Goal: Task Accomplishment & Management: Manage account settings

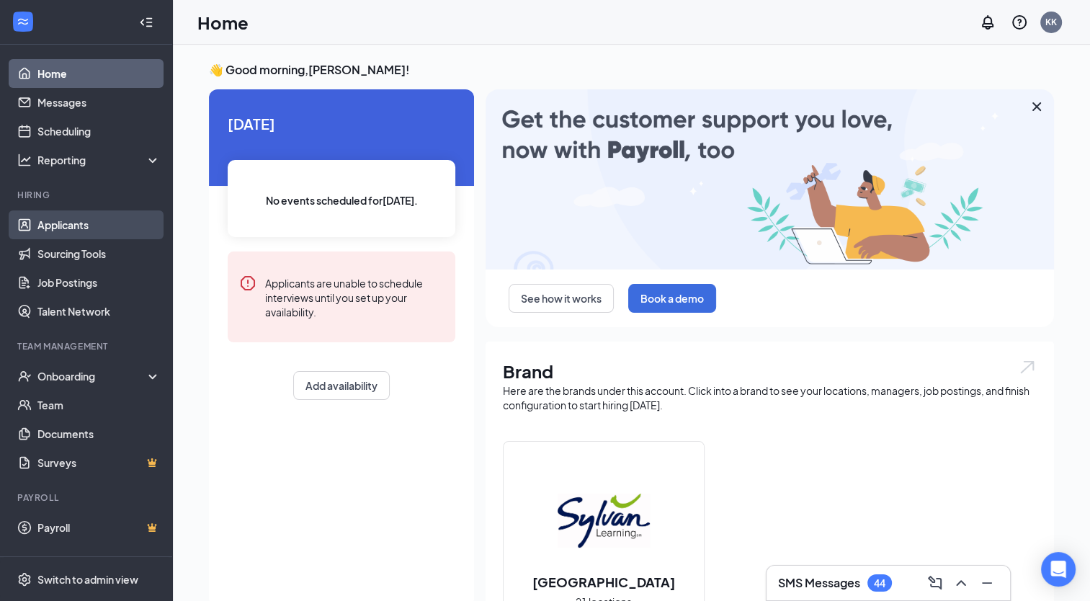
click at [65, 219] on link "Applicants" at bounding box center [98, 224] width 123 height 29
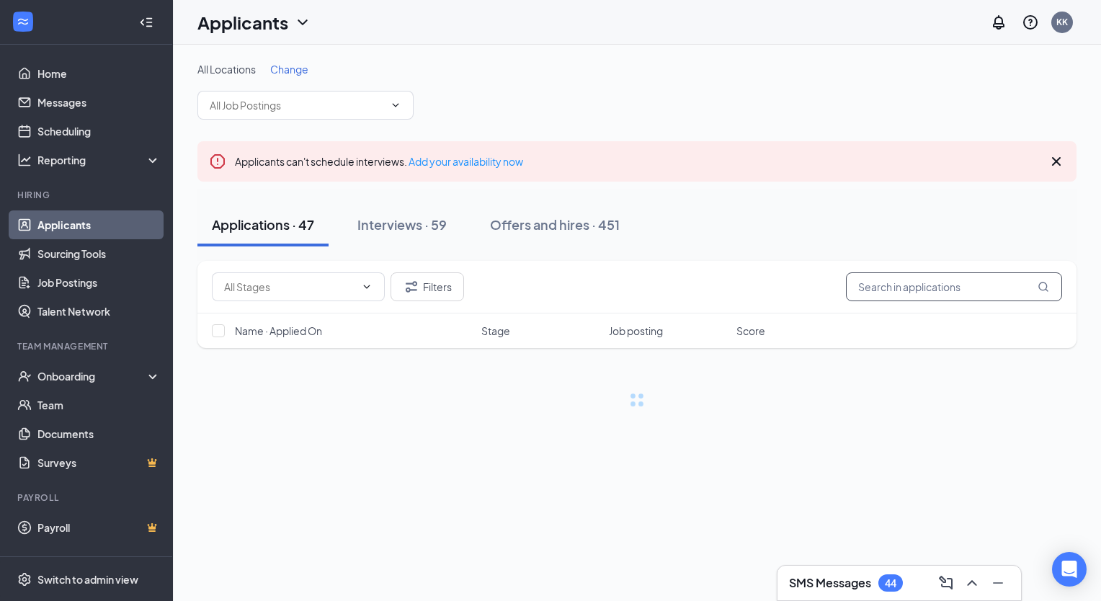
click at [899, 288] on input "text" at bounding box center [954, 286] width 216 height 29
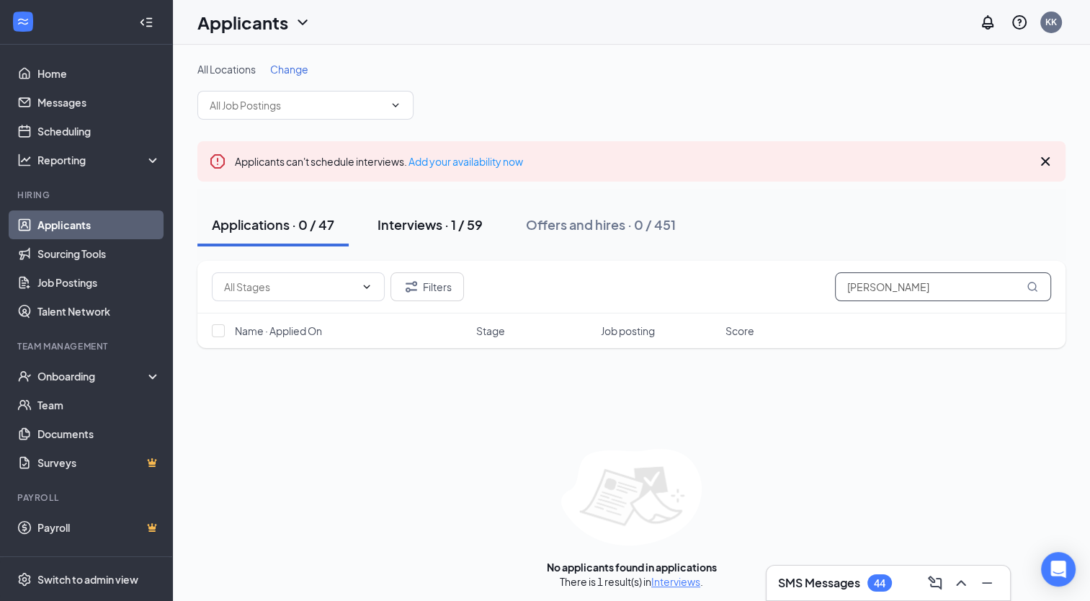
type input "crigler"
click at [426, 221] on div "Interviews · 1 / 59" at bounding box center [430, 224] width 105 height 18
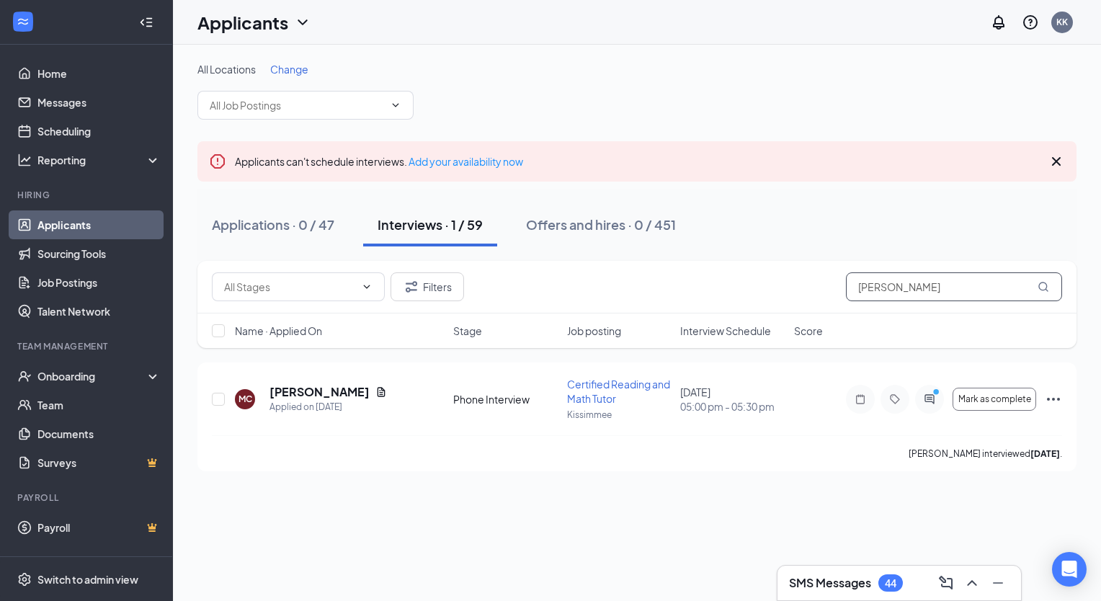
drag, startPoint x: 859, startPoint y: 287, endPoint x: 946, endPoint y: 282, distance: 86.6
click at [946, 282] on input "crigler" at bounding box center [954, 286] width 216 height 29
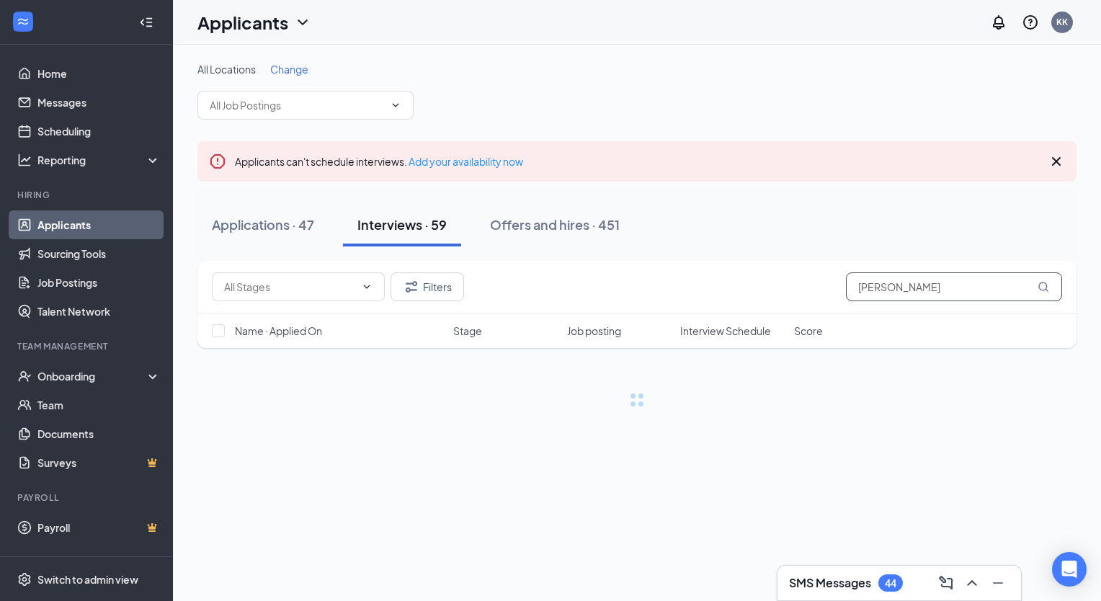
click at [862, 287] on input "BOWN" at bounding box center [954, 286] width 216 height 29
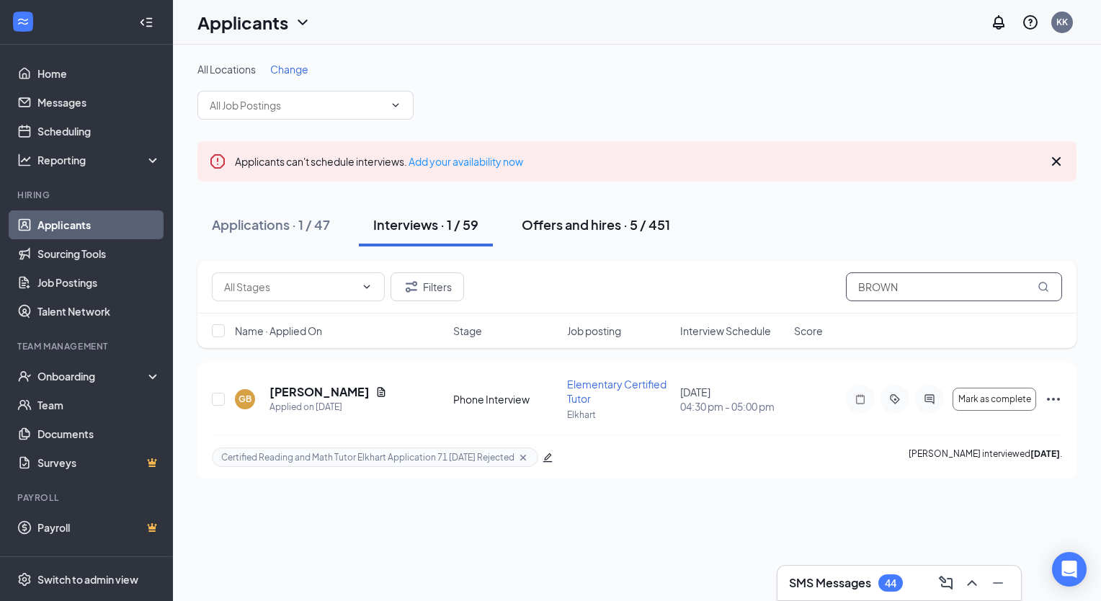
type input "BROWN"
click at [581, 223] on div "Offers and hires · 5 / 451" at bounding box center [596, 224] width 148 height 18
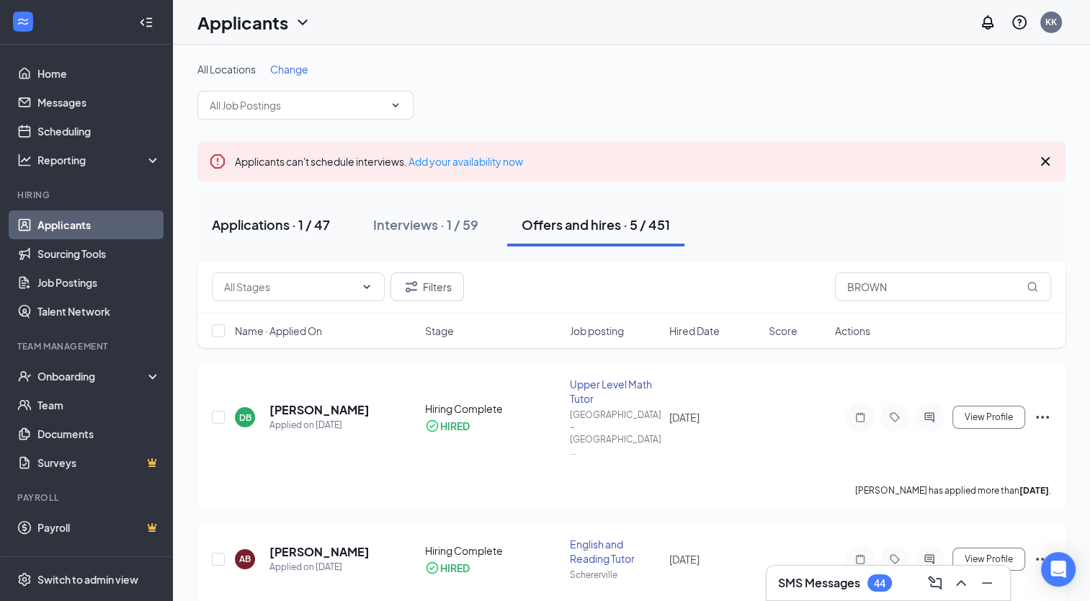
click at [264, 226] on div "Applications · 1 / 47" at bounding box center [271, 224] width 118 height 18
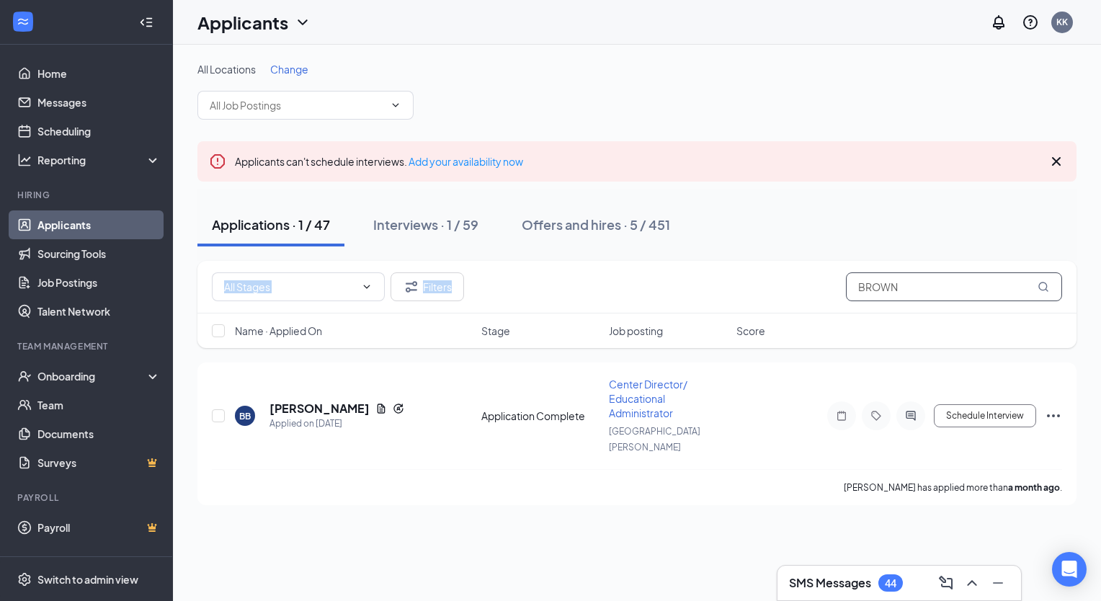
click at [911, 287] on input "BROWN" at bounding box center [954, 286] width 216 height 29
drag, startPoint x: 856, startPoint y: 285, endPoint x: 957, endPoint y: 285, distance: 100.9
click at [957, 285] on input "BROWN" at bounding box center [954, 286] width 216 height 29
drag, startPoint x: 859, startPoint y: 288, endPoint x: 947, endPoint y: 281, distance: 88.2
click at [947, 281] on input "BROWN" at bounding box center [954, 286] width 216 height 29
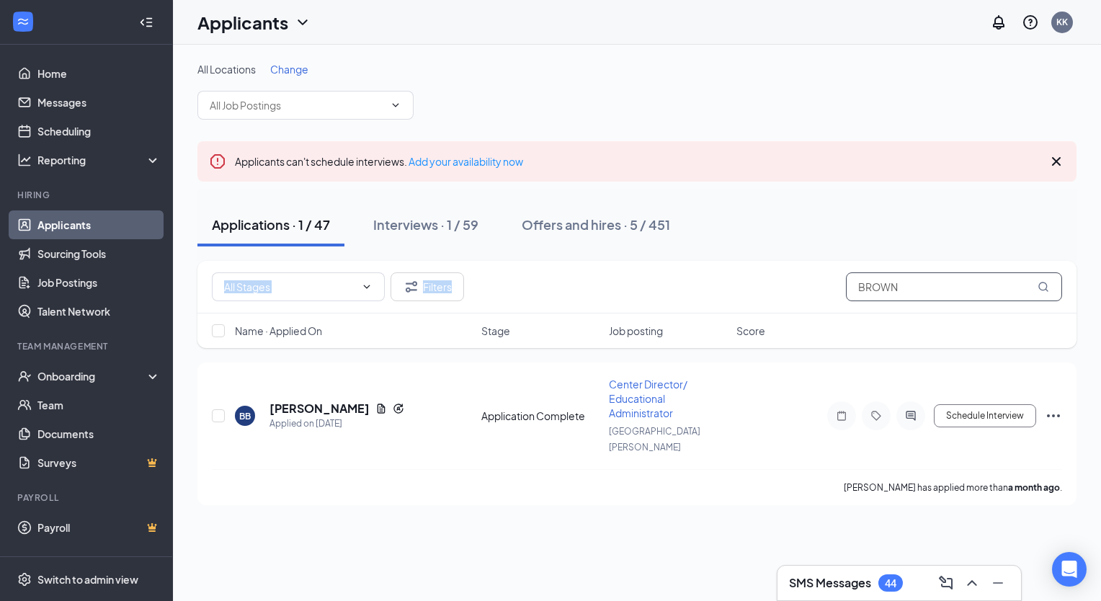
click at [908, 286] on input "BROWN" at bounding box center [954, 286] width 216 height 29
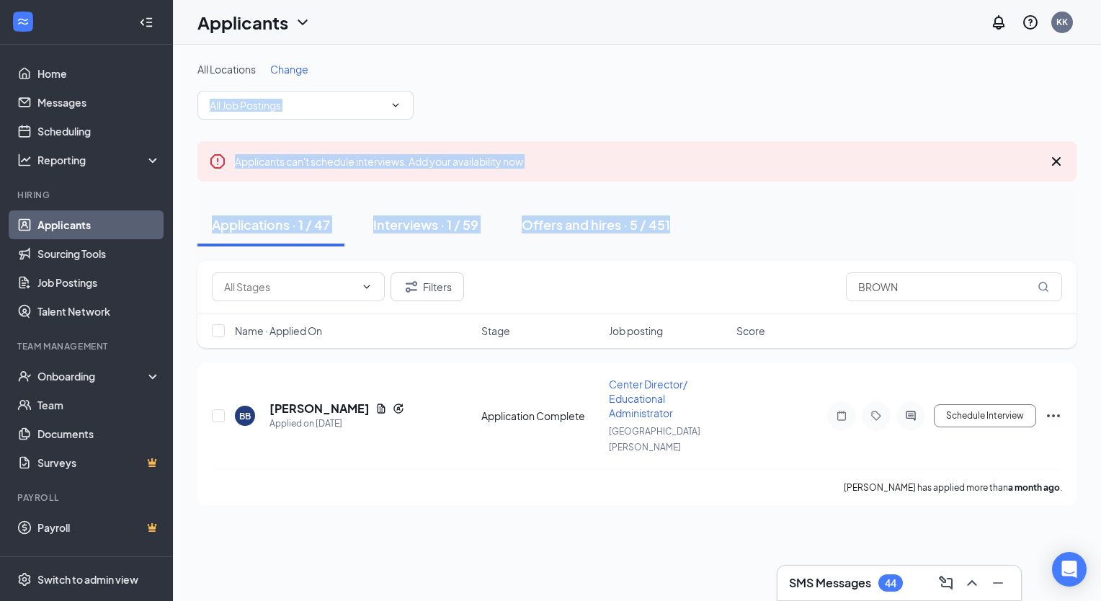
click at [816, 88] on div "All Locations Change" at bounding box center [636, 91] width 879 height 58
click at [1057, 158] on icon "Cross" at bounding box center [1056, 161] width 17 height 17
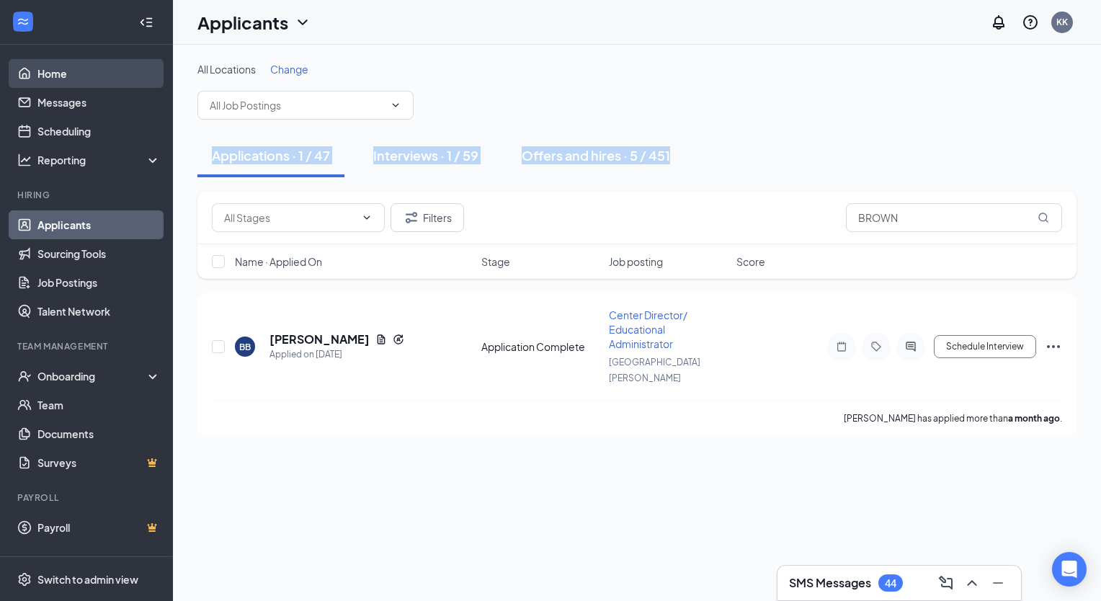
click at [50, 73] on link "Home" at bounding box center [98, 73] width 123 height 29
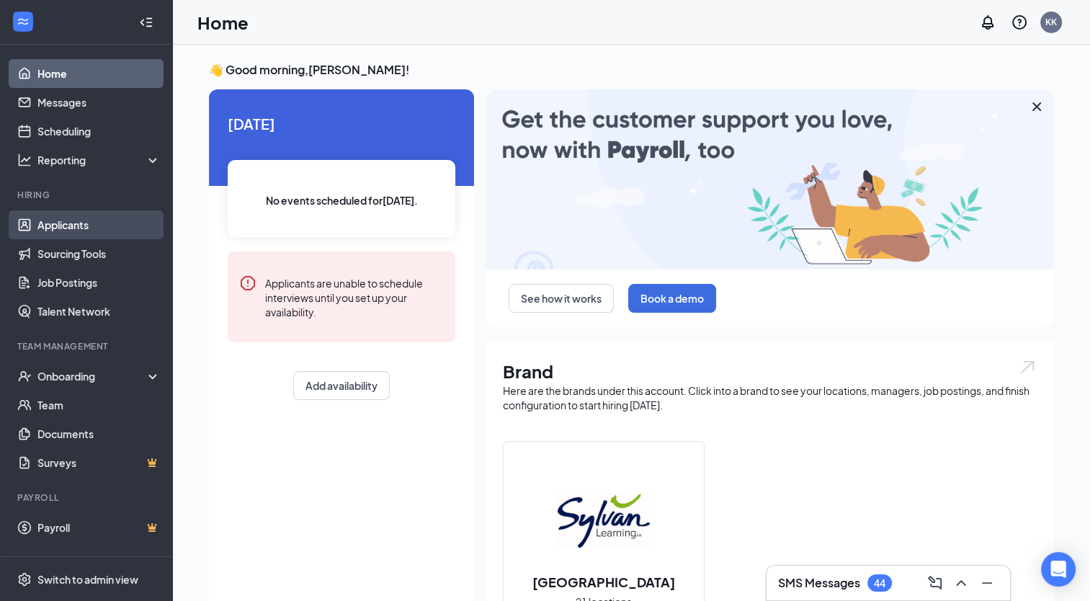
click at [61, 226] on link "Applicants" at bounding box center [98, 224] width 123 height 29
click at [74, 226] on link "Applicants" at bounding box center [98, 224] width 123 height 29
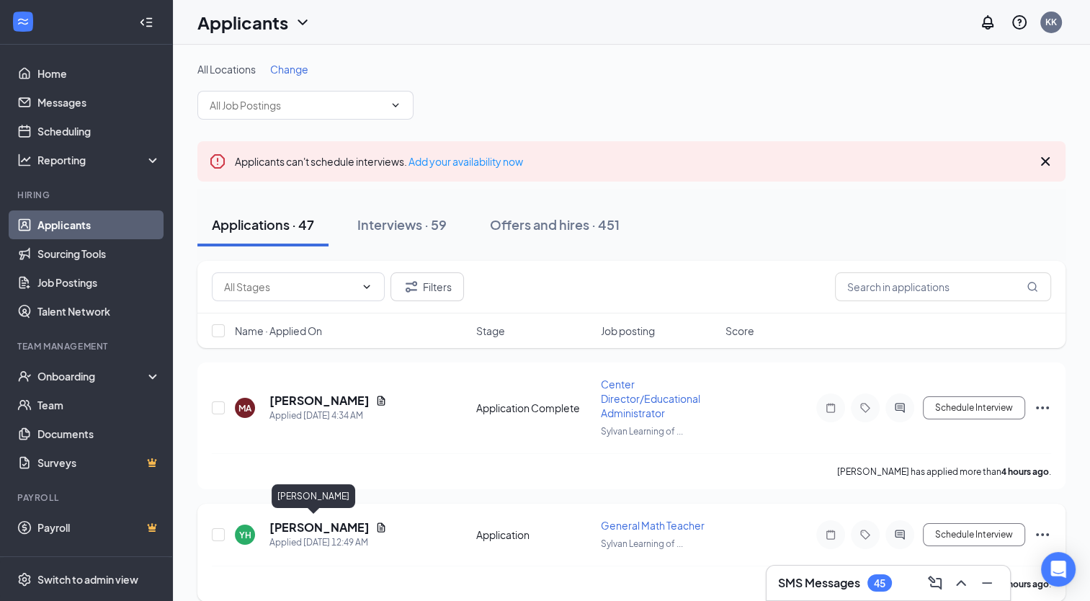
click at [306, 528] on h5 "[PERSON_NAME]" at bounding box center [320, 528] width 100 height 16
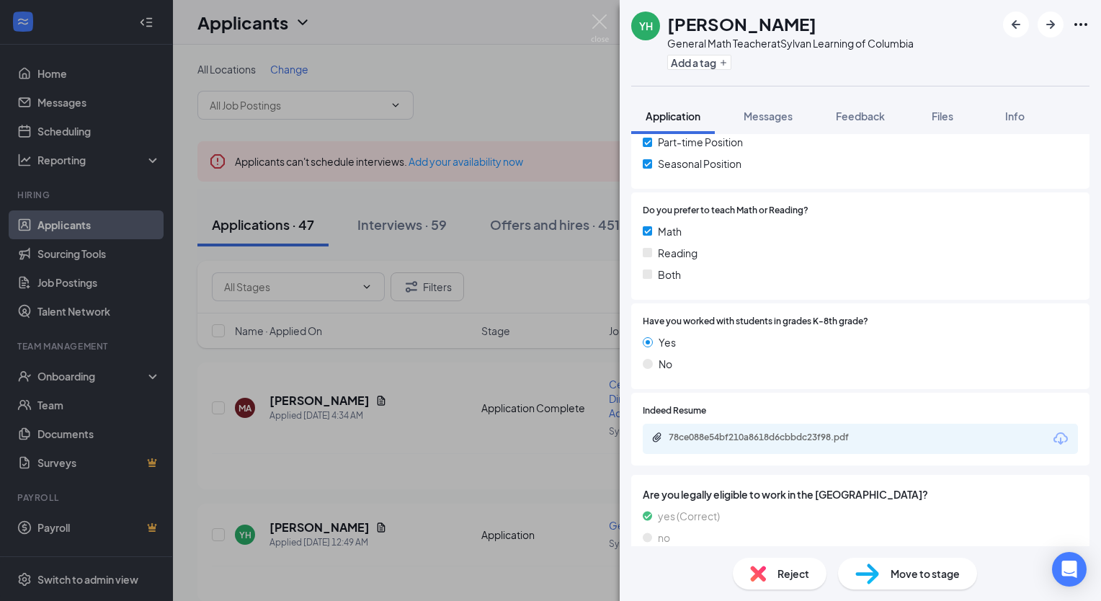
scroll to position [285, 0]
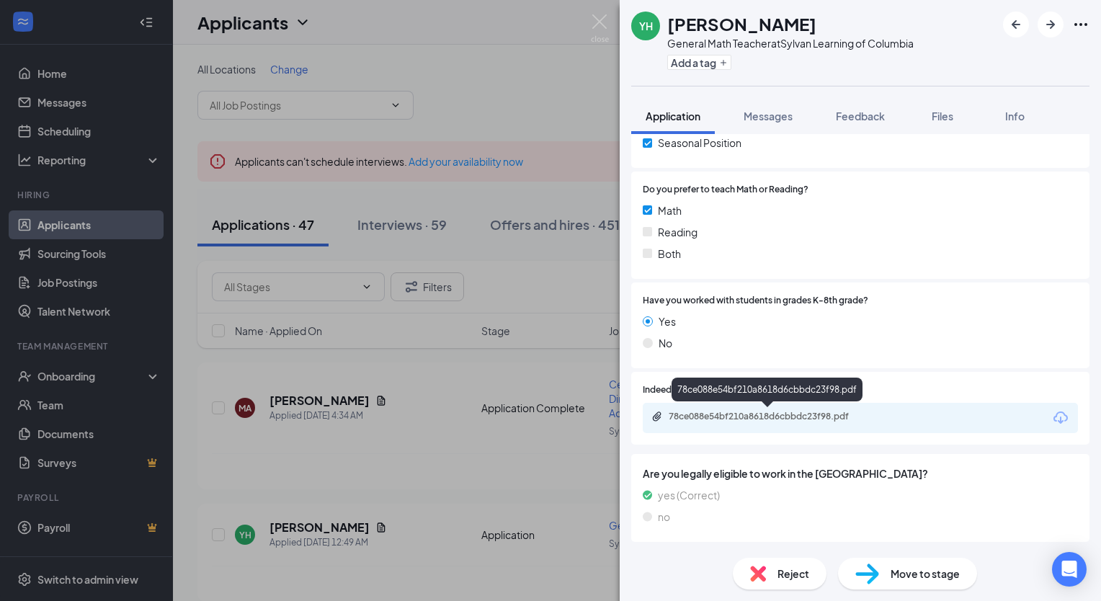
click at [879, 413] on div "78ce088e54bf210a8618d6cbbdc23f98.pdf" at bounding box center [769, 417] width 234 height 12
click at [704, 67] on button "Add a tag" at bounding box center [699, 62] width 64 height 15
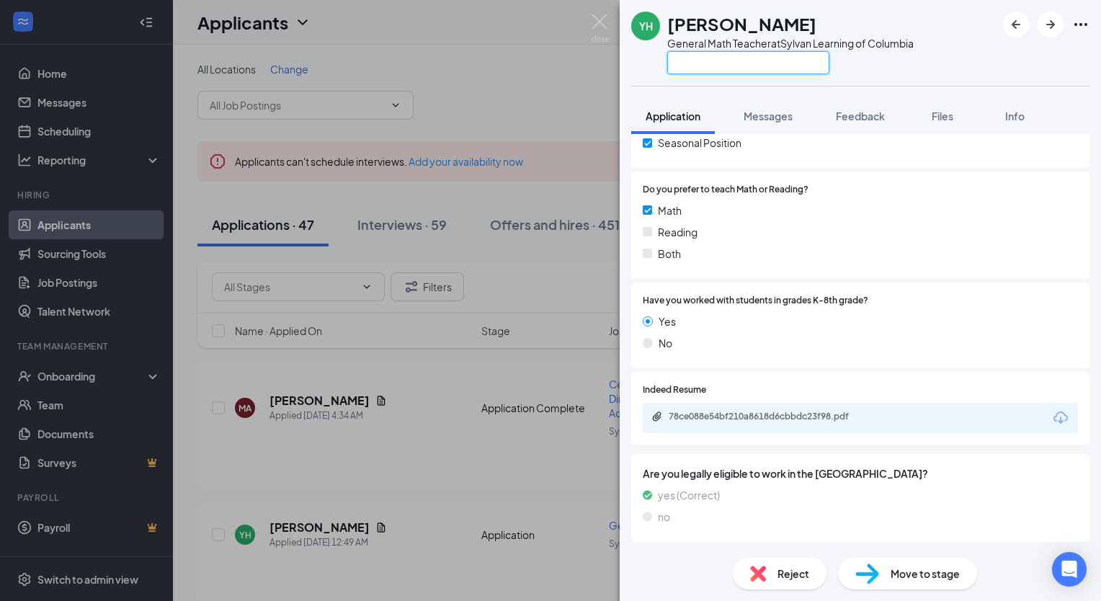
drag, startPoint x: 704, startPoint y: 67, endPoint x: 682, endPoint y: 63, distance: 22.6
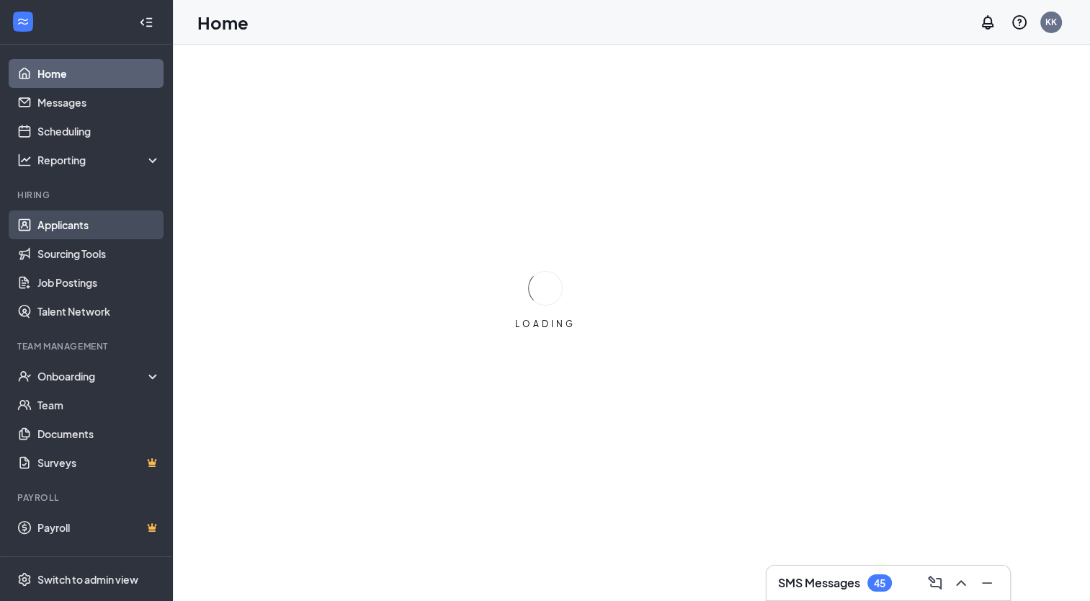
click at [58, 223] on link "Applicants" at bounding box center [98, 224] width 123 height 29
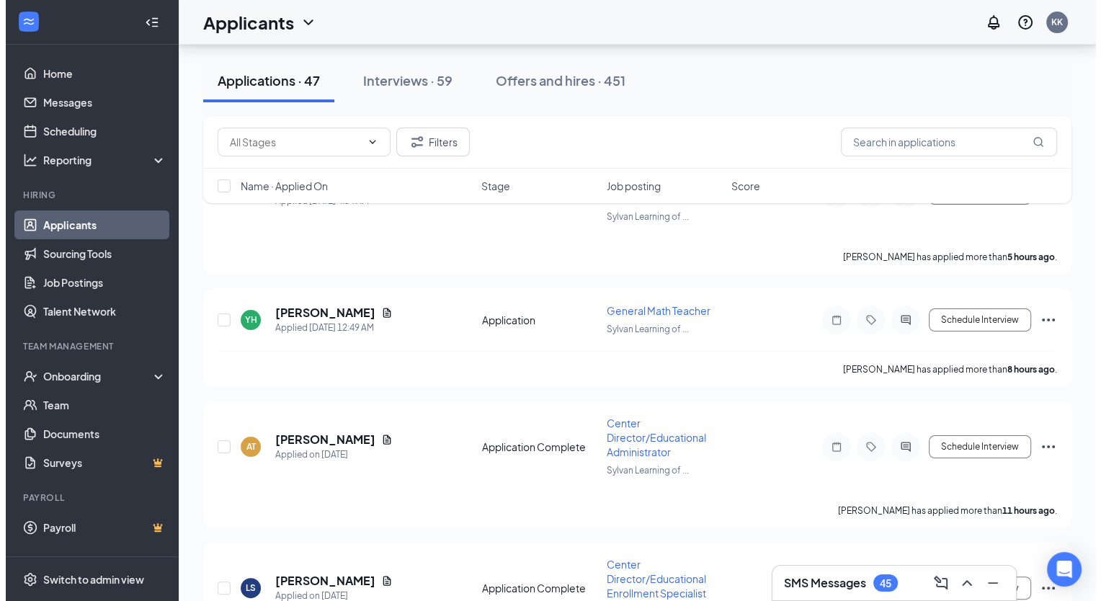
scroll to position [288, 0]
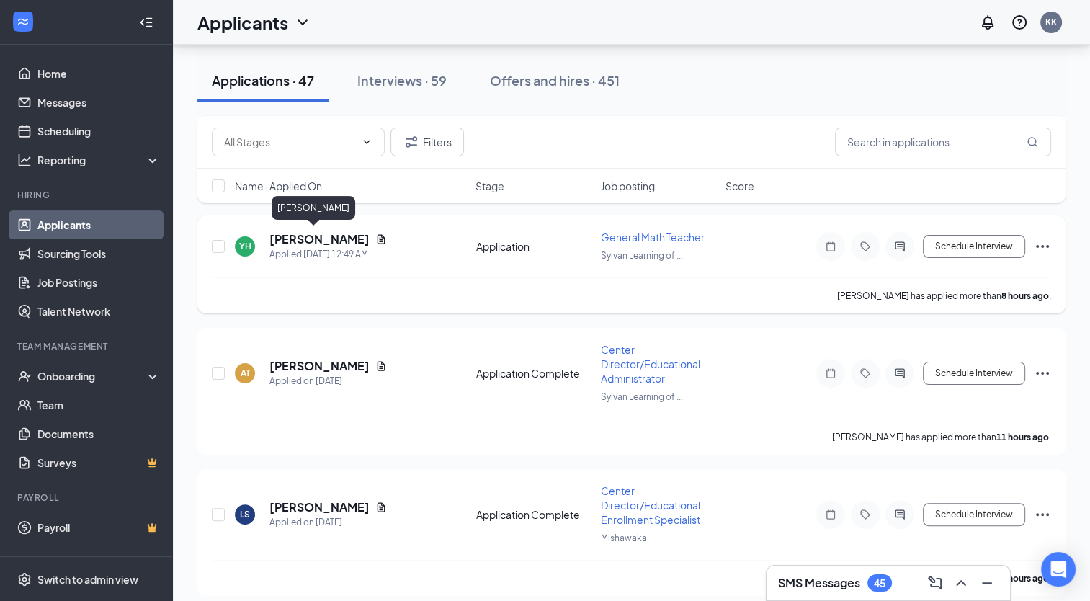
click at [314, 241] on h5 "[PERSON_NAME]" at bounding box center [320, 239] width 100 height 16
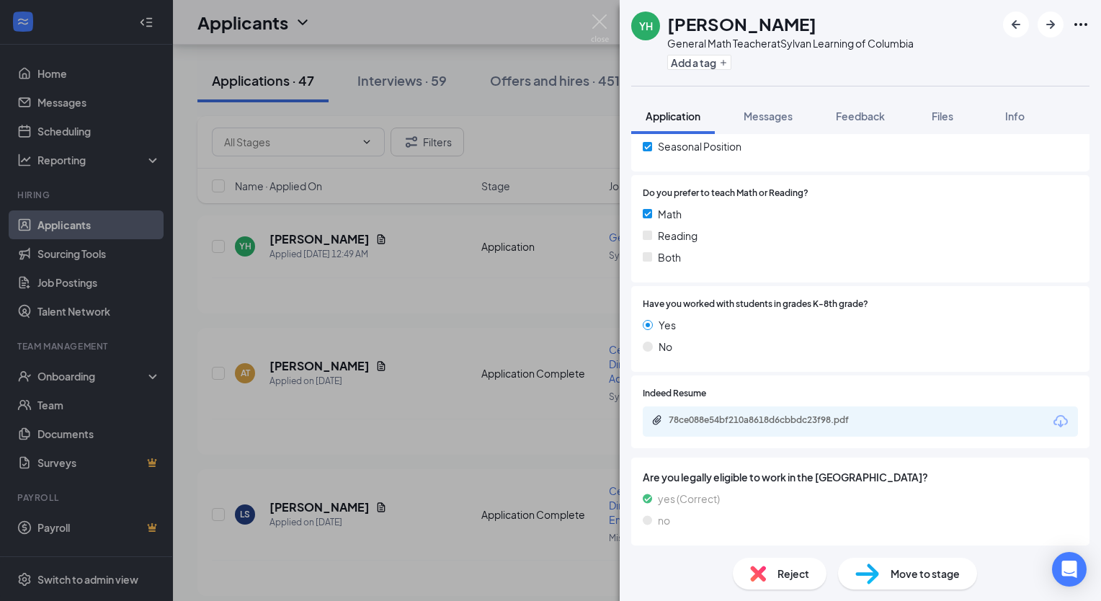
scroll to position [288, 0]
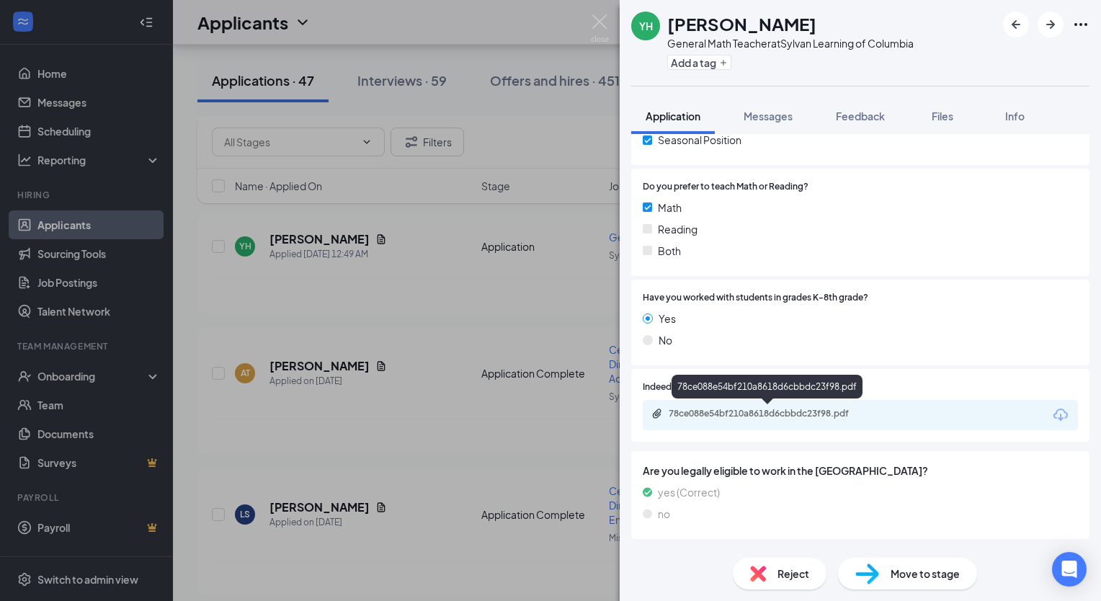
click at [868, 411] on div "78ce088e54bf210a8618d6cbbdc23f98.pdf" at bounding box center [770, 414] width 202 height 12
click at [689, 62] on button "Add a tag" at bounding box center [699, 62] width 64 height 15
paste input "Bachelor of Science: Data Science"
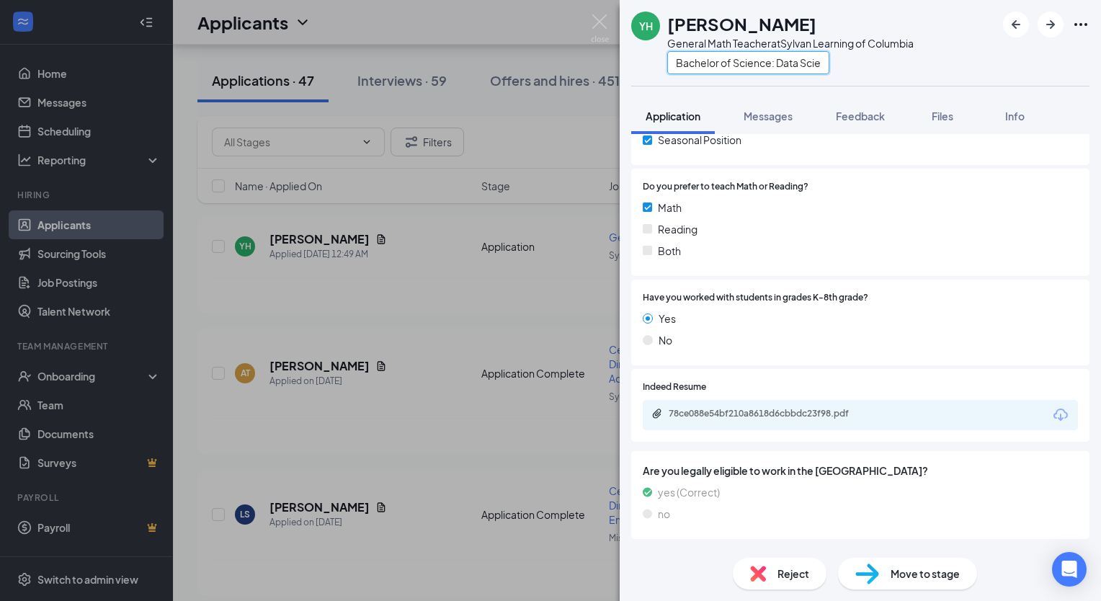
scroll to position [0, 20]
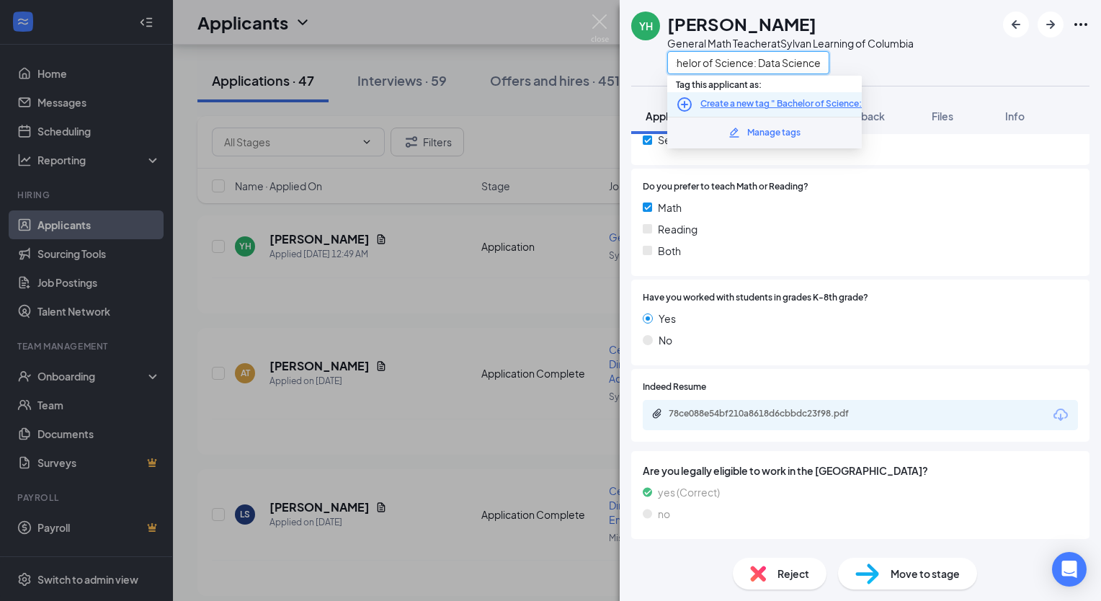
type input "Bachelor of Science: Data Science"
click at [683, 102] on icon "PlusCircle" at bounding box center [684, 104] width 17 height 17
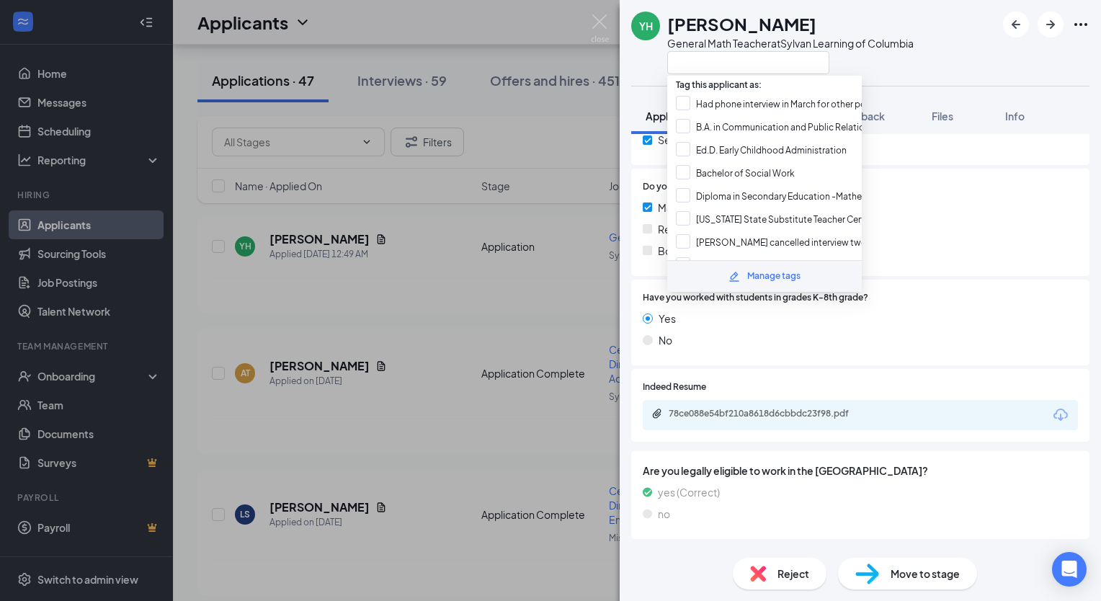
scroll to position [0, 0]
paste input "Bachelor of Science: Data Science"
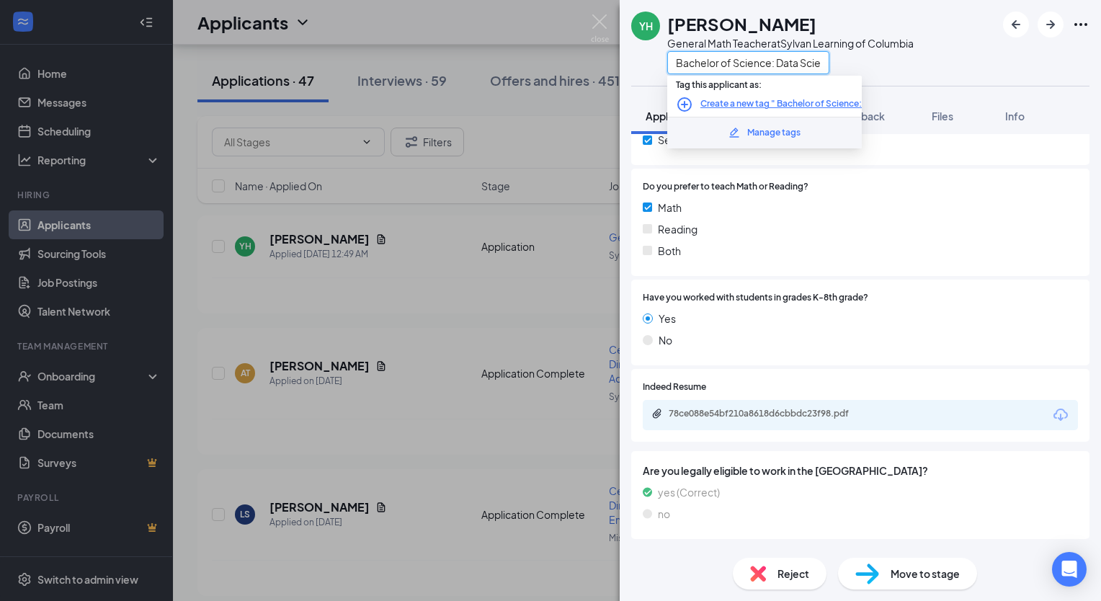
scroll to position [0, 20]
type input "Bachelor of Science: Data Science"
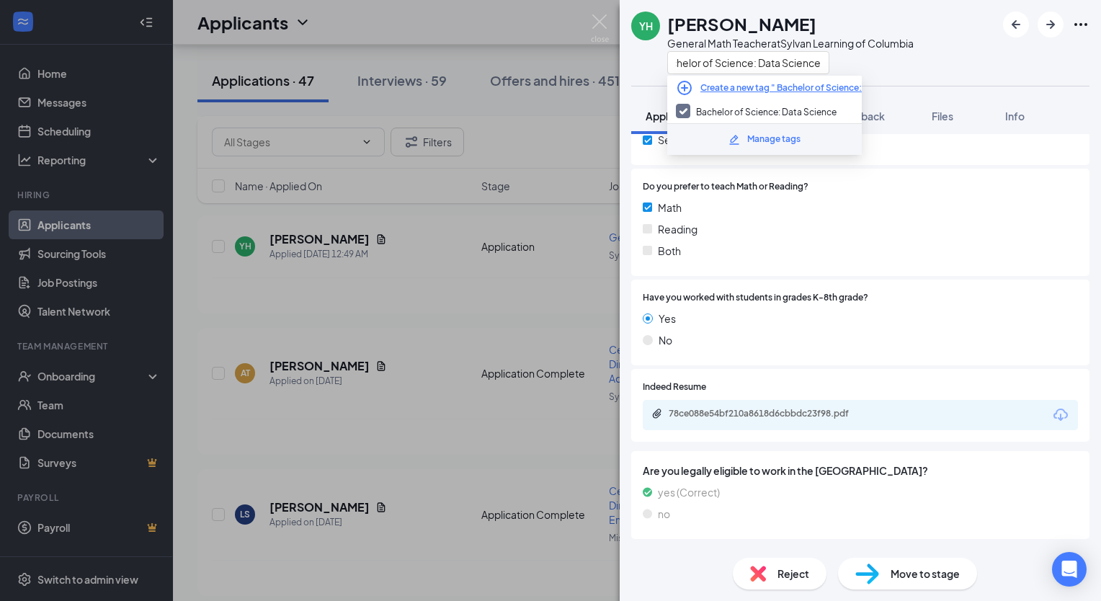
scroll to position [0, 0]
click at [976, 74] on div "YH Yen Huynh General Math Teacher at Sylvan Learning of Columbia Bachelor of Sc…" at bounding box center [860, 43] width 481 height 86
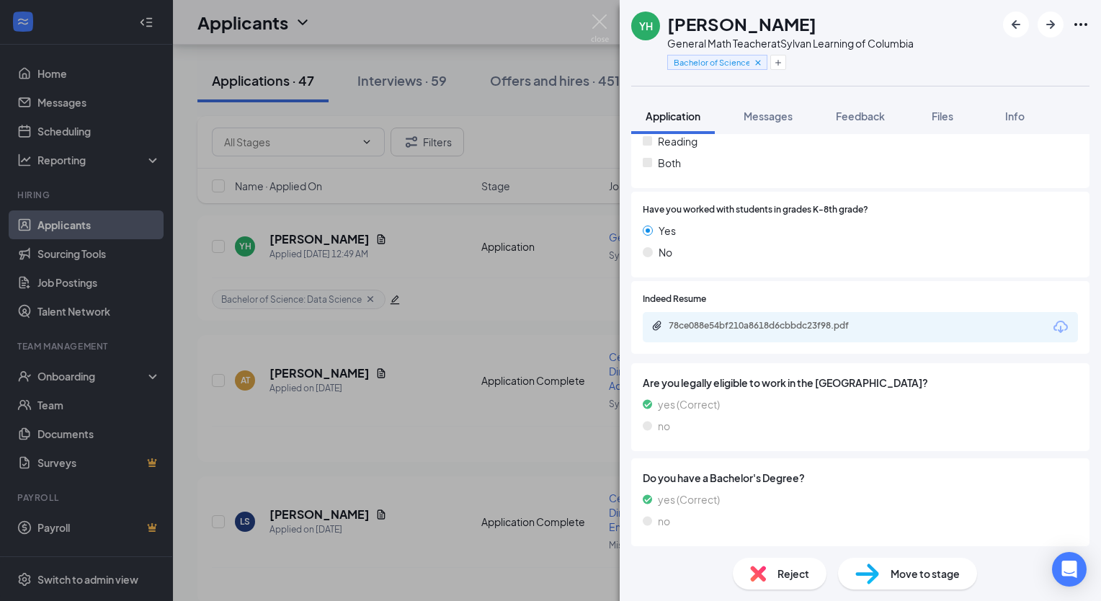
scroll to position [378, 0]
click at [911, 586] on div "Move to stage" at bounding box center [907, 574] width 139 height 32
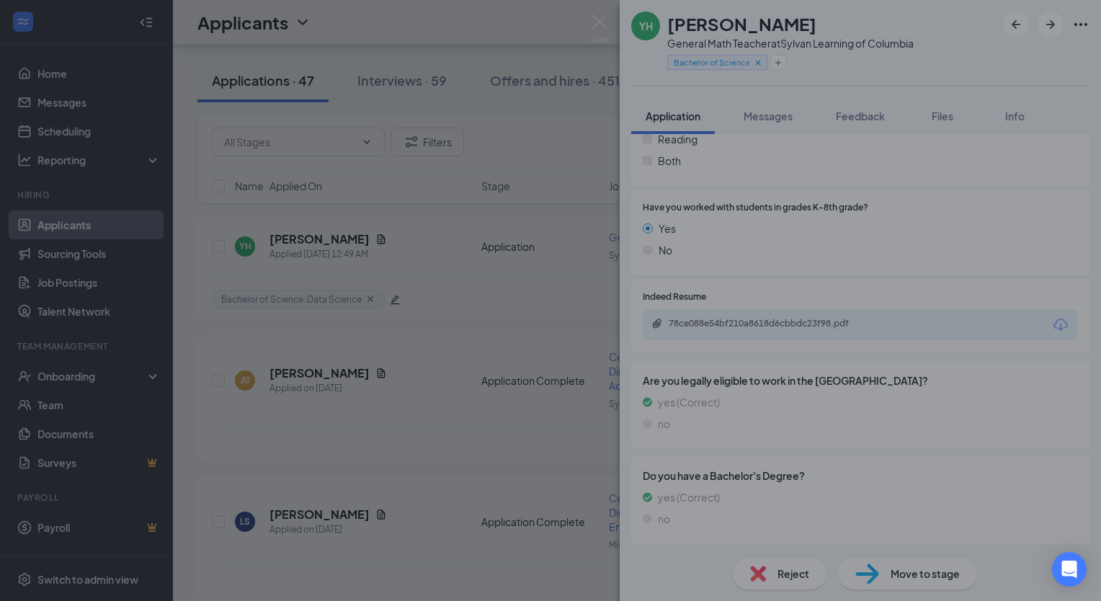
scroll to position [373, 0]
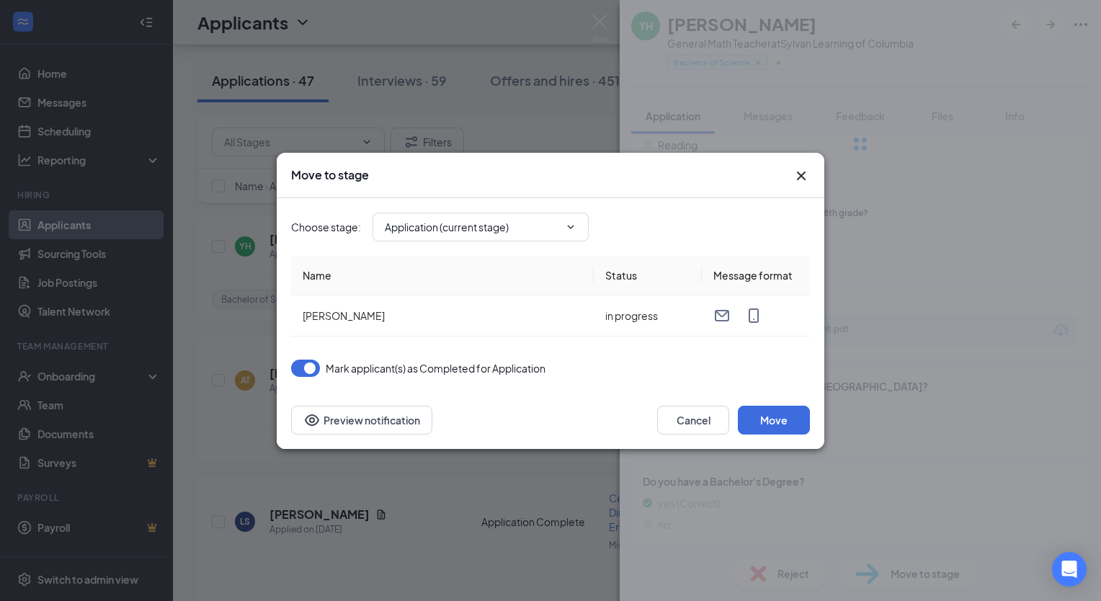
type input "Additional Information (next stage)"
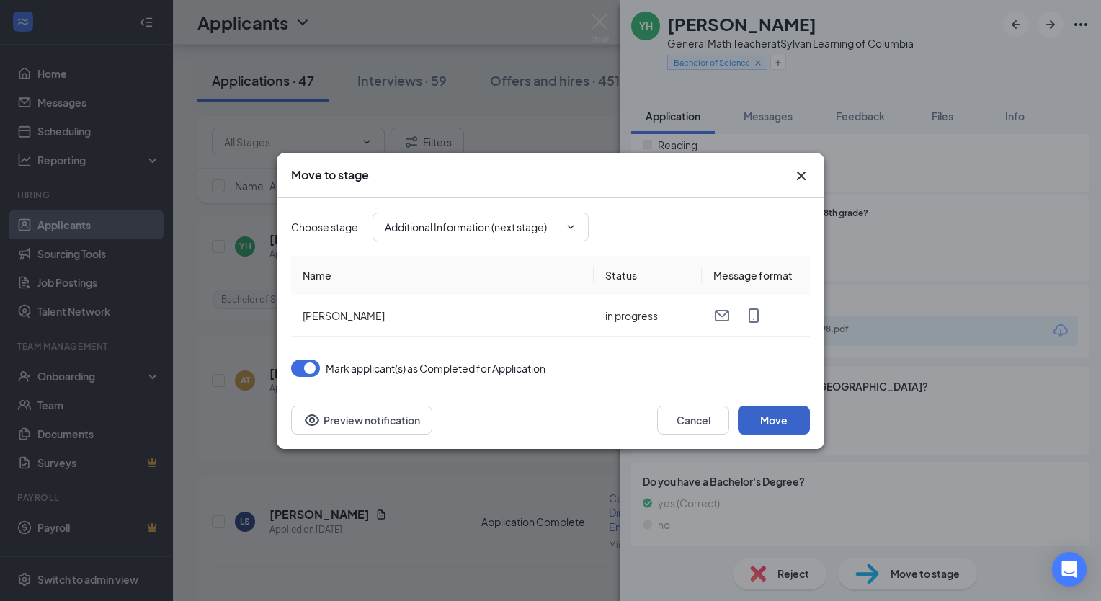
click at [765, 422] on button "Move" at bounding box center [774, 420] width 72 height 29
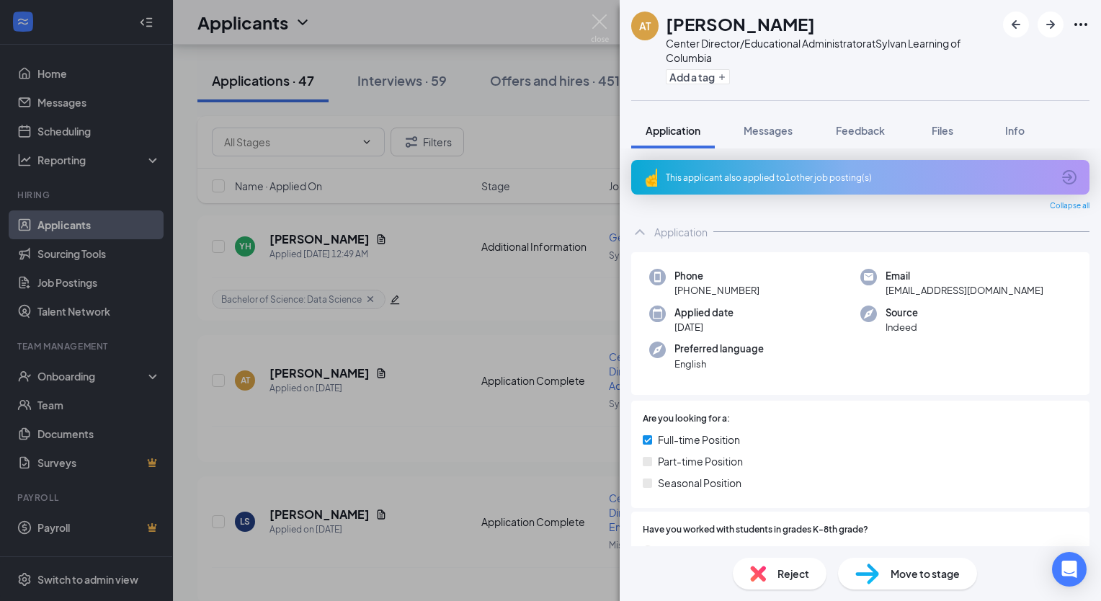
click at [1062, 177] on icon "ArrowCircle" at bounding box center [1069, 177] width 14 height 14
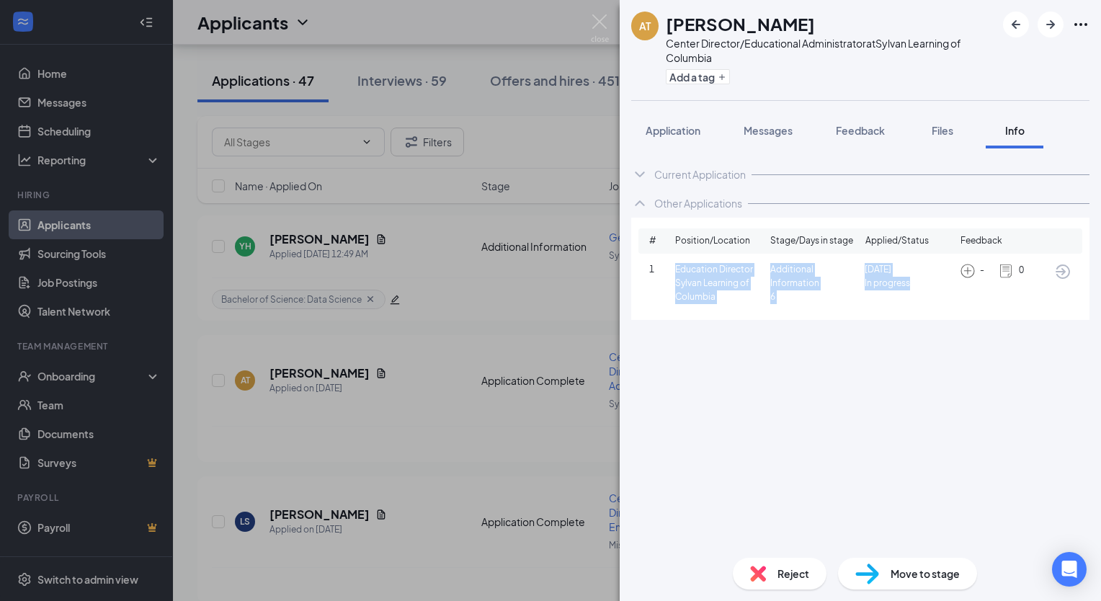
drag, startPoint x: 675, startPoint y: 272, endPoint x: 962, endPoint y: 306, distance: 289.5
click at [962, 306] on div "1 Education Director Sylvan Learning of Columbia Additional Information 6 Sep 1…" at bounding box center [861, 283] width 444 height 53
click at [685, 78] on button "Add a tag" at bounding box center [698, 76] width 64 height 15
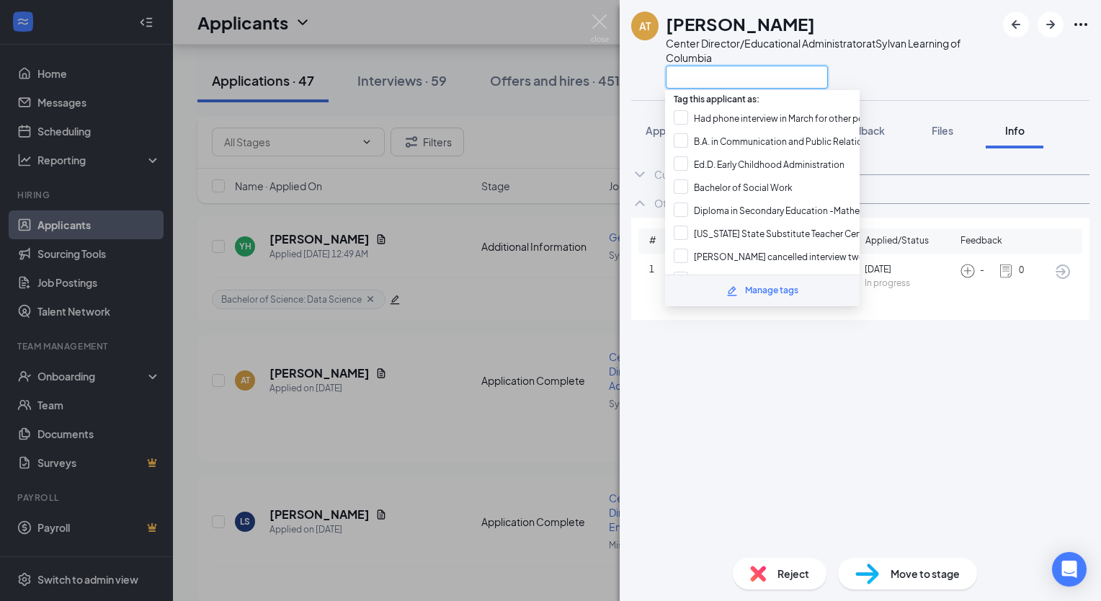
paste input "Education Director Sylvan Learning of Columbia Additional Information 6 Sep 10 …"
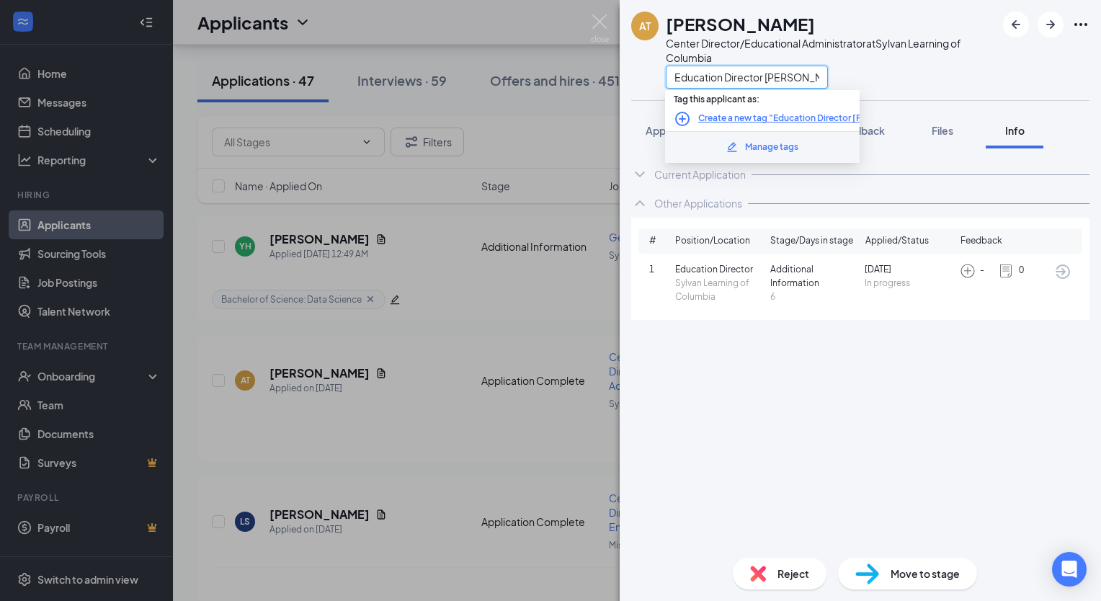
scroll to position [0, 285]
type input "Education Director Sylvan Learning of Columbia Additional Information 6 Sep 10 …"
click at [677, 113] on icon "PlusCircle" at bounding box center [682, 118] width 17 height 17
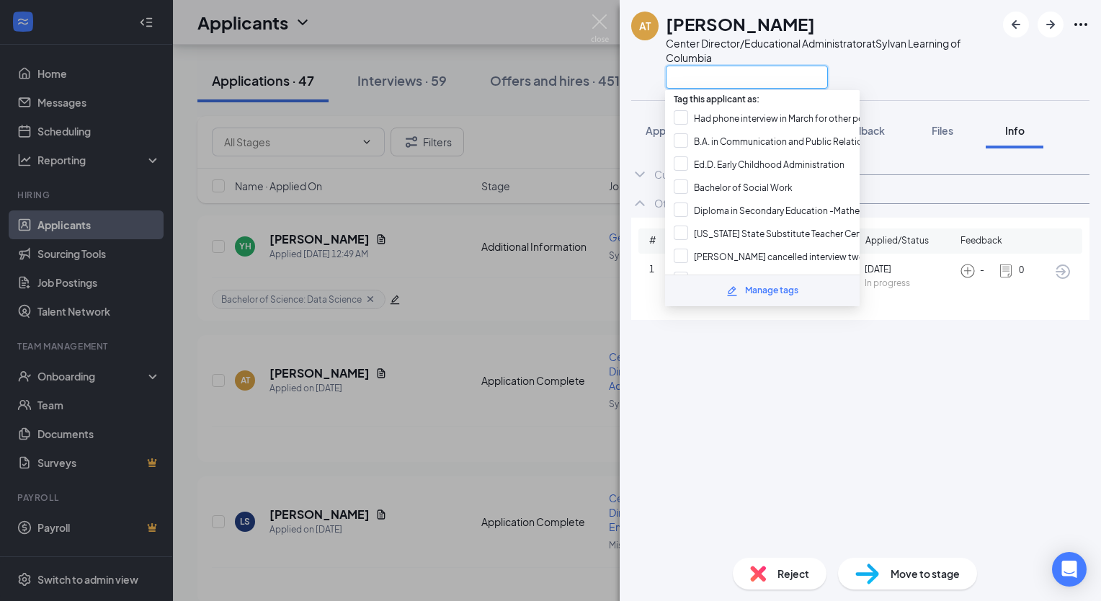
paste input "Education Director Sylvan Learning of Columbia Additional Information 6 Sep 10 …"
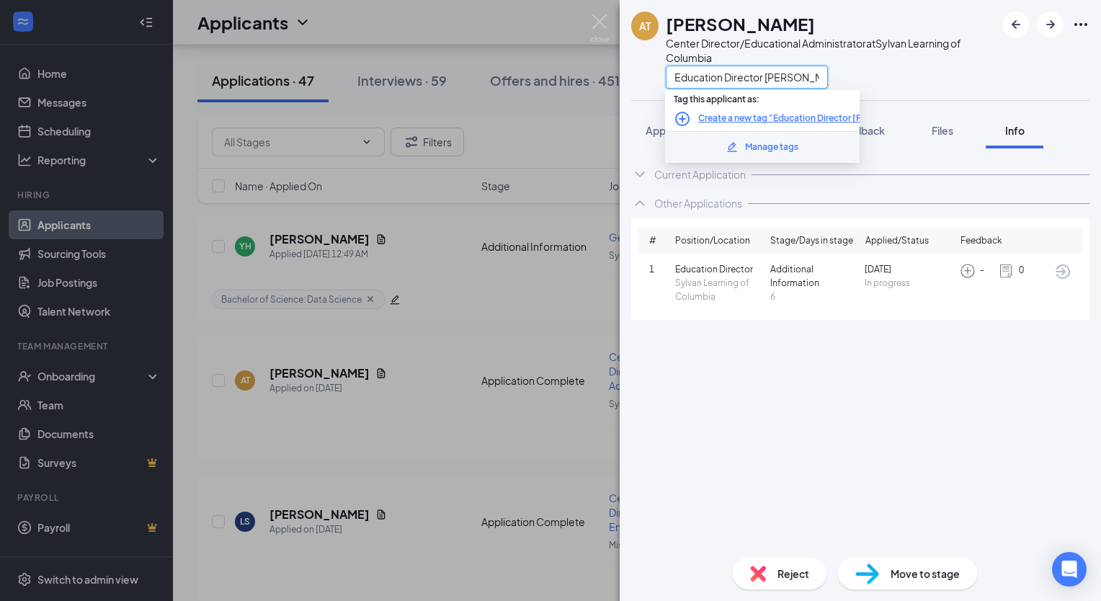
scroll to position [0, 285]
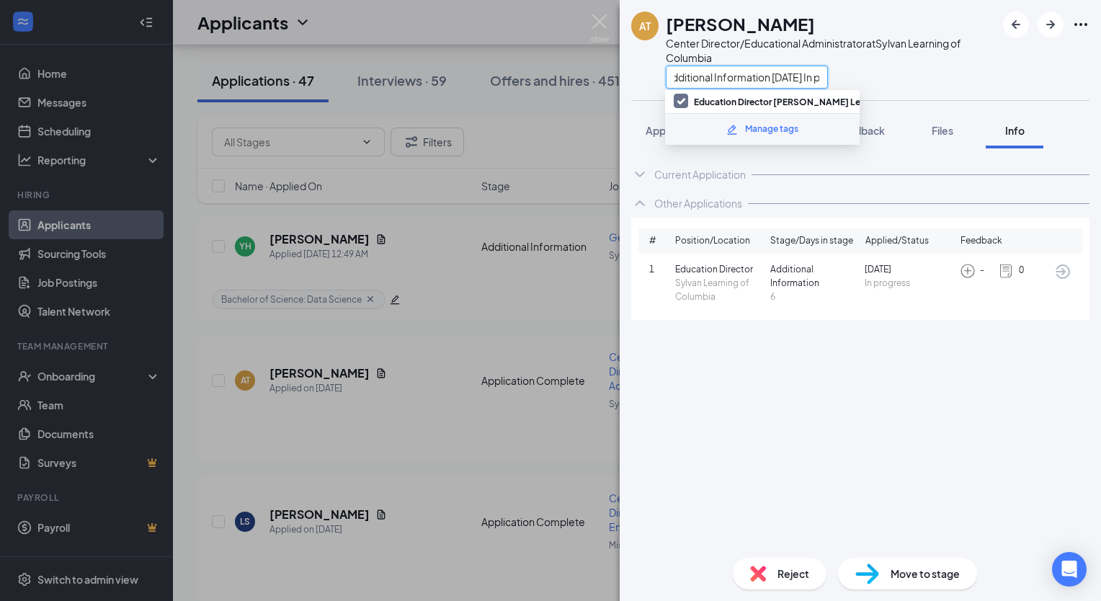
type input "Education Director Sylvan Learning of Columbia Additional Information 6 Sep 10 …"
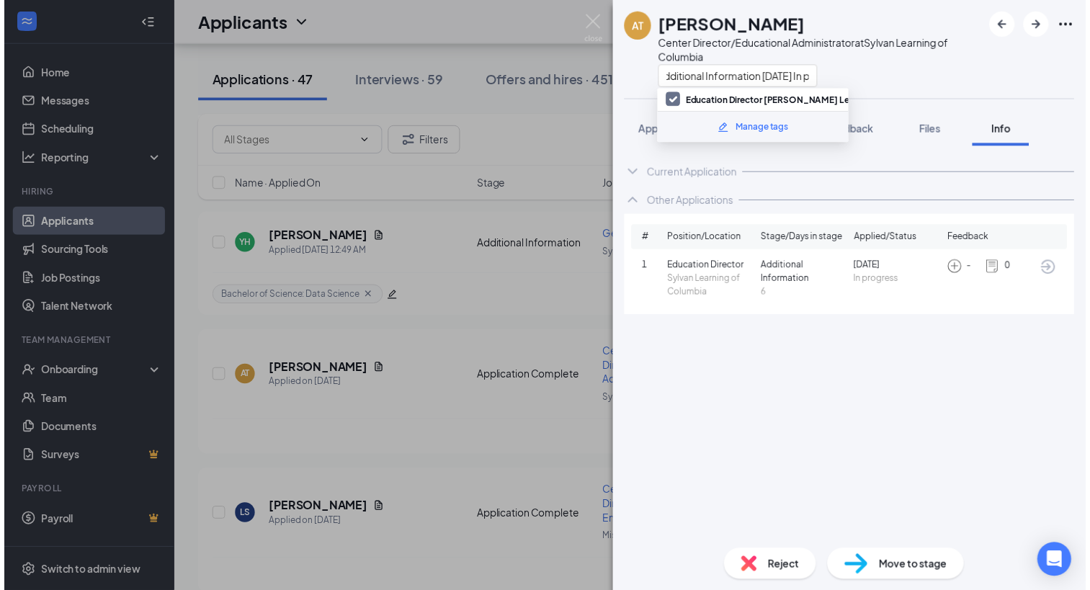
scroll to position [0, 0]
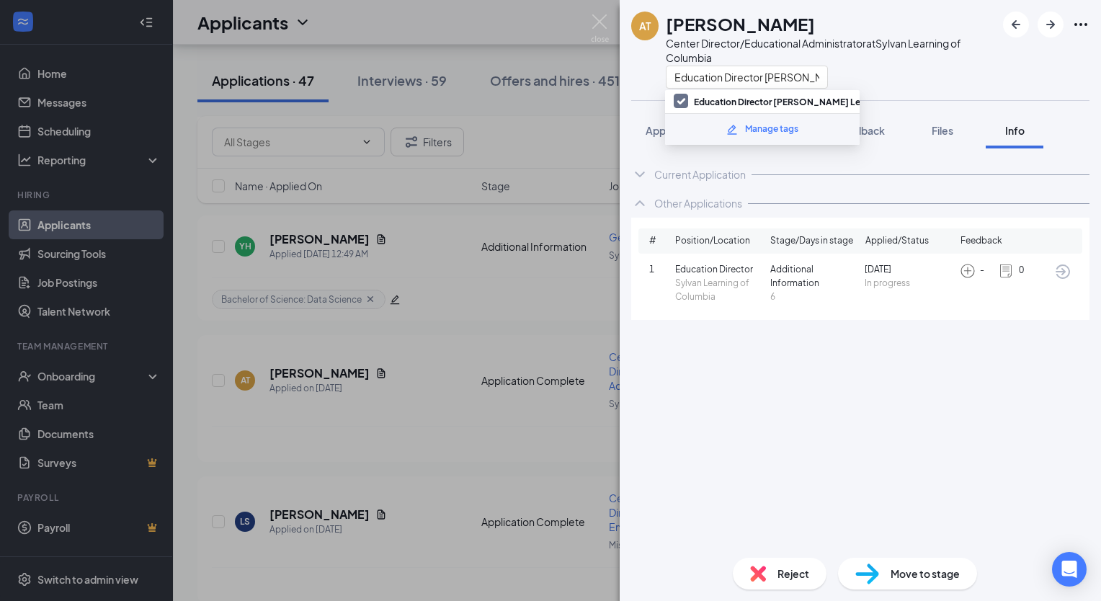
click at [937, 82] on div "Education Director Sylvan Learning of Columbia Additional Information 6 Sep 10 …" at bounding box center [831, 77] width 330 height 24
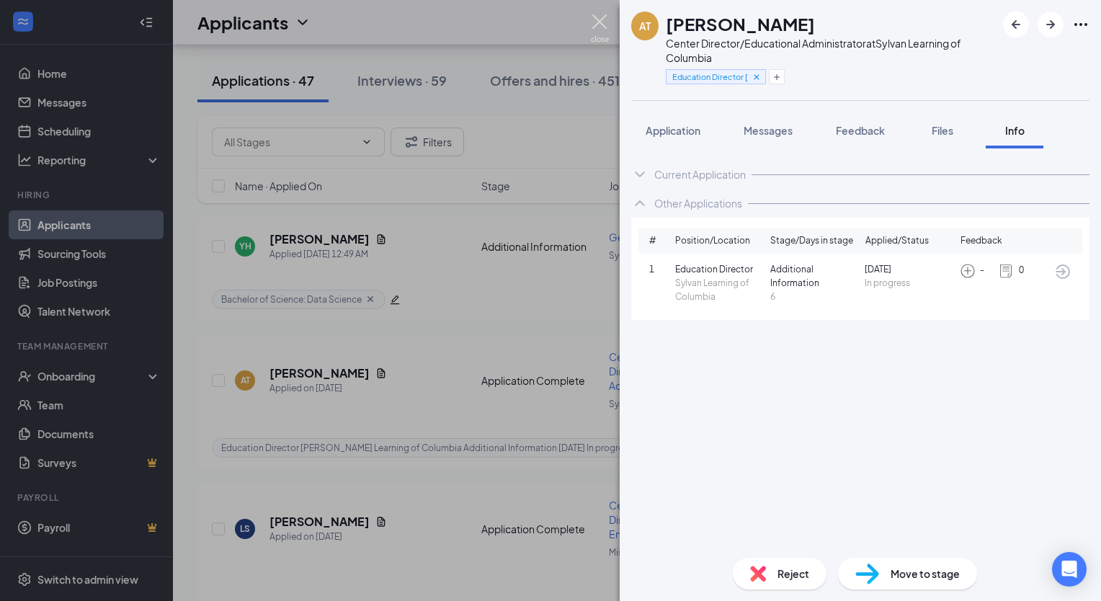
click at [600, 17] on img at bounding box center [600, 28] width 18 height 28
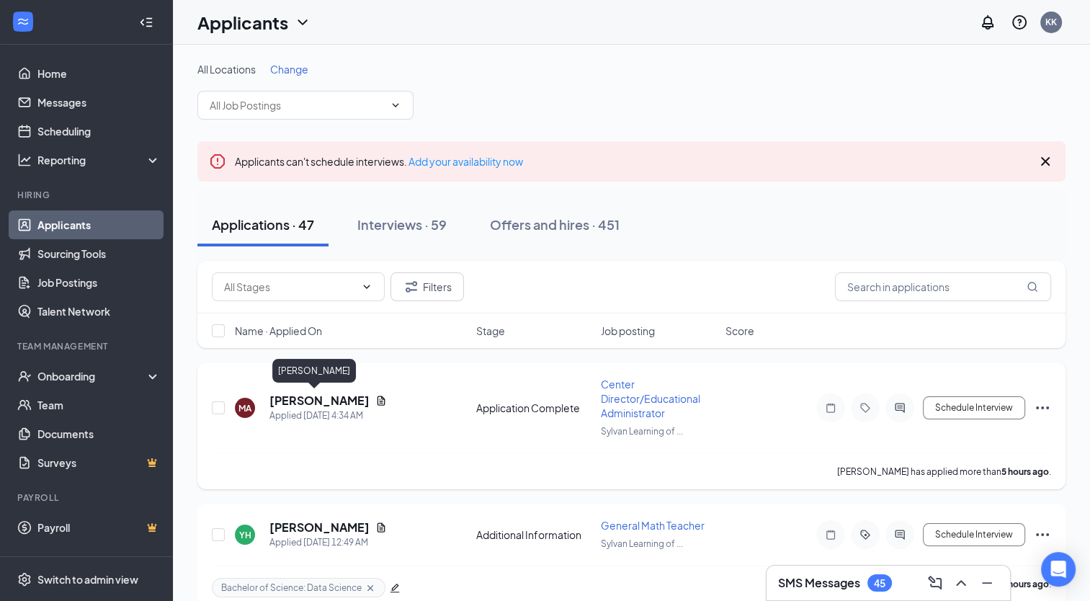
click at [304, 402] on h5 "Maryam Ali" at bounding box center [320, 401] width 100 height 16
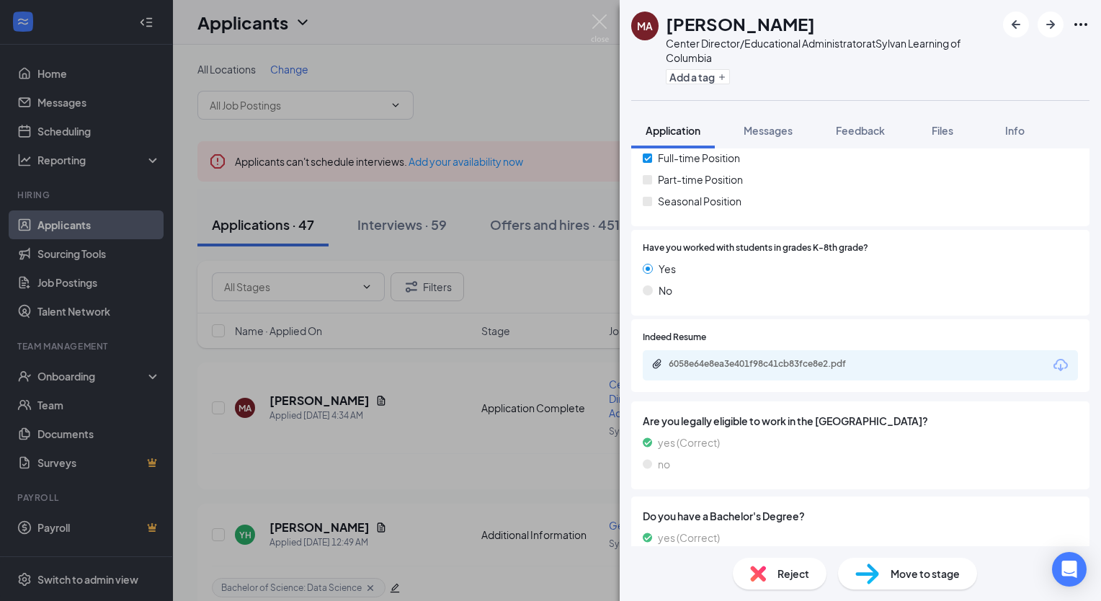
scroll to position [283, 0]
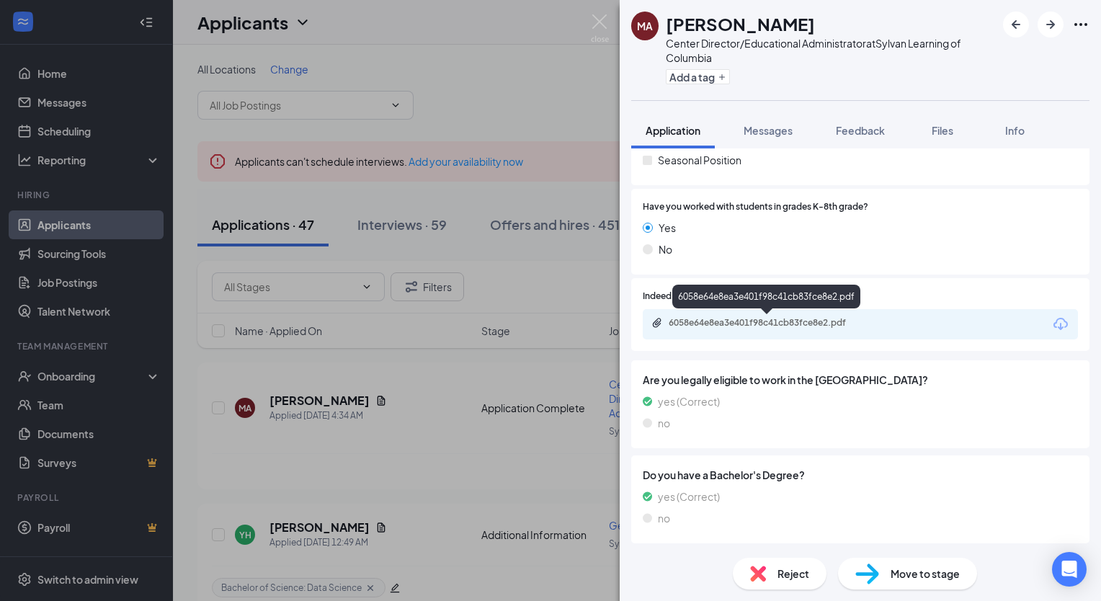
click at [787, 327] on div "6058e64e8ea3e401f98c41cb83fce8e2.pdf" at bounding box center [770, 323] width 202 height 12
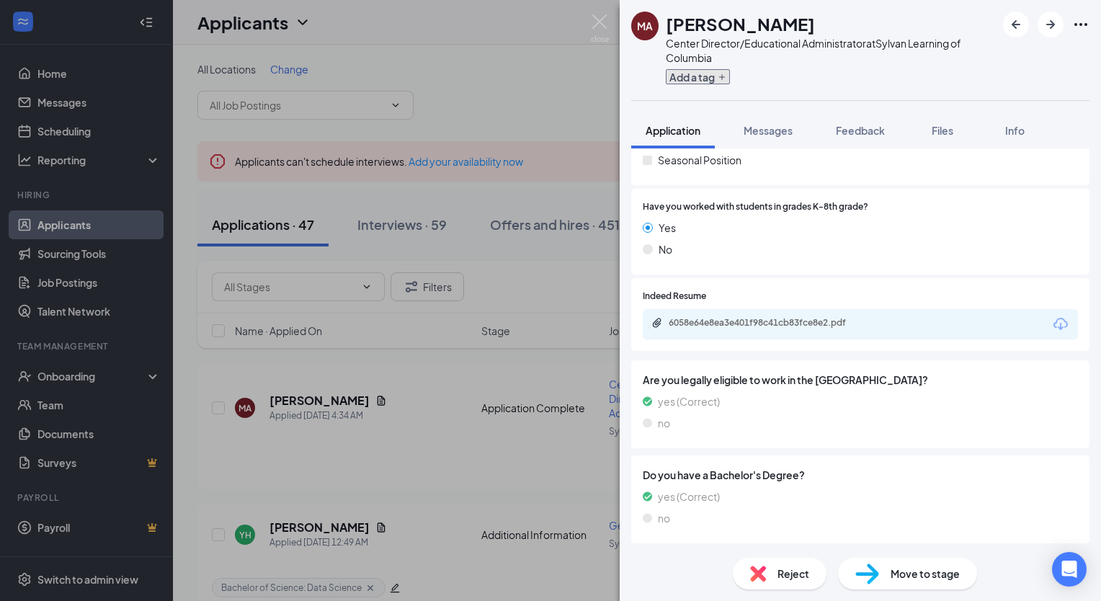
click at [680, 74] on button "Add a tag" at bounding box center [698, 76] width 64 height 15
paste input "BACHELOR OF ARTS - BUSINESS TECHNOLOGY ADMINISTRATION"
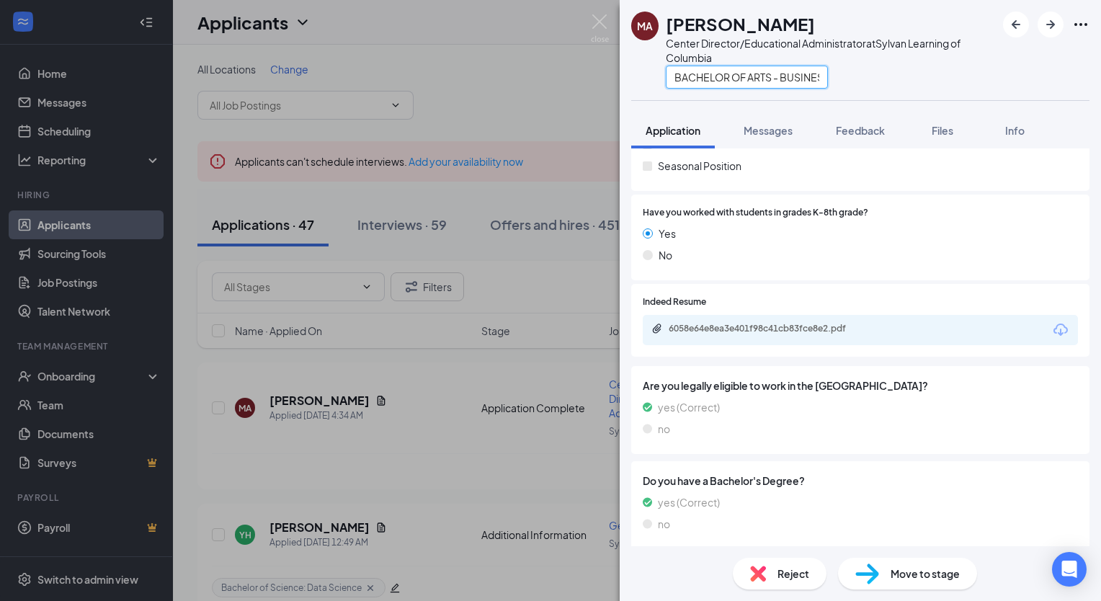
scroll to position [0, 169]
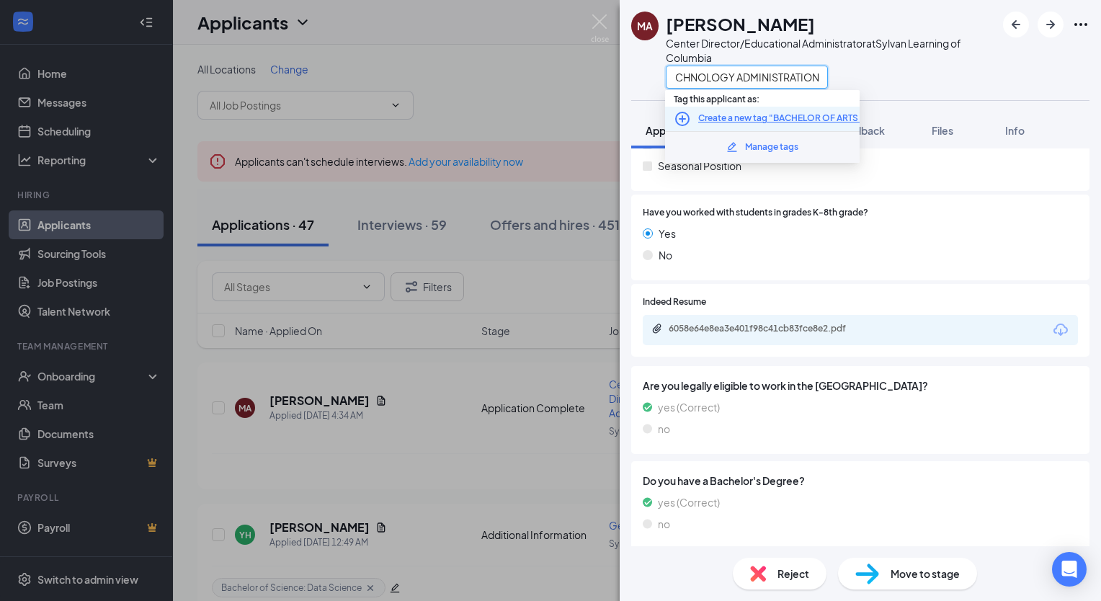
type input "BACHELOR OF ARTS - BUSINESS TECHNOLOGY ADMINISTRATION"
click at [678, 119] on icon "PlusCircle" at bounding box center [682, 118] width 17 height 17
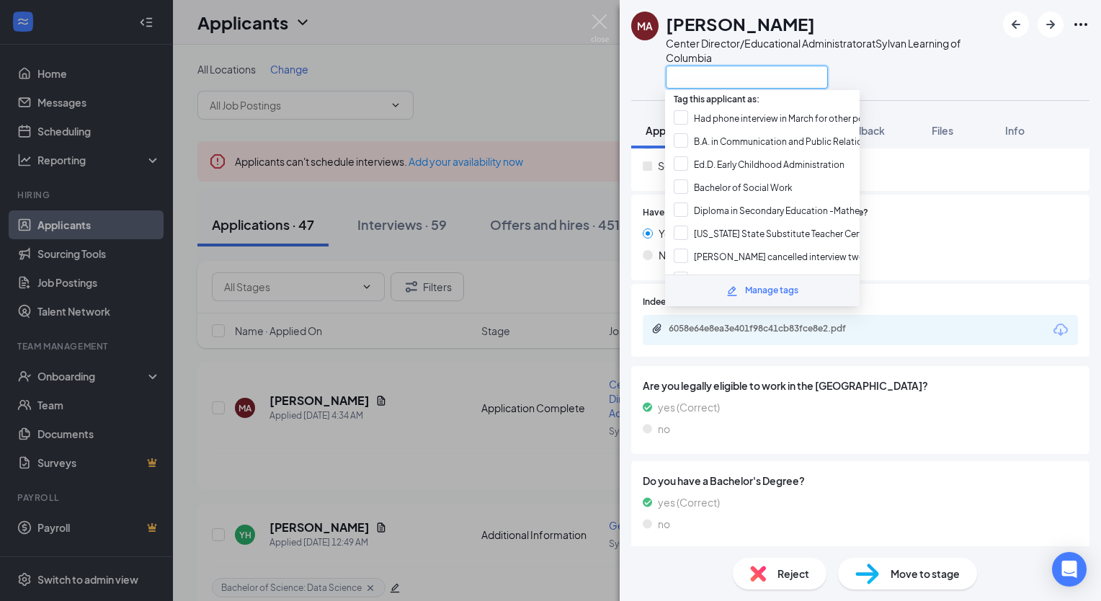
paste input "BACHELOR OF ARTS - BUSINESS TECHNOLOGY ADMINISTRATION"
type input "BACHELOR OF ARTS - BUSINESS TECHNOLOGY ADMINISTRATION"
checkbox input "true"
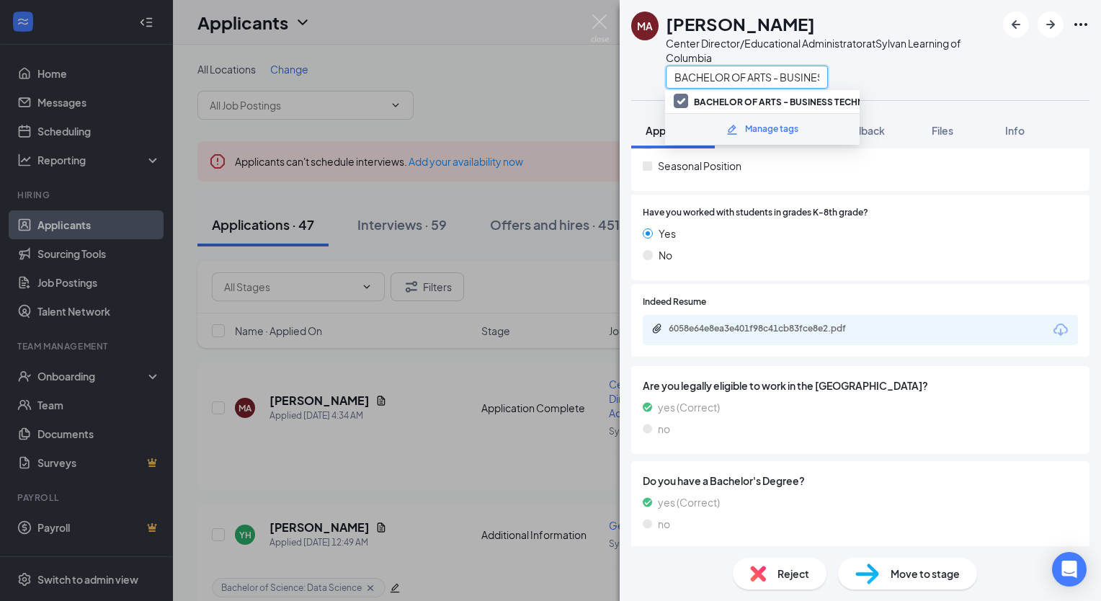
scroll to position [0, 169]
type input "BACHELOR OF ARTS - BUSINESS TECHNOLOGY ADMINISTRATION"
click at [1001, 76] on div "MA Maryam Ali Center Director/Educational Administrator at Sylvan Learning of C…" at bounding box center [860, 50] width 481 height 100
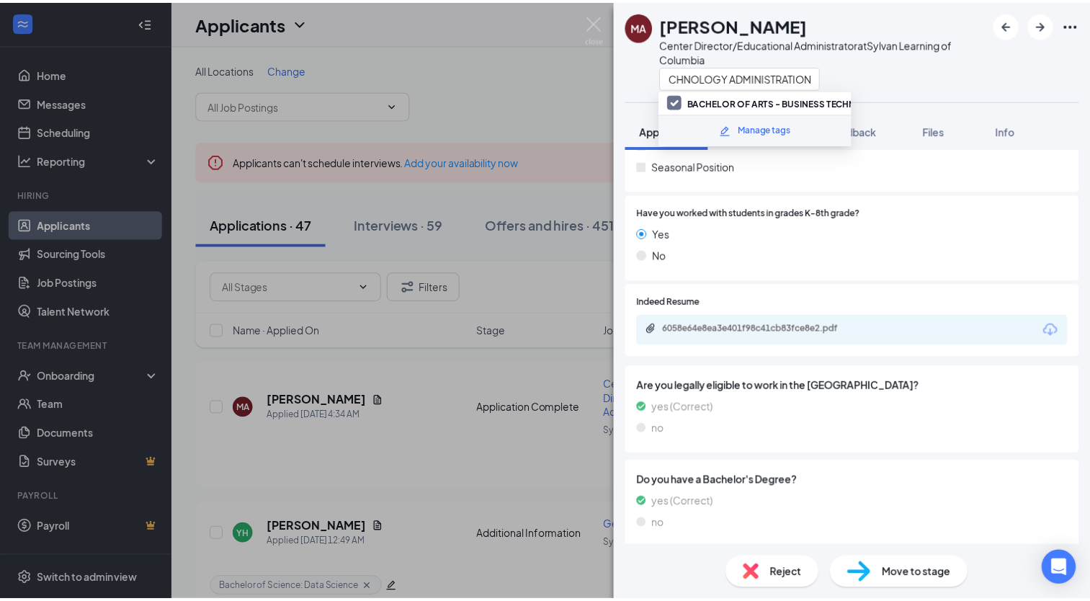
scroll to position [0, 0]
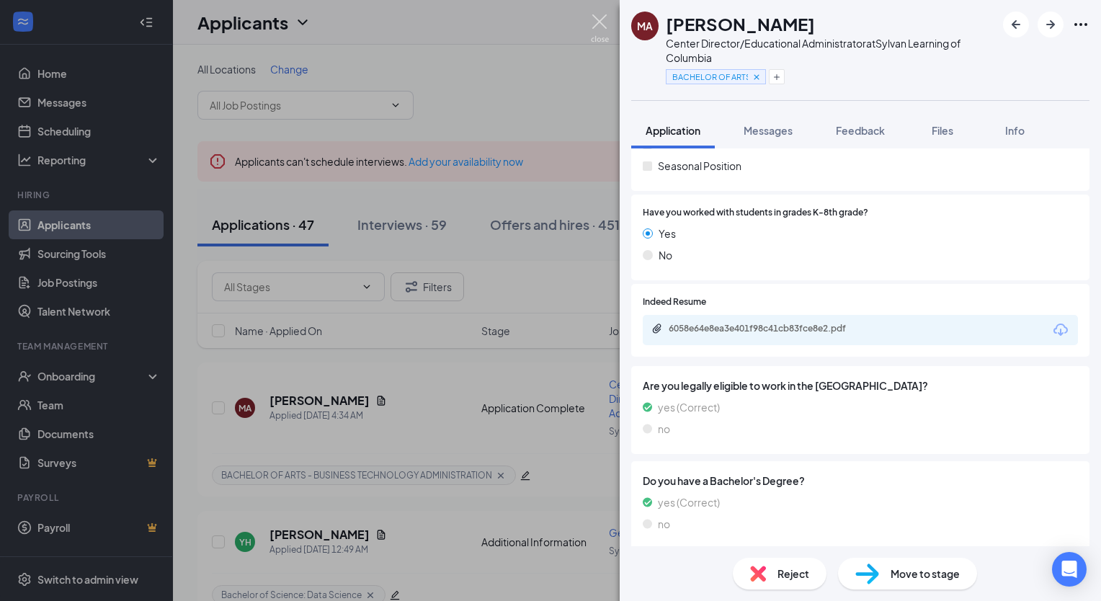
click at [595, 25] on img at bounding box center [600, 28] width 18 height 28
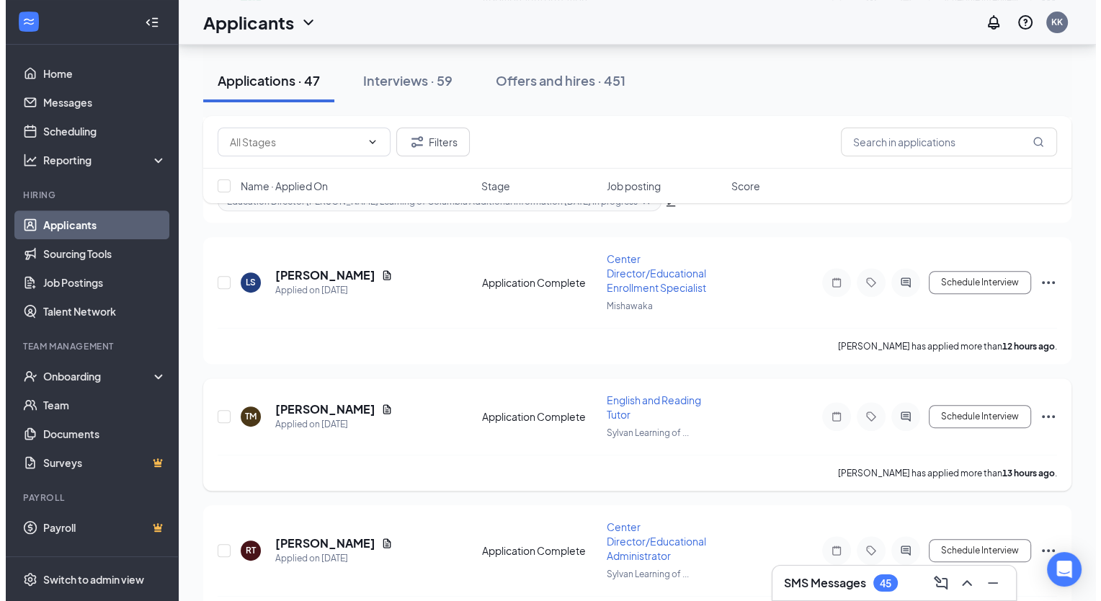
scroll to position [577, 0]
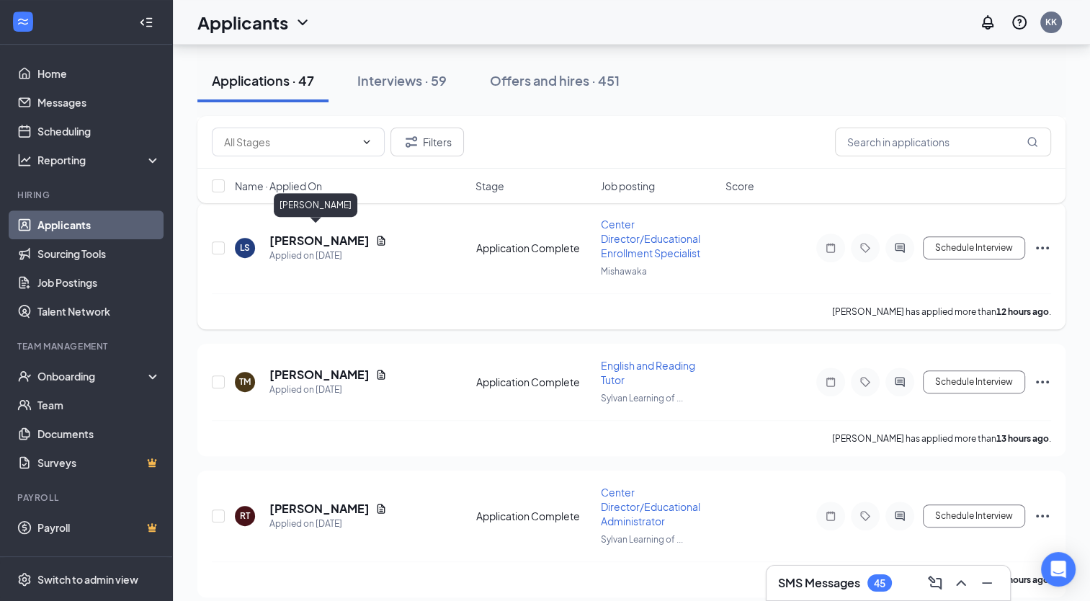
click at [326, 234] on h5 "Louisa Simon" at bounding box center [320, 241] width 100 height 16
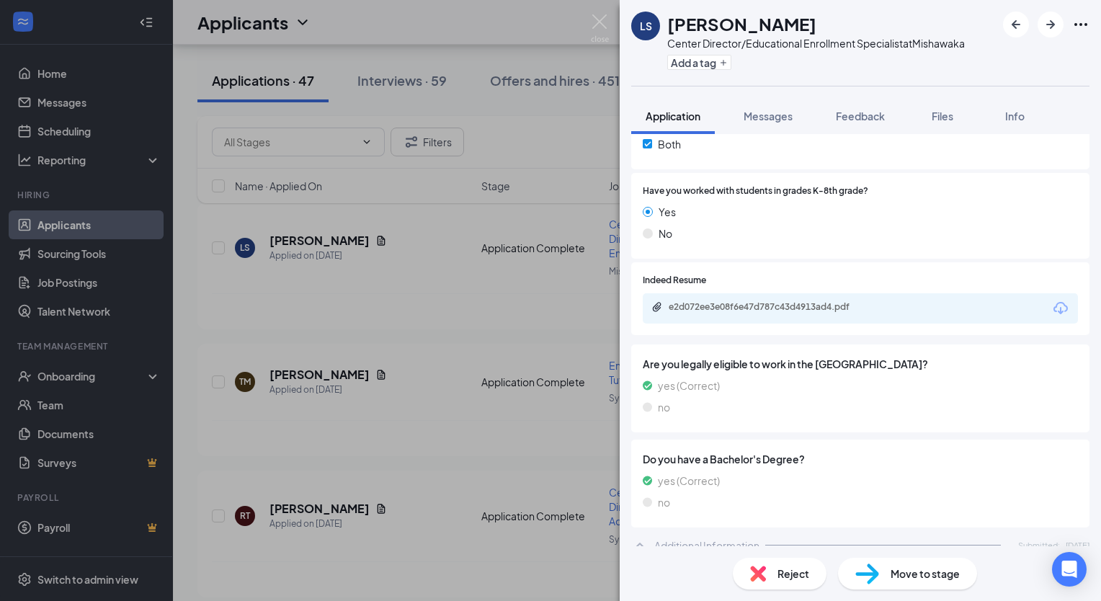
scroll to position [504, 0]
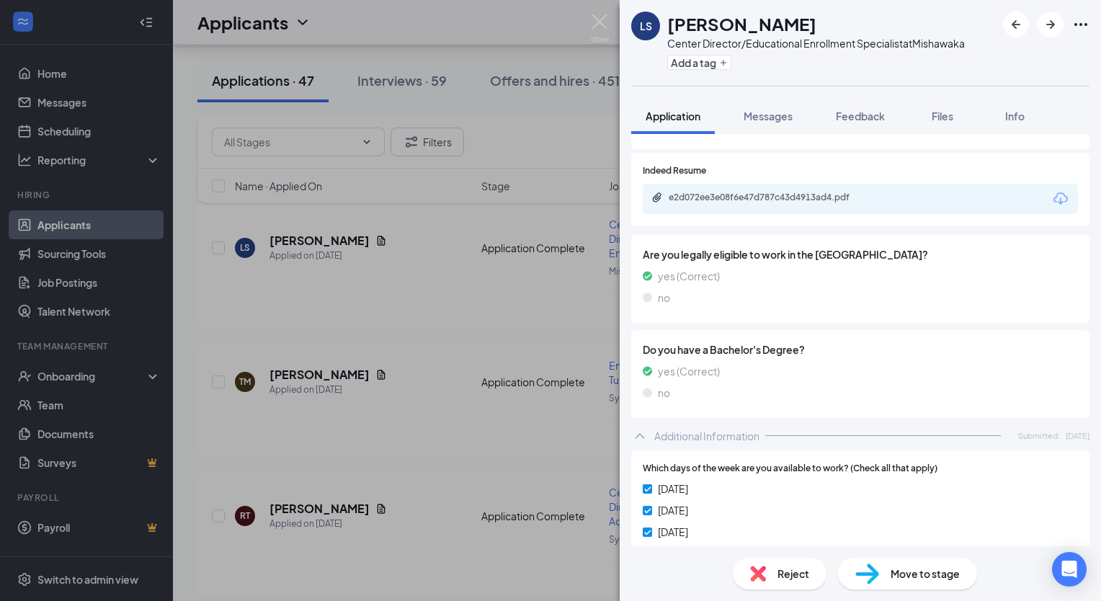
click at [794, 205] on div "e2d072ee3e08f6e47d787c43d4913ad4.pdf" at bounding box center [769, 199] width 234 height 14
click at [688, 59] on button "Add a tag" at bounding box center [699, 62] width 64 height 15
click at [690, 62] on input "text" at bounding box center [748, 62] width 162 height 23
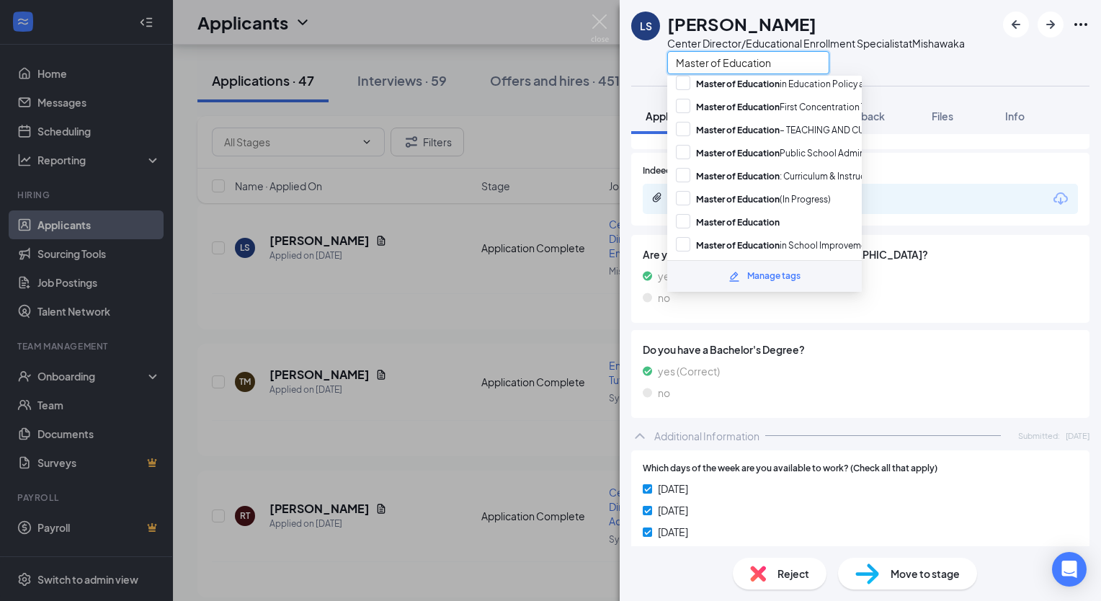
scroll to position [144, 0]
type input "Master of Education"
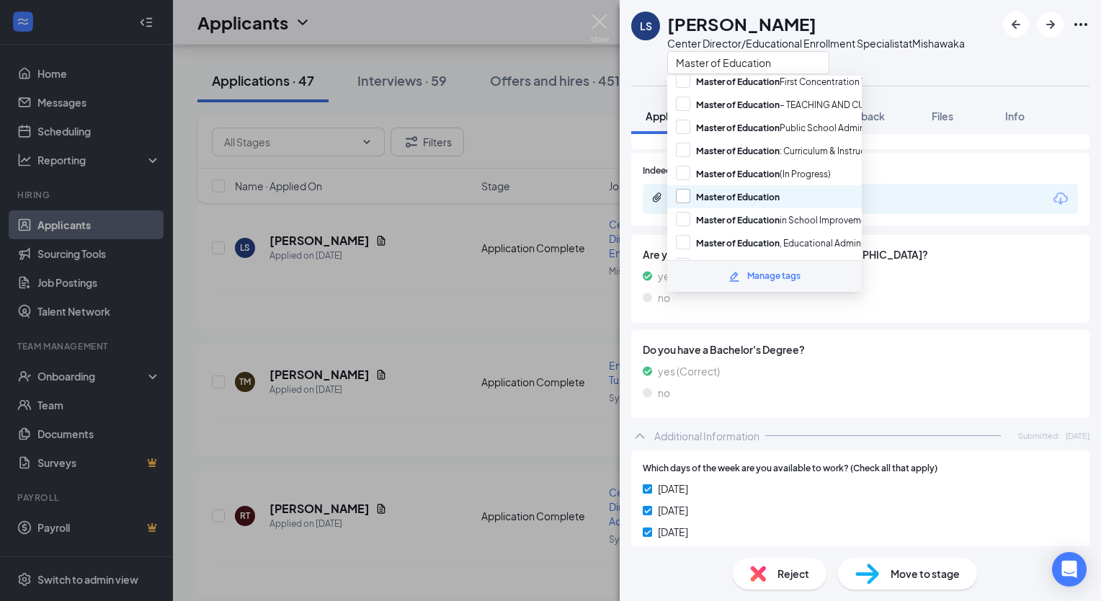
click at [683, 189] on input "Master of Education" at bounding box center [728, 197] width 104 height 16
checkbox input "true"
click at [922, 68] on div "Master of Education" at bounding box center [816, 62] width 298 height 24
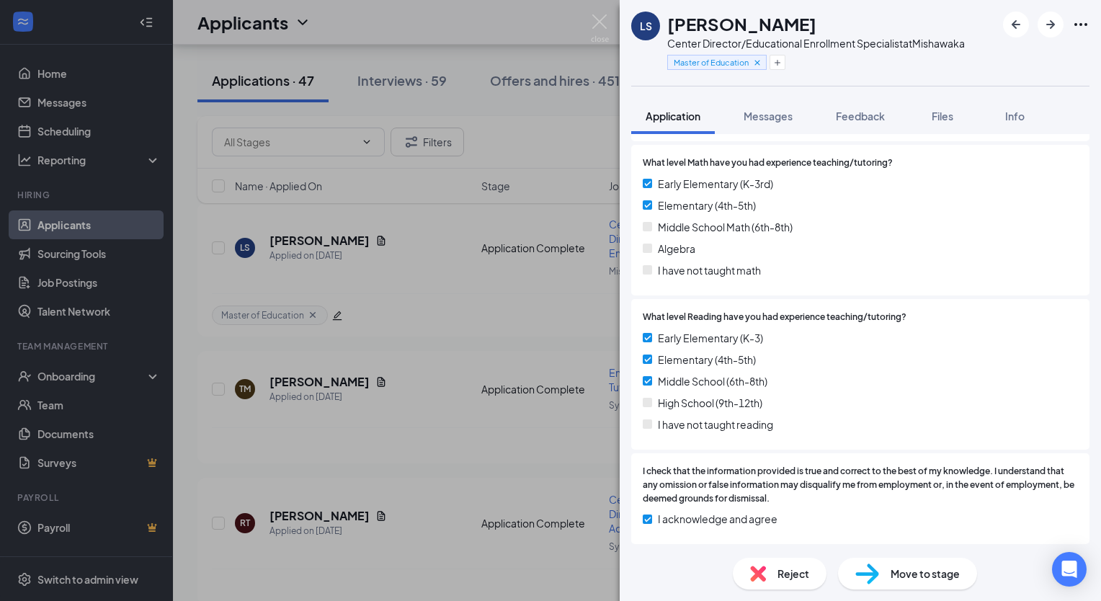
scroll to position [1137, 0]
click at [600, 22] on img at bounding box center [600, 28] width 18 height 28
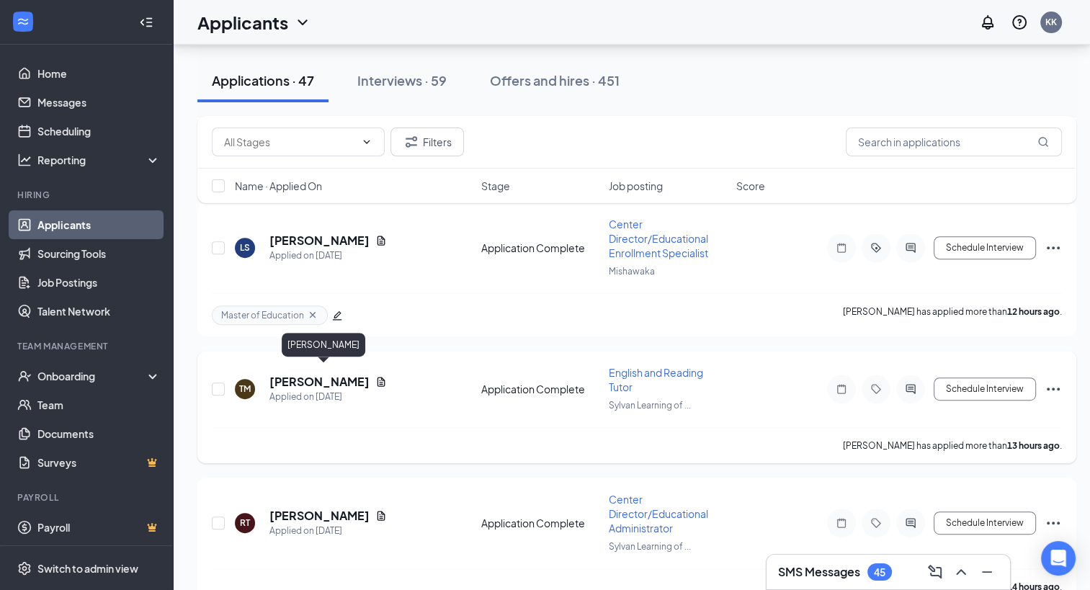
click at [329, 374] on h5 "THOMAS MACMAHON" at bounding box center [320, 382] width 100 height 16
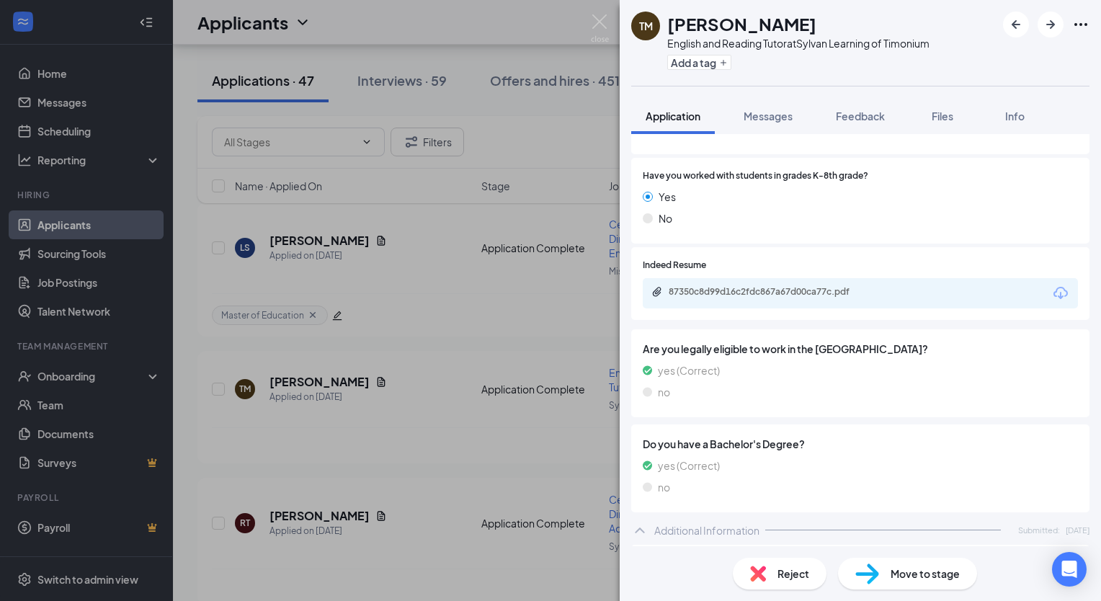
scroll to position [432, 0]
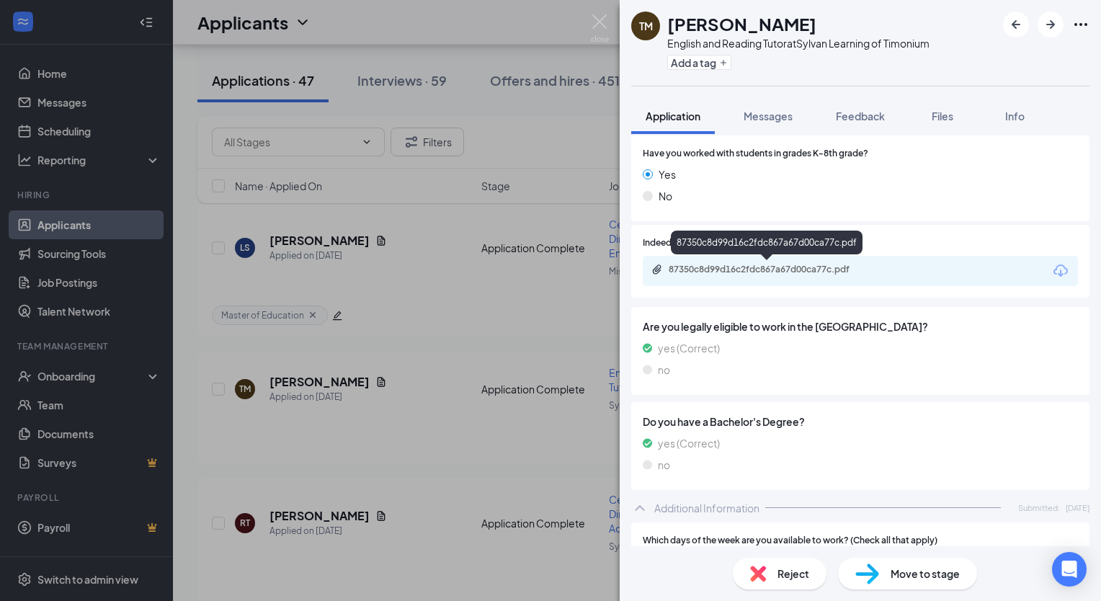
click at [822, 272] on div "87350c8d99d16c2fdc867a67d00ca77c.pdf" at bounding box center [770, 270] width 202 height 12
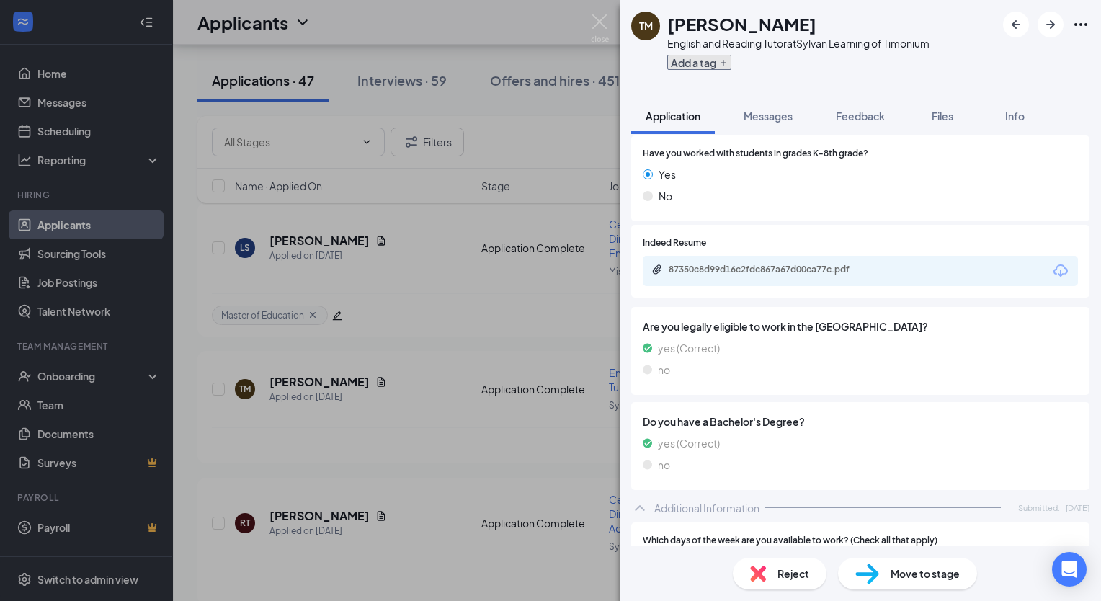
click at [696, 62] on button "Add a tag" at bounding box center [699, 62] width 64 height 15
paste input "Masters in Education: Curriculum & Instruction: Reading"
type input "Masters in Education: Curriculum & Instruction: Reading"
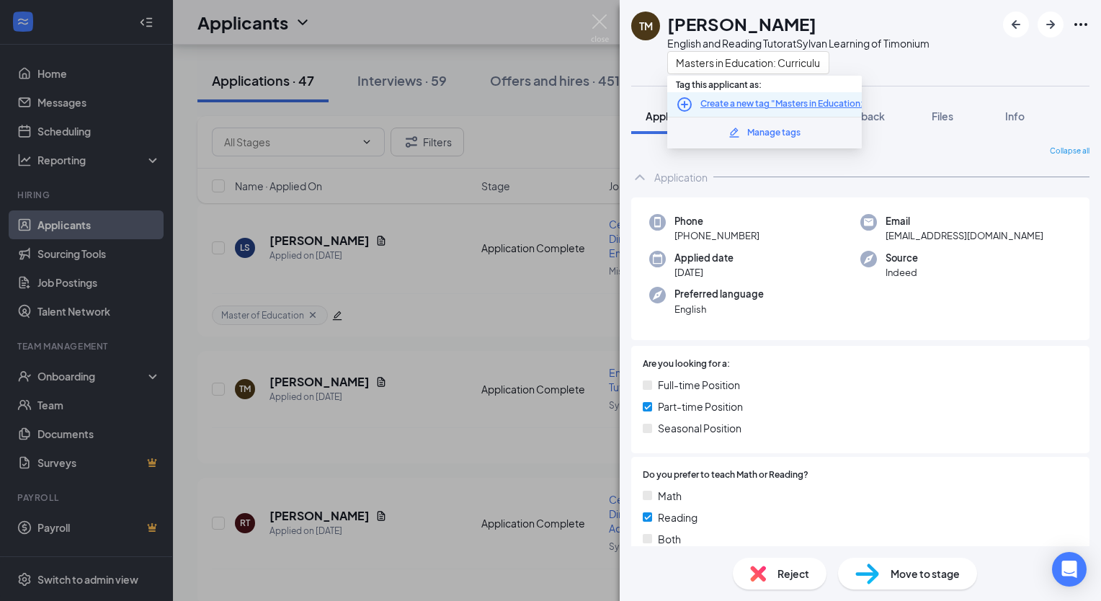
scroll to position [432, 0]
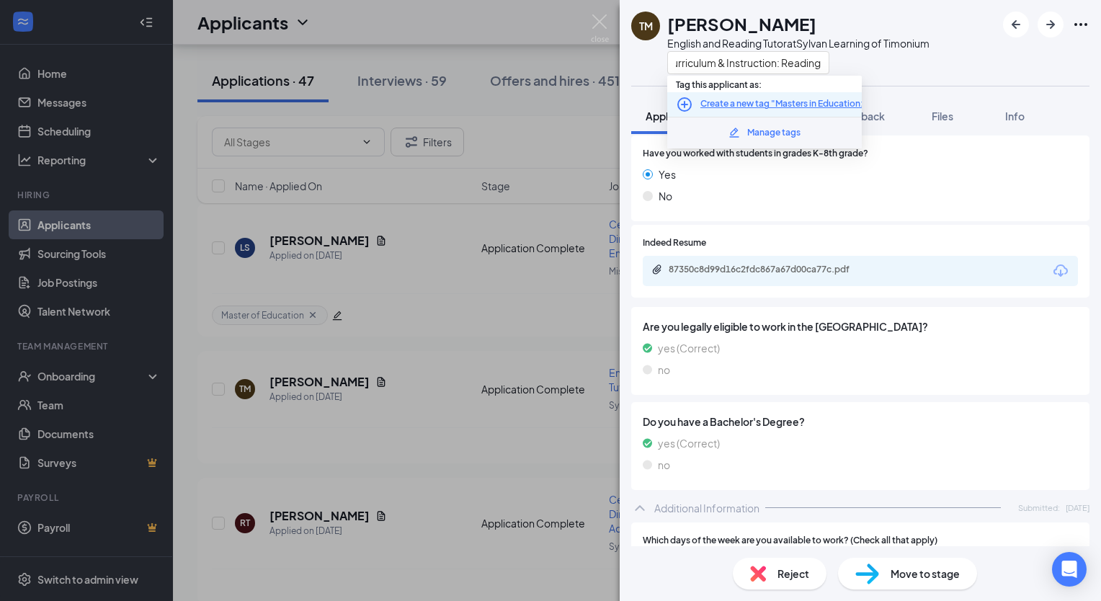
type input "Masters in Education: Curriculum & Instruction: Reading"
click at [684, 101] on icon "PlusCircle" at bounding box center [684, 104] width 14 height 14
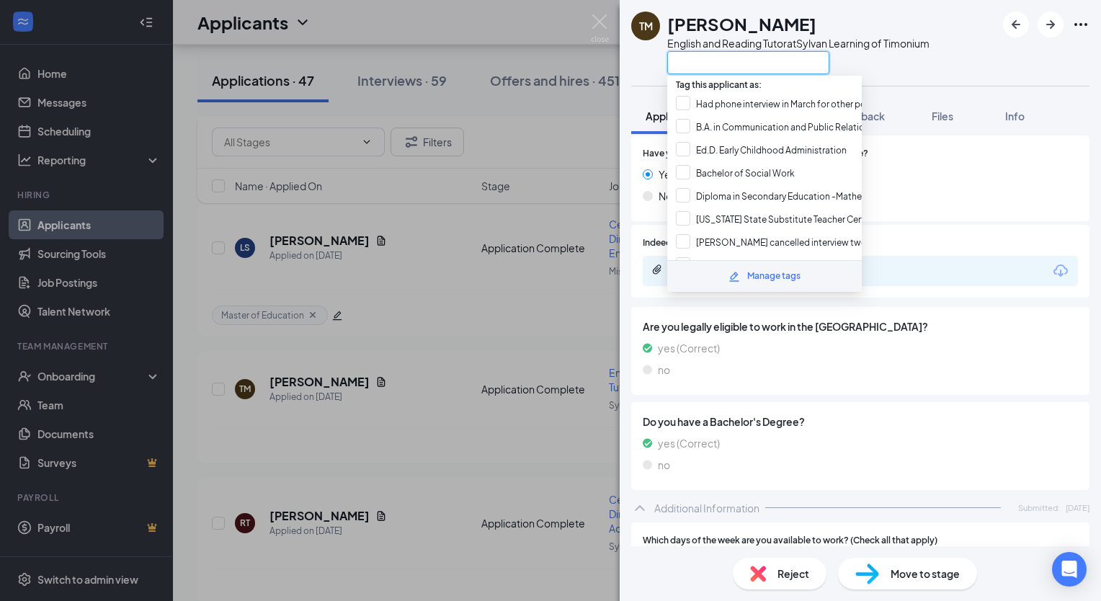
paste input "Masters in Education: Curriculum & Instruction: Reading"
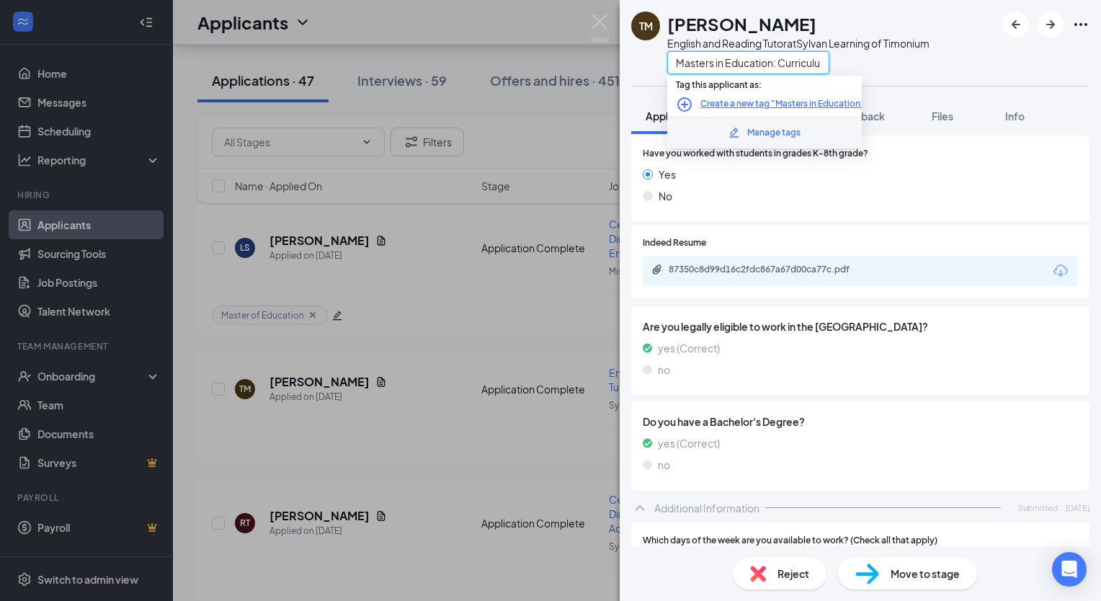
scroll to position [0, 115]
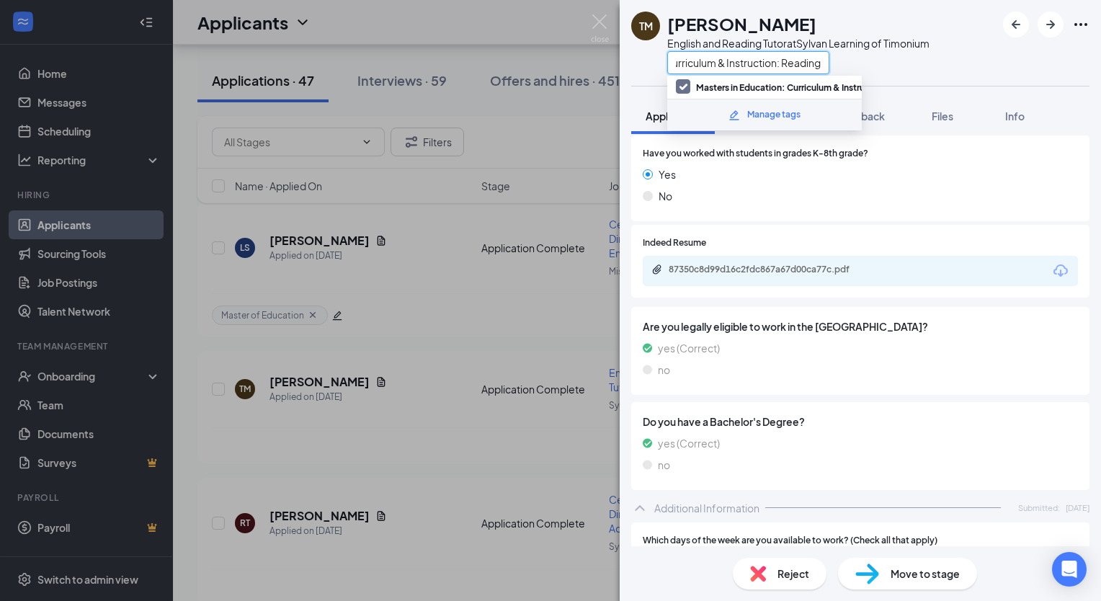
type input "Masters in Education: Curriculum & Instruction: Reading"
click at [1005, 74] on div "TM THOMAS MACMAHON English and Reading Tutor at Sylvan Learning of Timonium Mas…" at bounding box center [860, 43] width 481 height 86
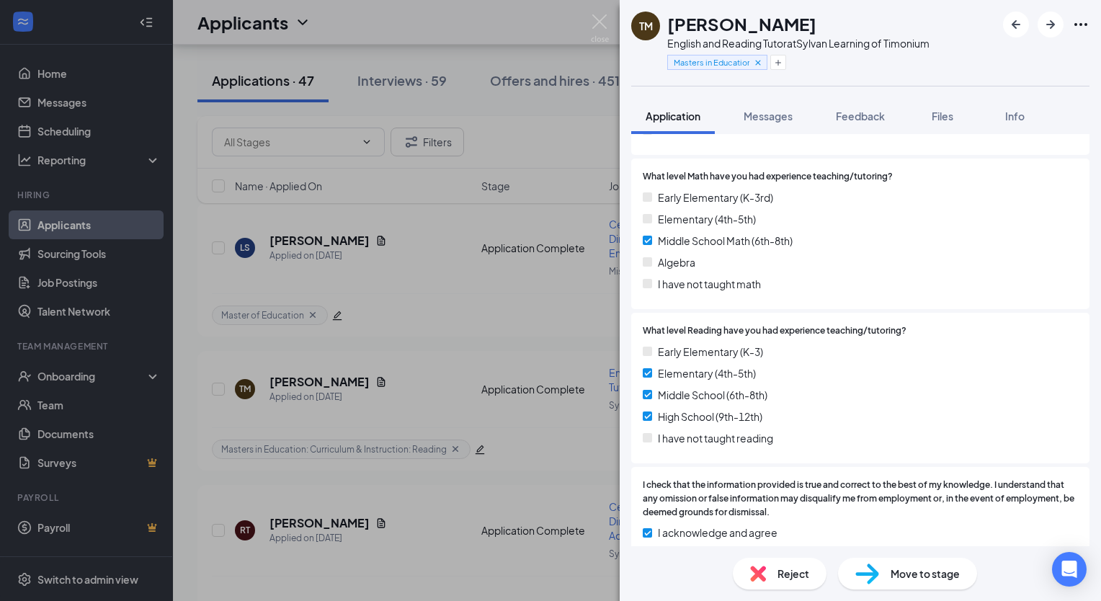
scroll to position [1137, 0]
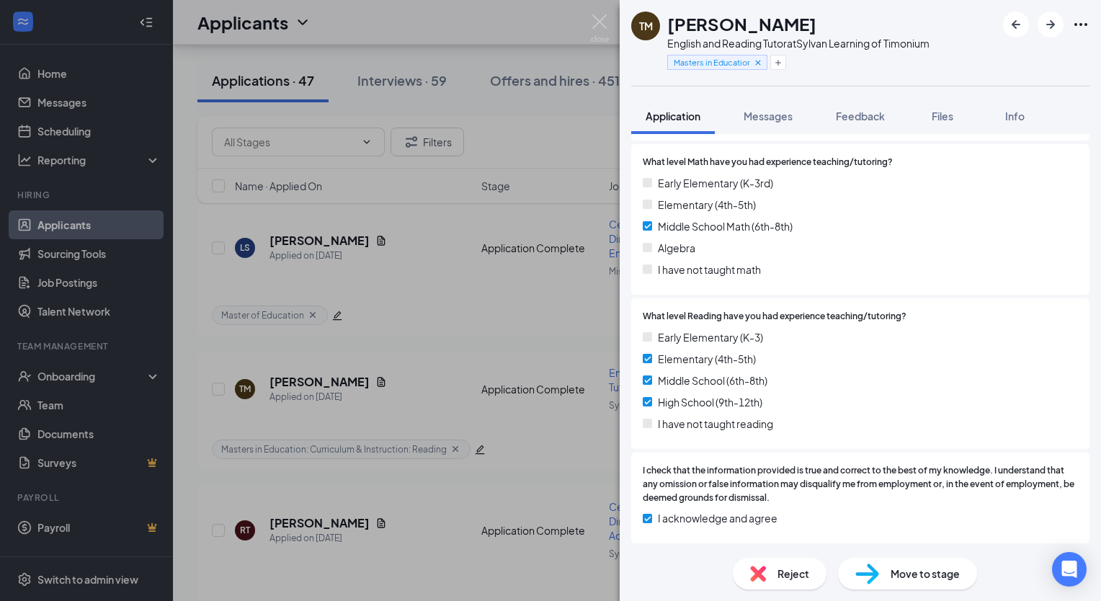
click at [905, 576] on span "Move to stage" at bounding box center [925, 574] width 69 height 16
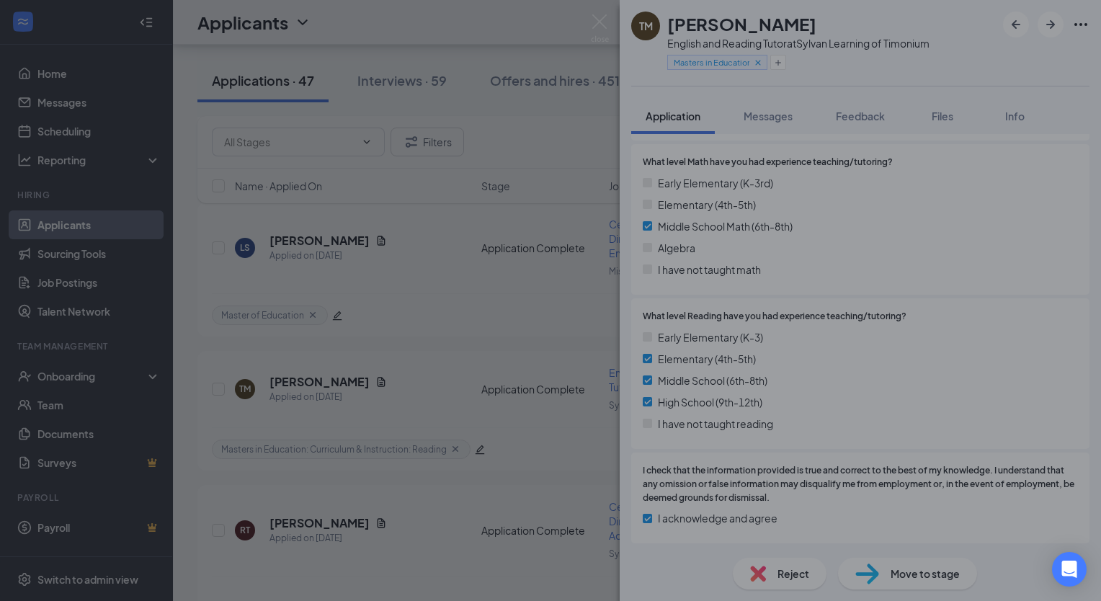
scroll to position [1132, 0]
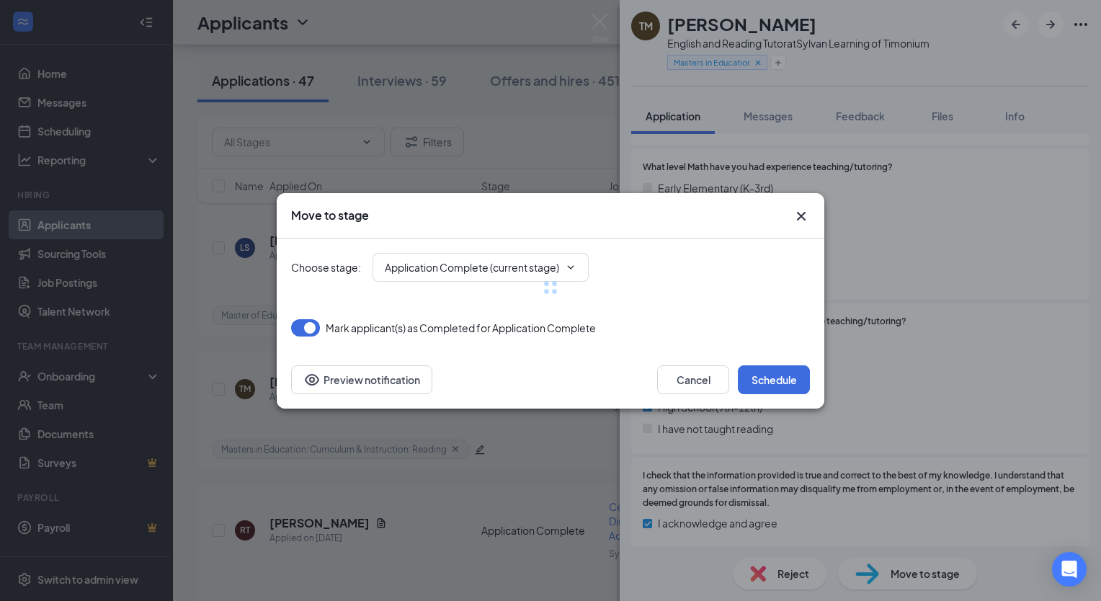
type input "Phone Interview (next stage)"
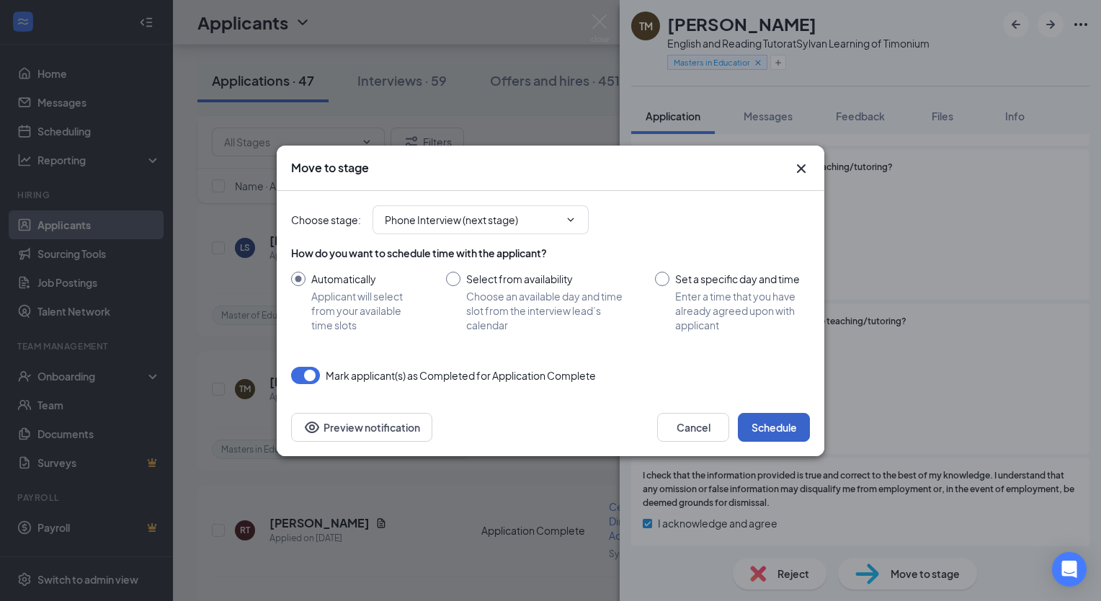
click at [776, 428] on button "Schedule" at bounding box center [774, 427] width 72 height 29
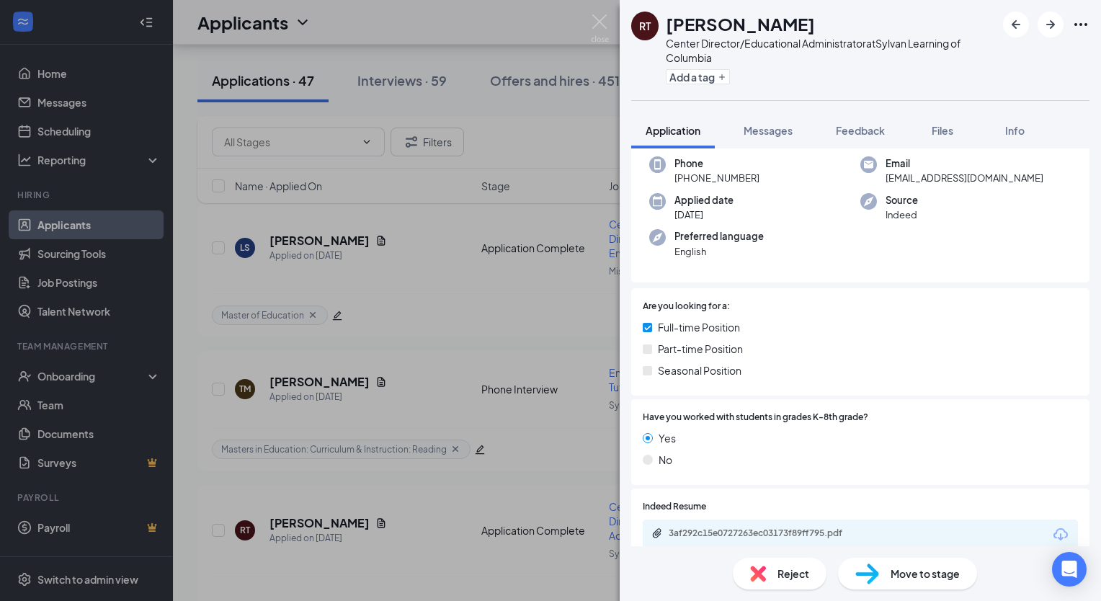
scroll to position [144, 0]
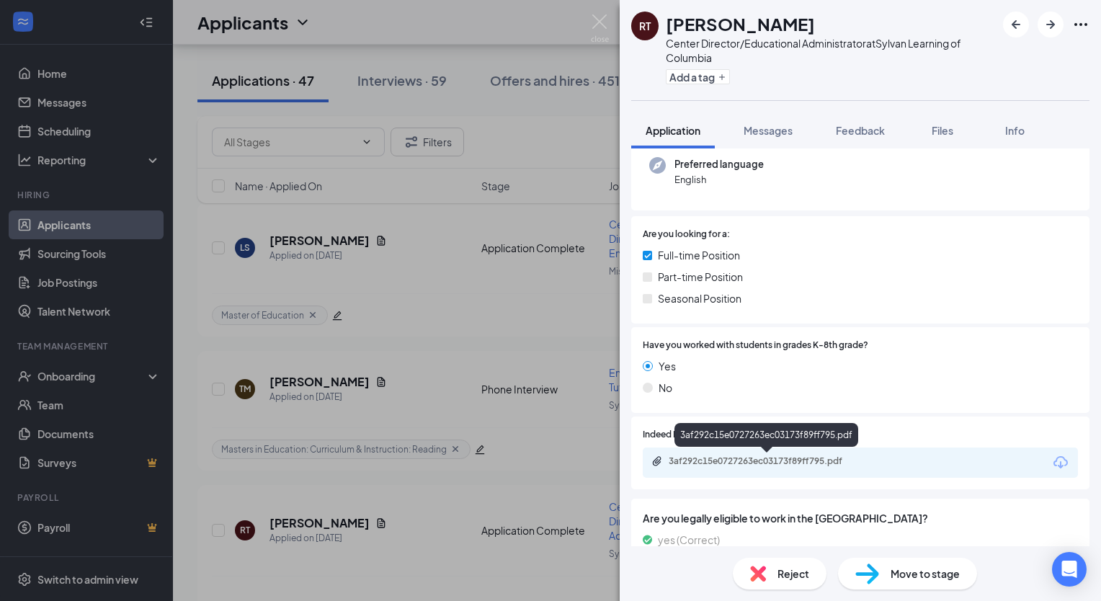
click at [836, 468] on div "3af292c15e0727263ec03173f89ff795.pdf" at bounding box center [769, 462] width 234 height 14
click at [701, 79] on button "Add a tag" at bounding box center [698, 76] width 64 height 15
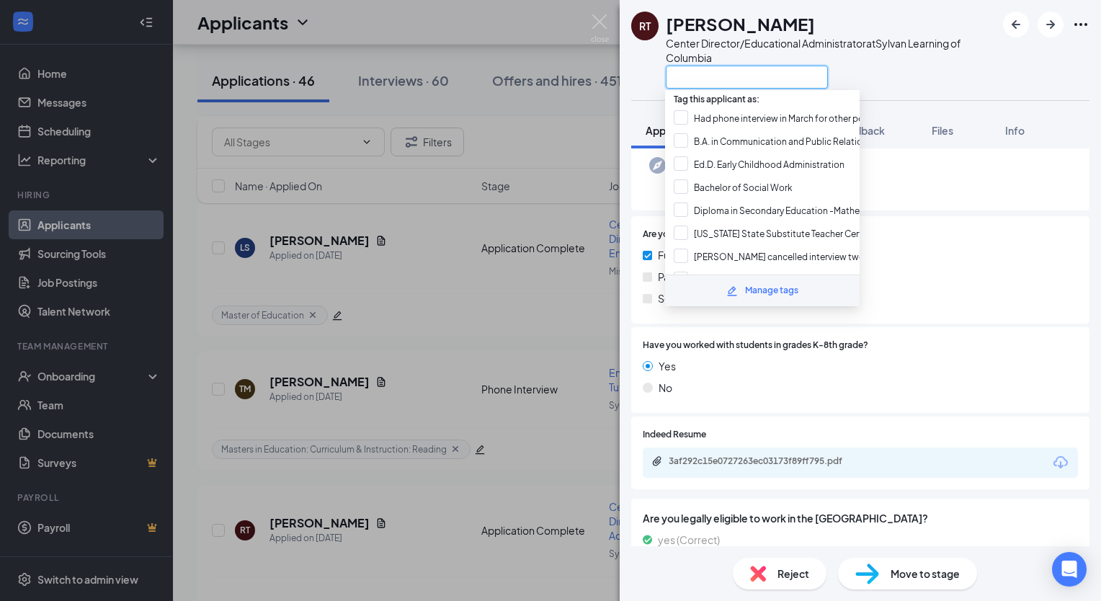
click at [701, 79] on input "text" at bounding box center [747, 77] width 162 height 23
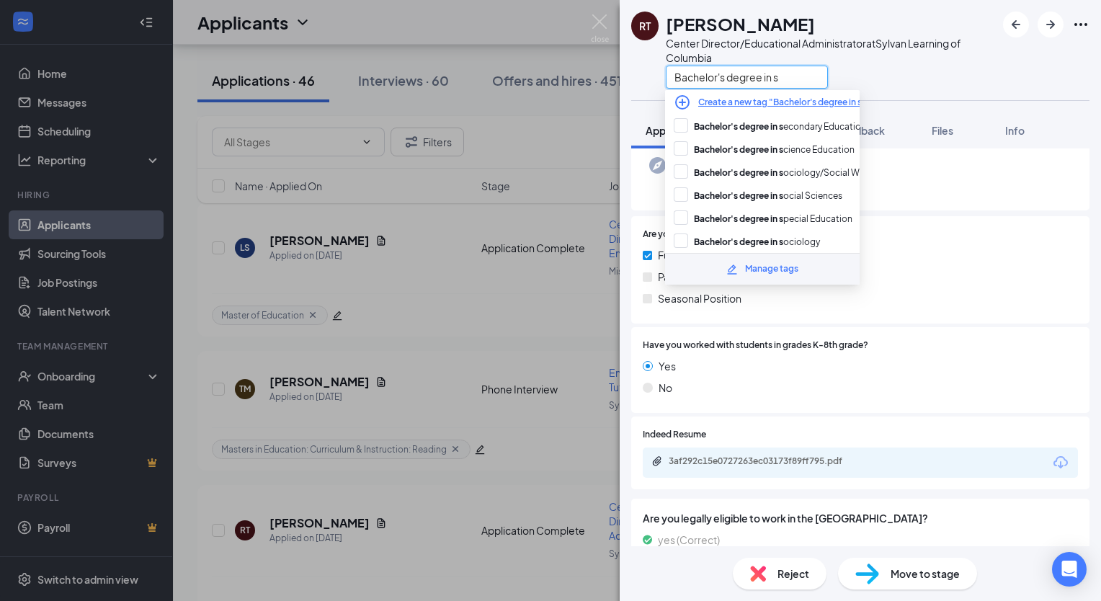
scroll to position [0, 0]
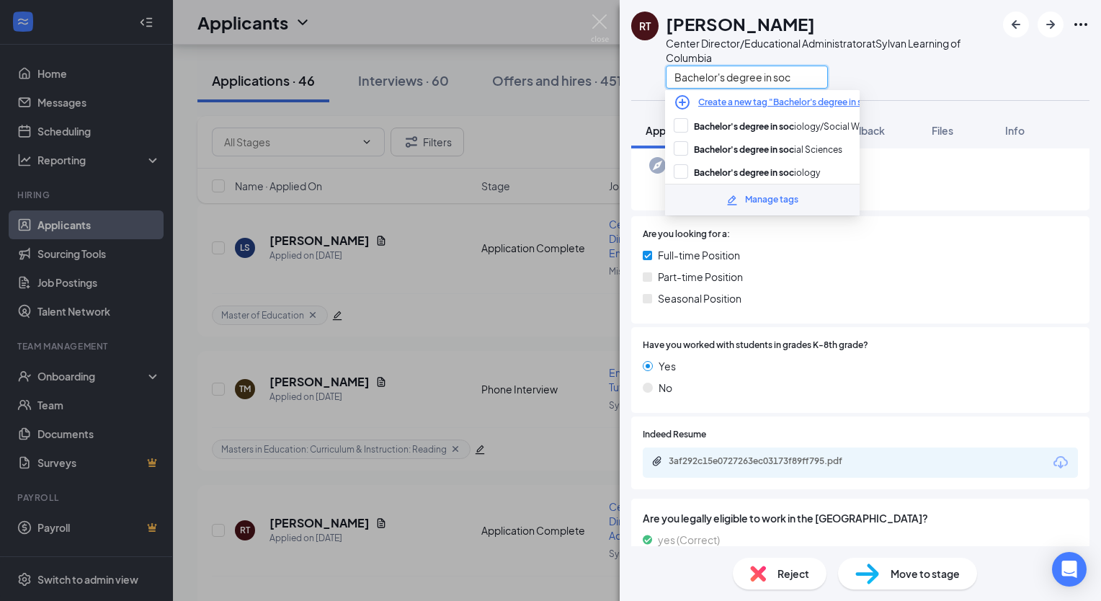
click at [773, 76] on input "Bachelor's degree in soc" at bounding box center [747, 77] width 162 height 23
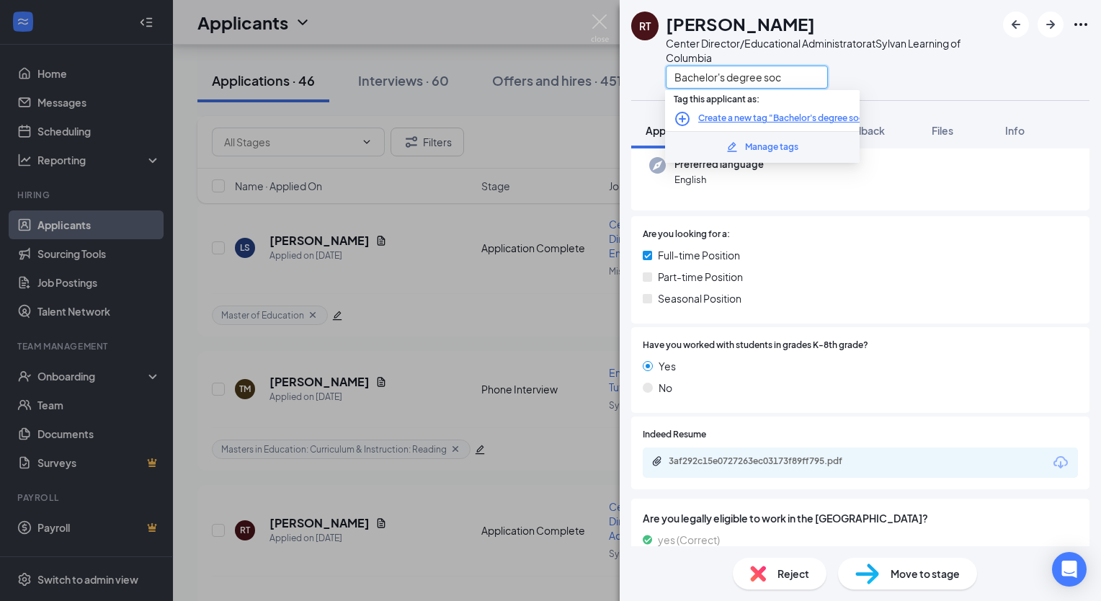
drag, startPoint x: 764, startPoint y: 76, endPoint x: 783, endPoint y: 76, distance: 19.5
click at [783, 76] on input "Bachelor's degree soc" at bounding box center [747, 77] width 162 height 23
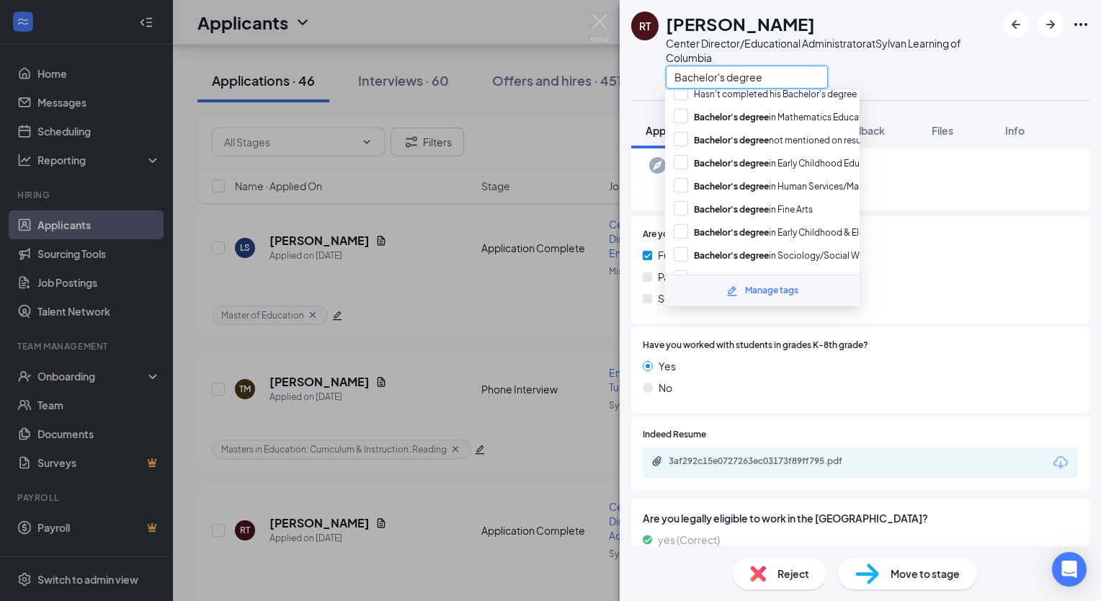
scroll to position [1153, 0]
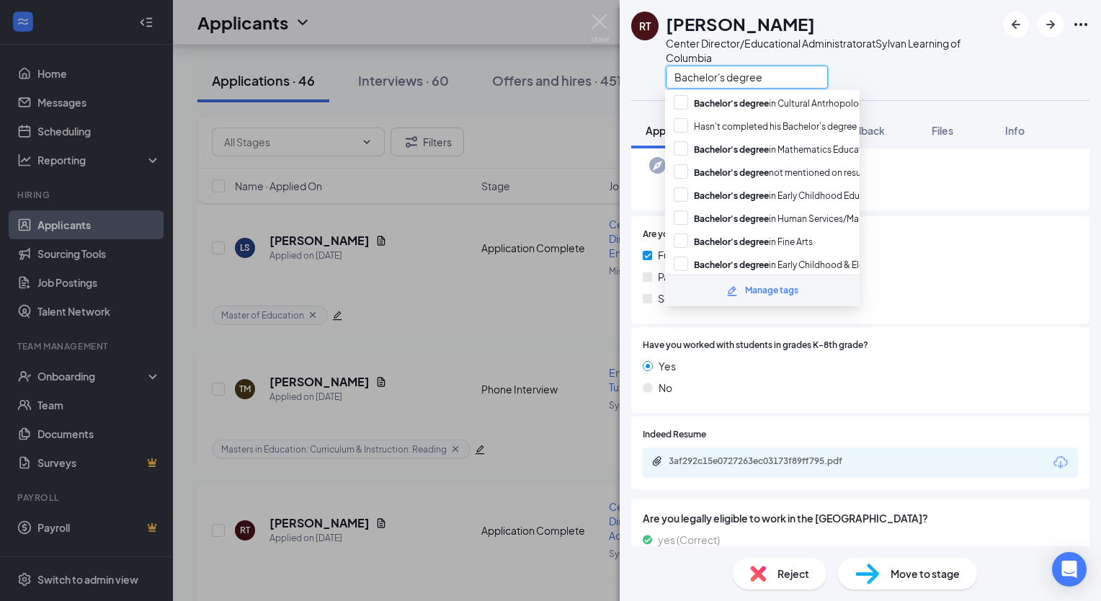
click at [763, 73] on input "Bachelor's degree" at bounding box center [747, 77] width 162 height 23
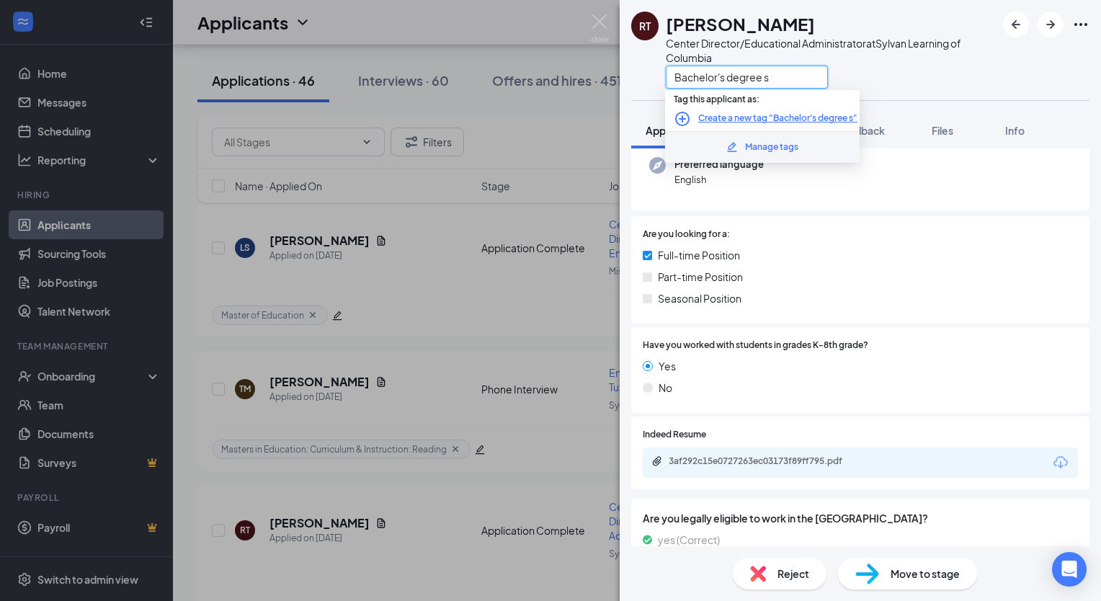
scroll to position [0, 0]
click at [763, 84] on input "Bachelor's degree social work" at bounding box center [747, 77] width 162 height 23
click at [721, 75] on input "Bachelor's degree in social work" at bounding box center [747, 77] width 162 height 23
drag, startPoint x: 727, startPoint y: 75, endPoint x: 770, endPoint y: 77, distance: 42.6
click at [770, 77] on input "Bachelor's degree in social work" at bounding box center [747, 77] width 162 height 23
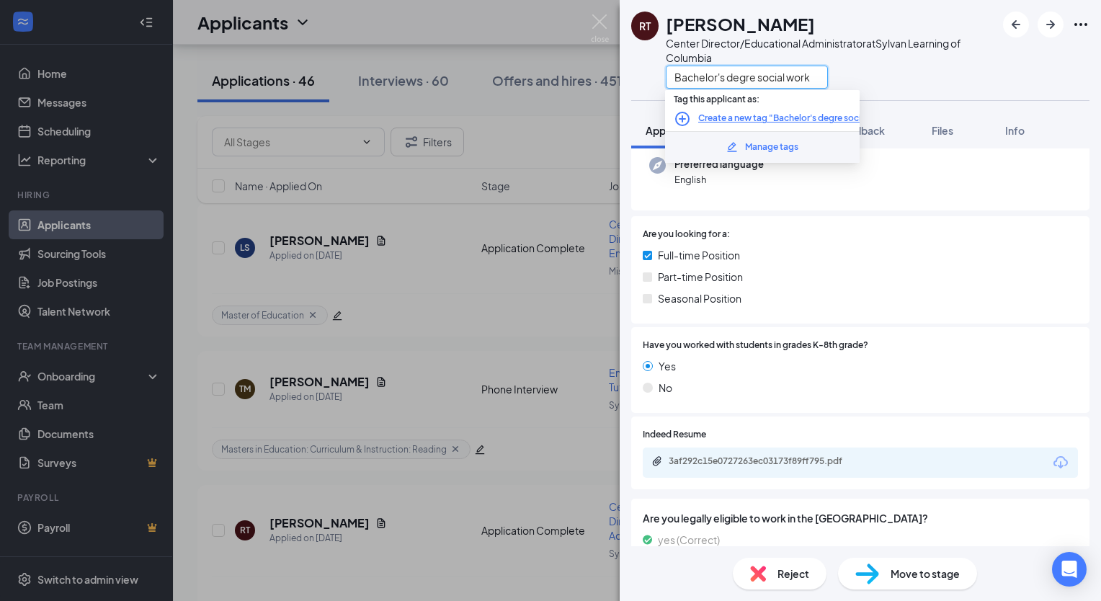
type input "Bachelor's degree social work"
drag, startPoint x: 766, startPoint y: 76, endPoint x: 853, endPoint y: 82, distance: 87.4
click at [853, 82] on div "Bachelor's degree social work" at bounding box center [831, 77] width 330 height 24
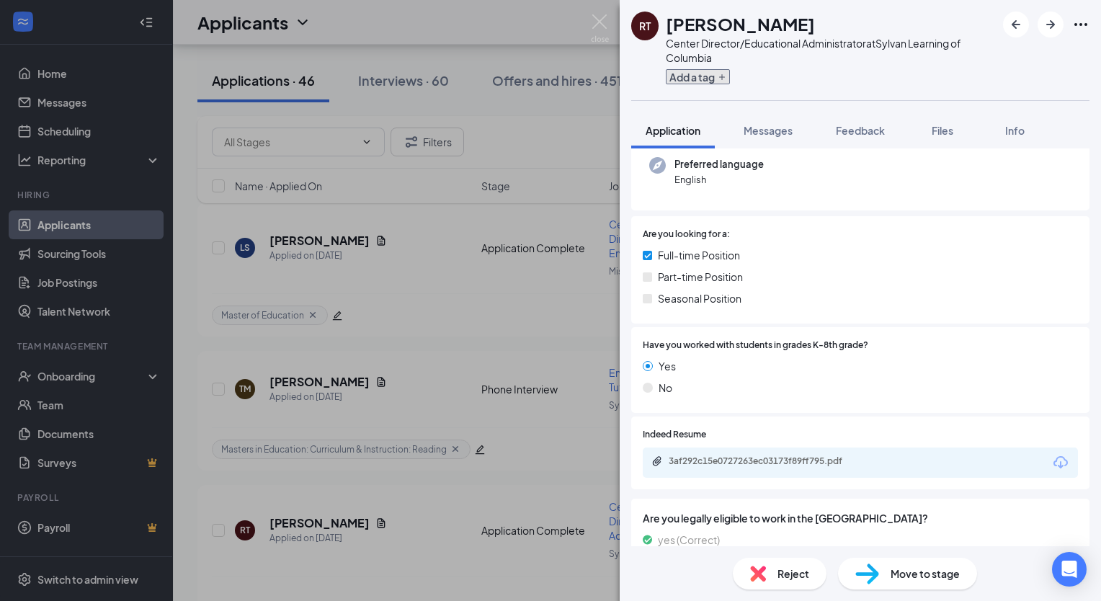
click at [694, 79] on button "Add a tag" at bounding box center [698, 76] width 64 height 15
click at [695, 79] on input "text" at bounding box center [747, 77] width 162 height 23
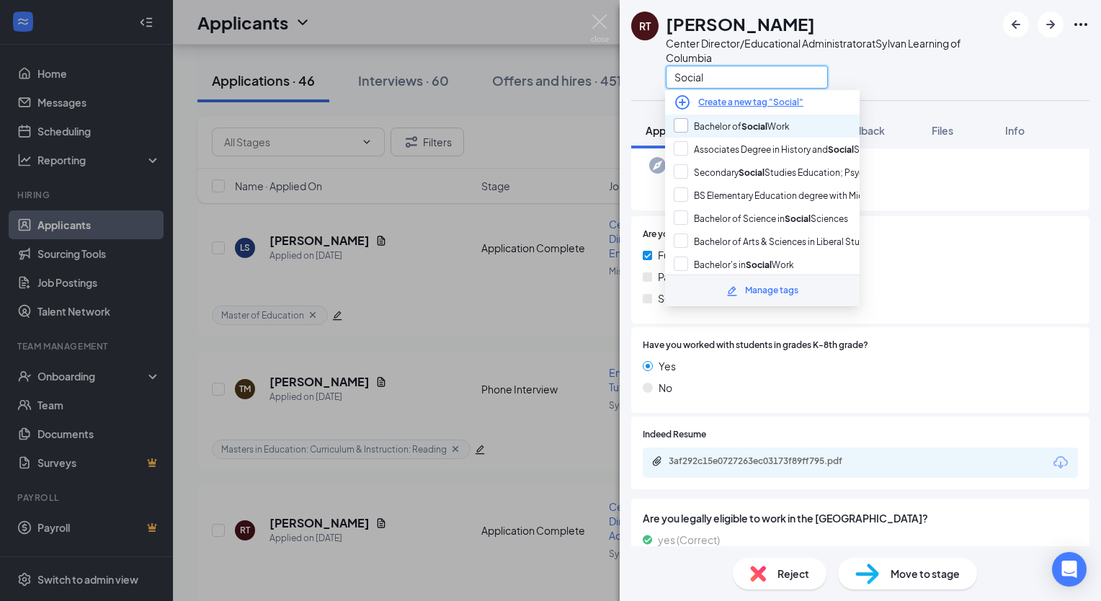
type input "Social"
click at [683, 126] on input "Bachelor of Social Work" at bounding box center [732, 126] width 116 height 16
checkbox input "true"
click at [930, 66] on div "Social" at bounding box center [831, 77] width 330 height 24
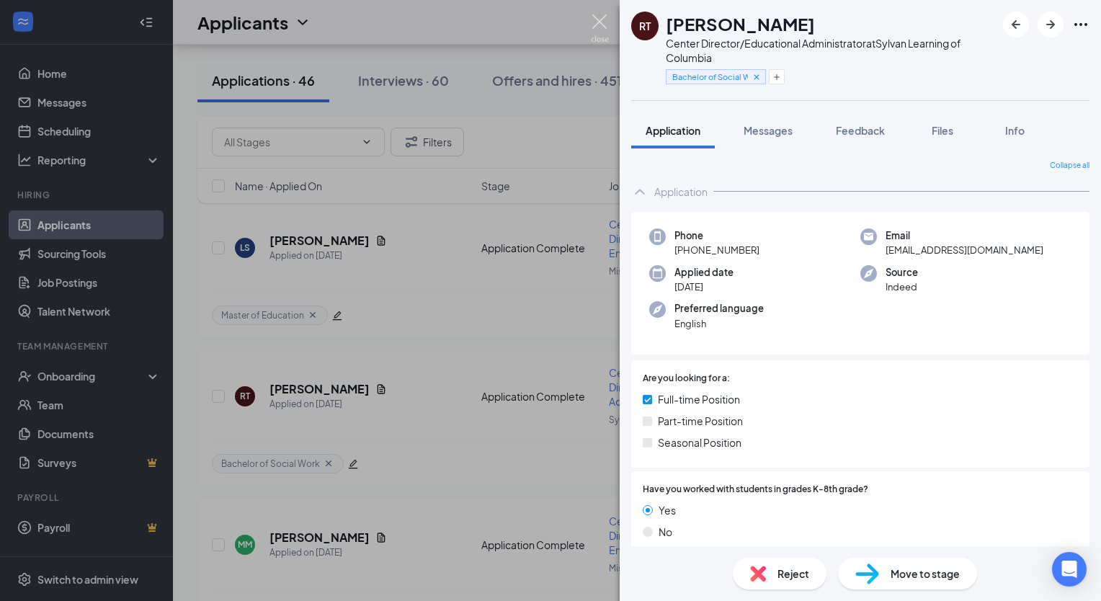
click at [602, 22] on img at bounding box center [600, 28] width 18 height 28
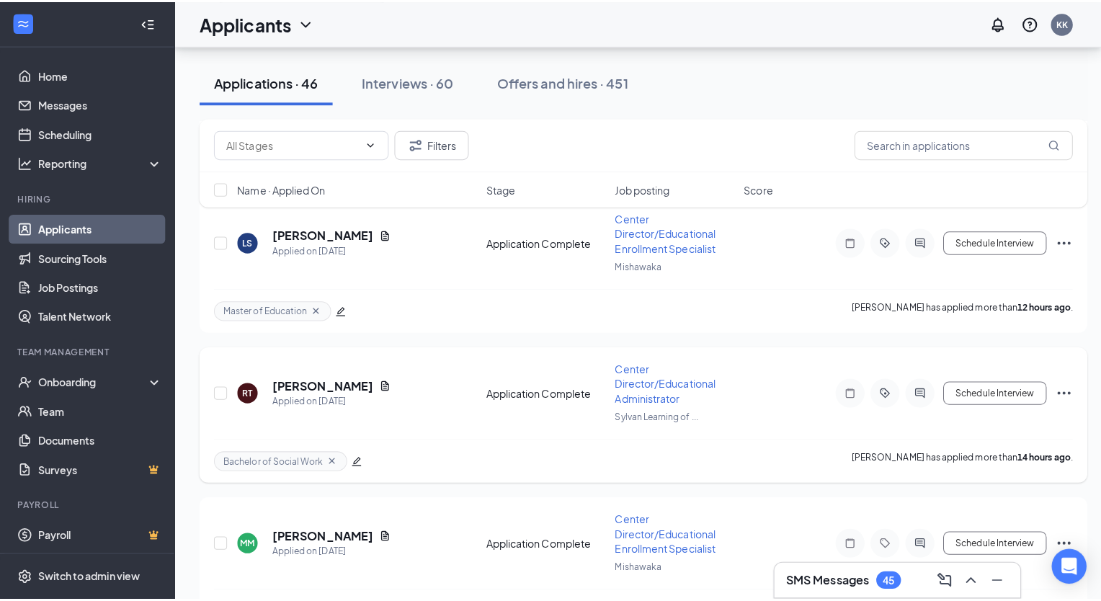
scroll to position [793, 0]
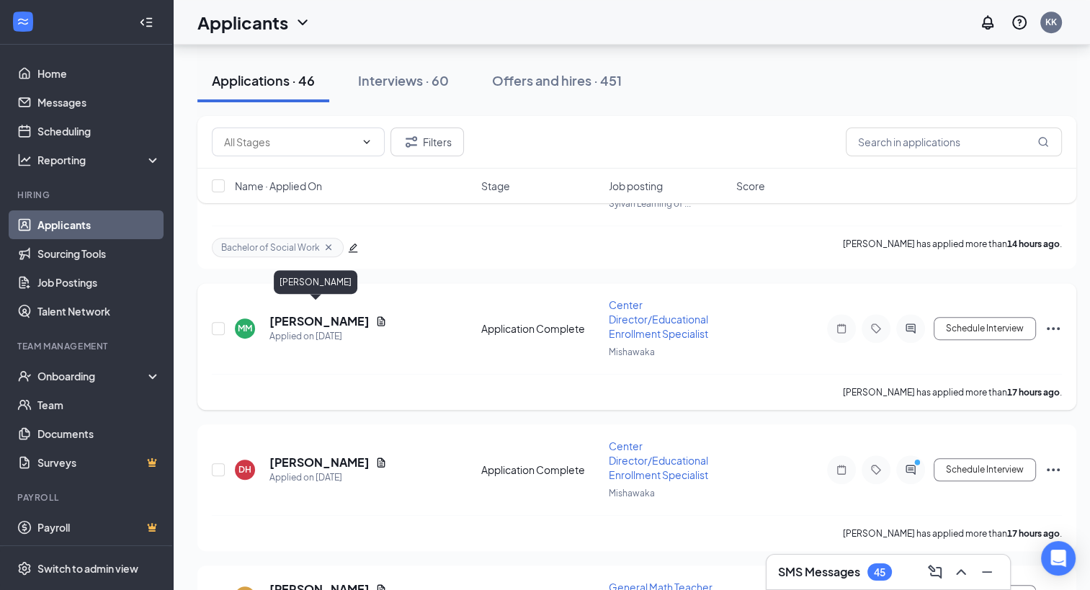
click at [311, 314] on h5 "Momin Mirza" at bounding box center [320, 322] width 100 height 16
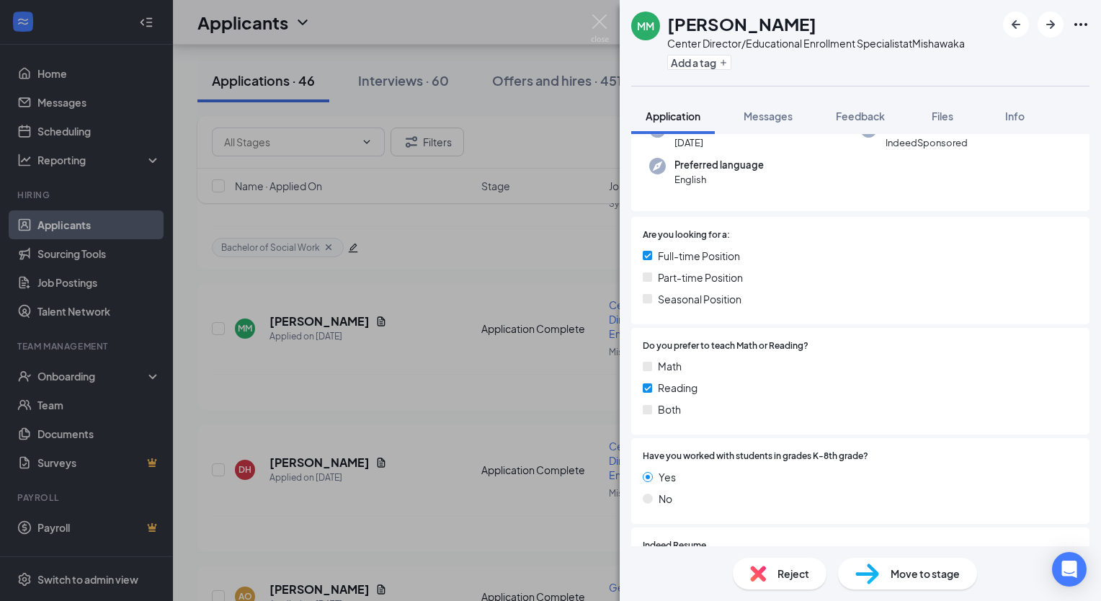
scroll to position [288, 0]
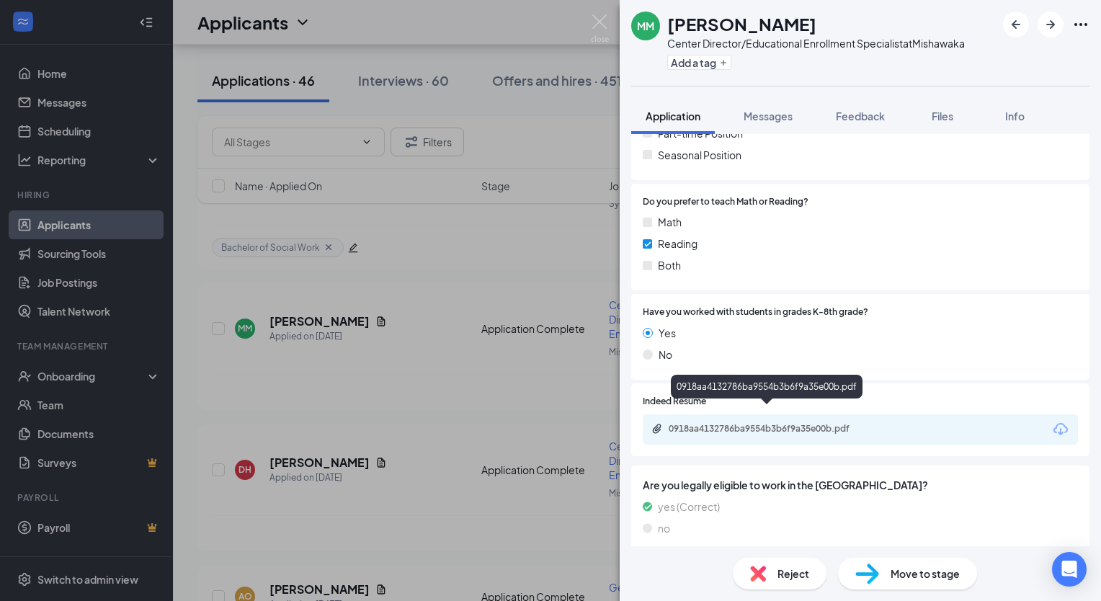
click at [798, 423] on div "0918aa4132786ba9554b3b6f9a35e00b.pdf" at bounding box center [770, 429] width 202 height 12
click at [683, 63] on button "Add a tag" at bounding box center [699, 62] width 64 height 15
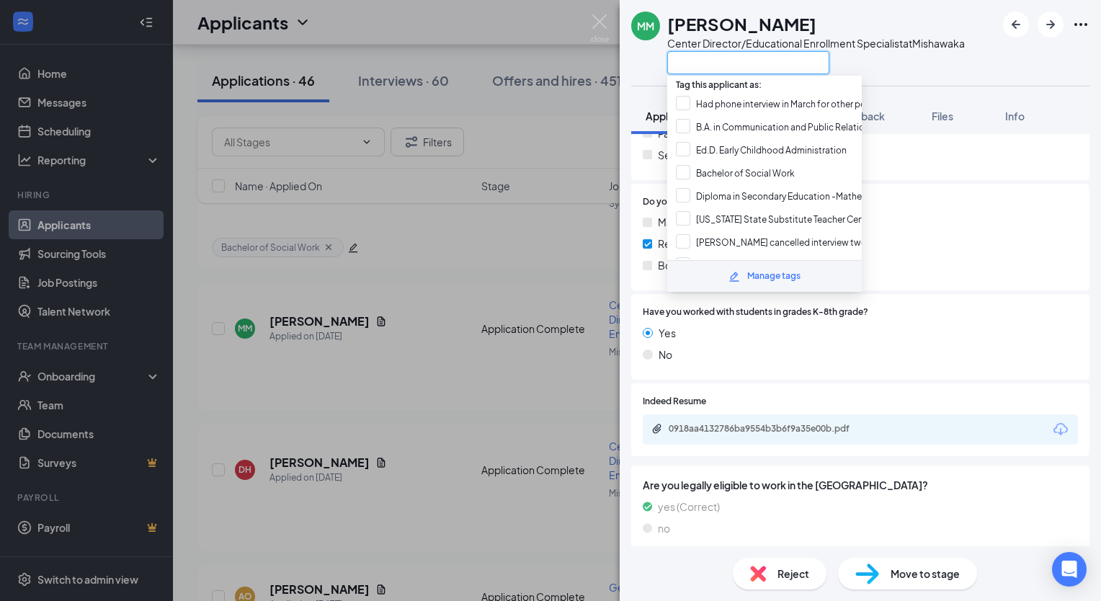
paste input "M.A. English Studies and Communication"
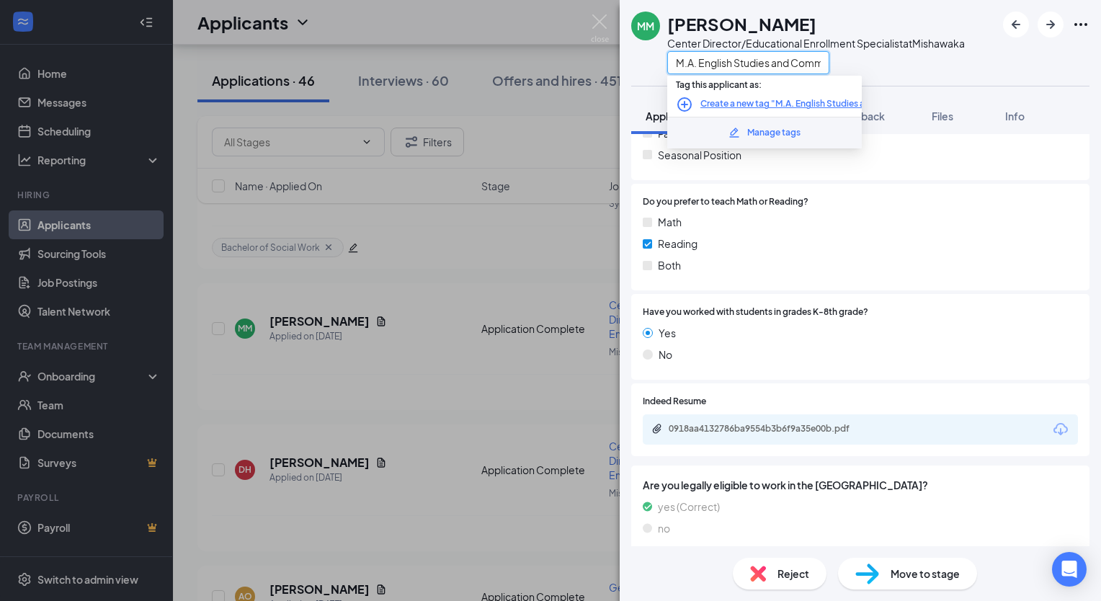
scroll to position [0, 48]
type input "M.A. English Studies and Communication"
click at [681, 99] on icon "PlusCircle" at bounding box center [684, 104] width 17 height 17
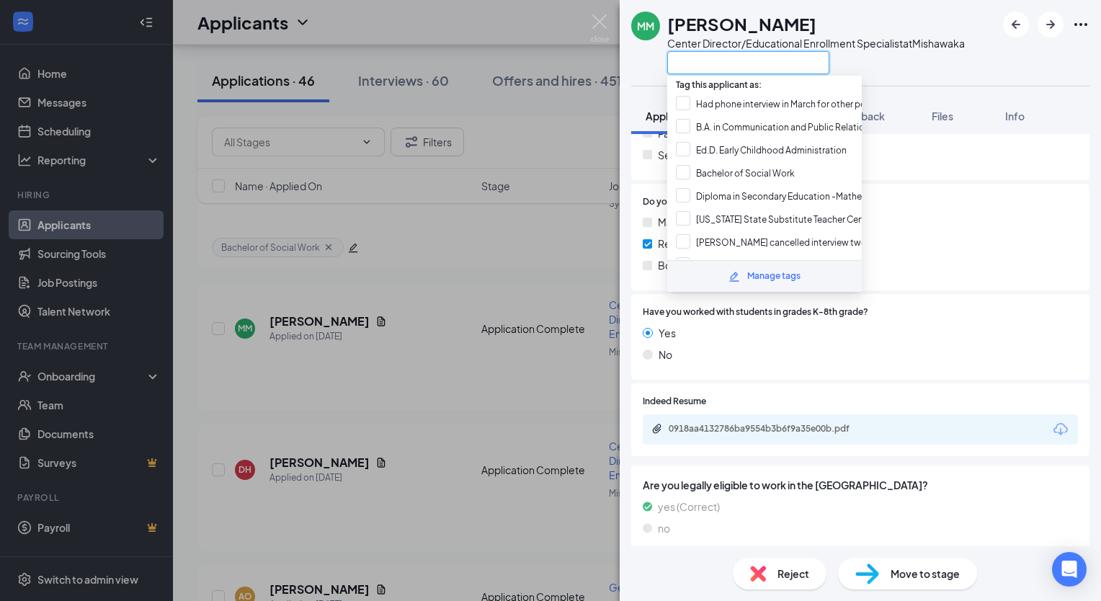
paste input "M.A. English Studies and Communication"
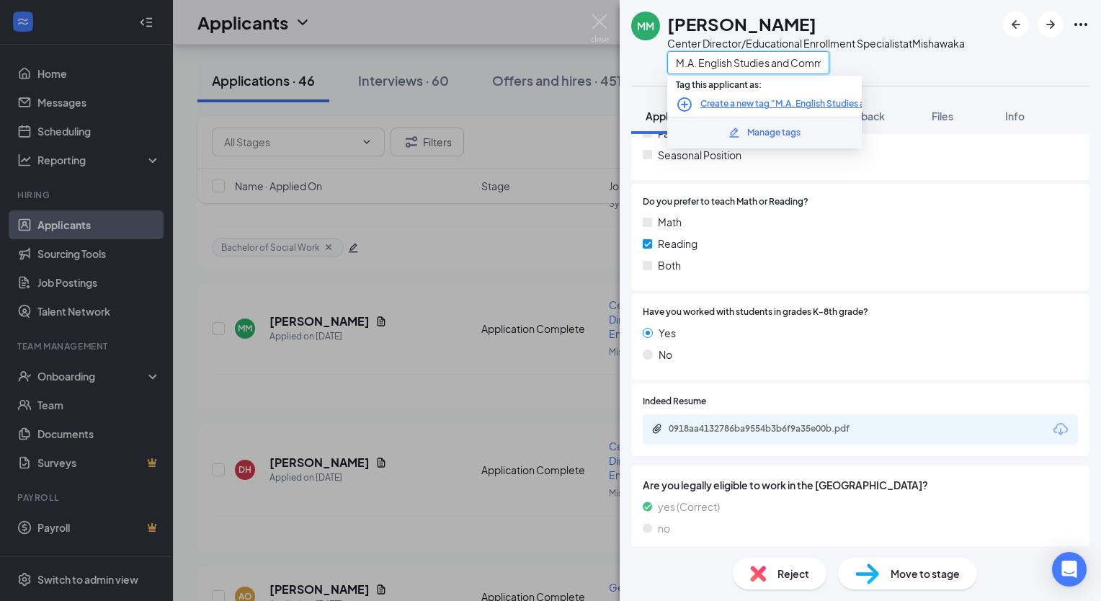
scroll to position [0, 48]
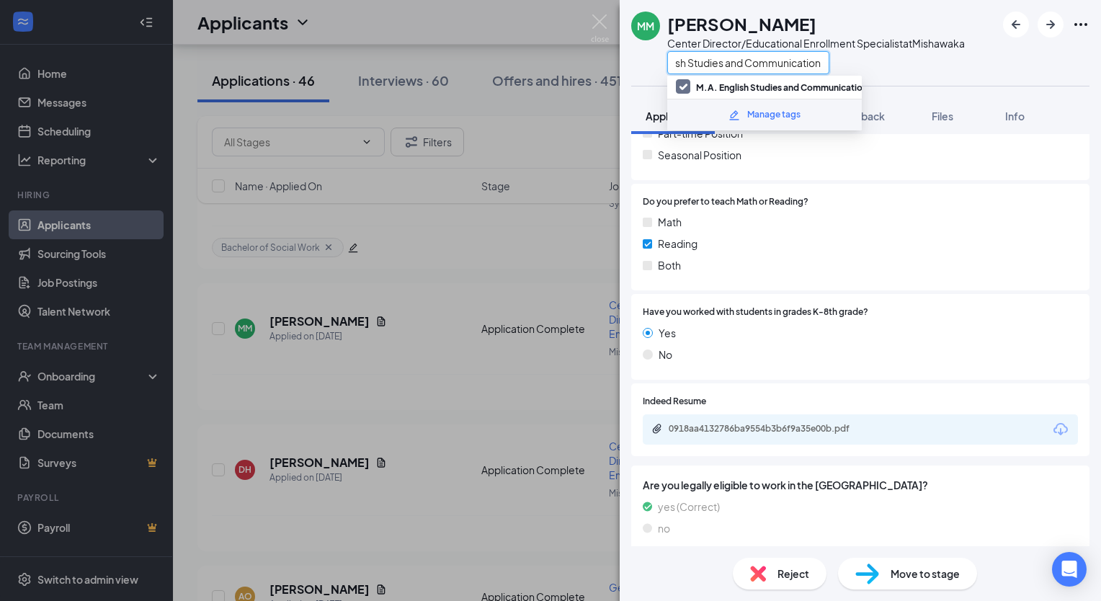
type input "M.A. English Studies and Communication"
click at [944, 62] on div "M.A. English Studies and Communication" at bounding box center [816, 62] width 298 height 24
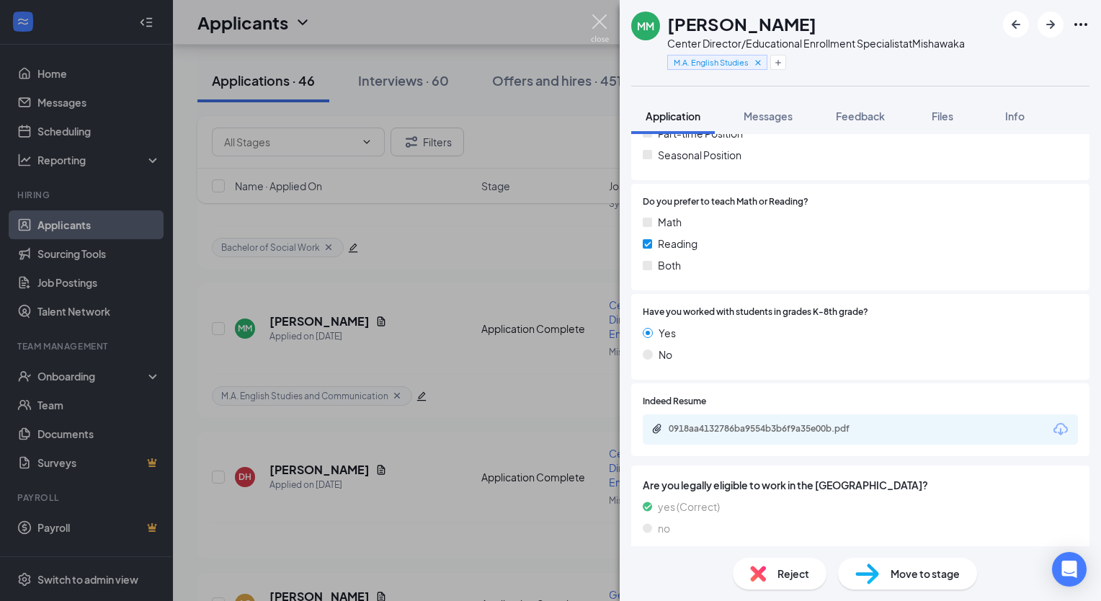
click at [598, 21] on img at bounding box center [600, 28] width 18 height 28
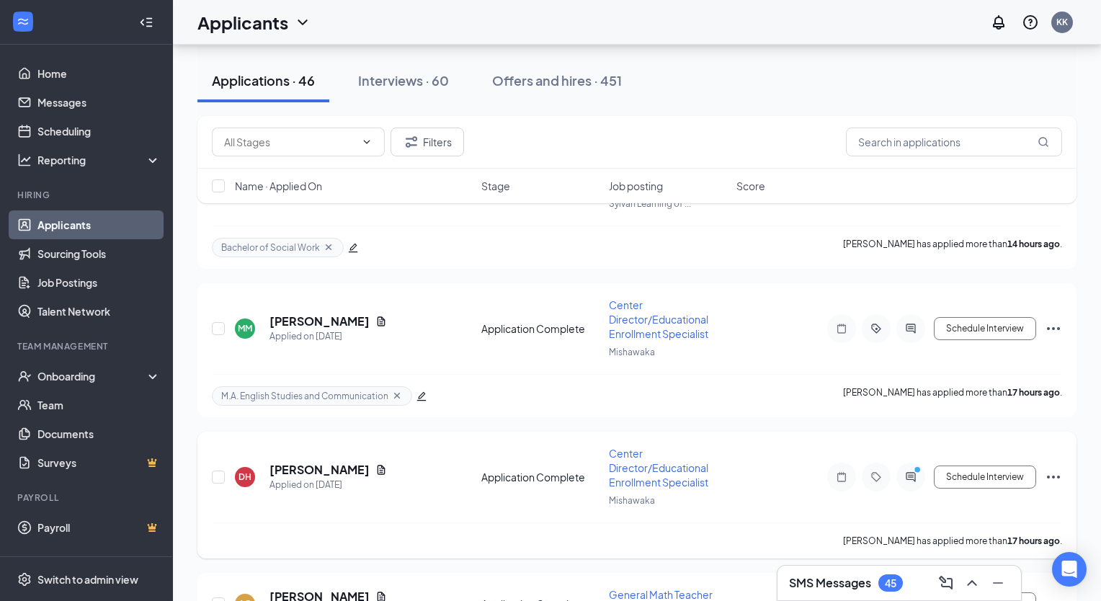
scroll to position [937, 0]
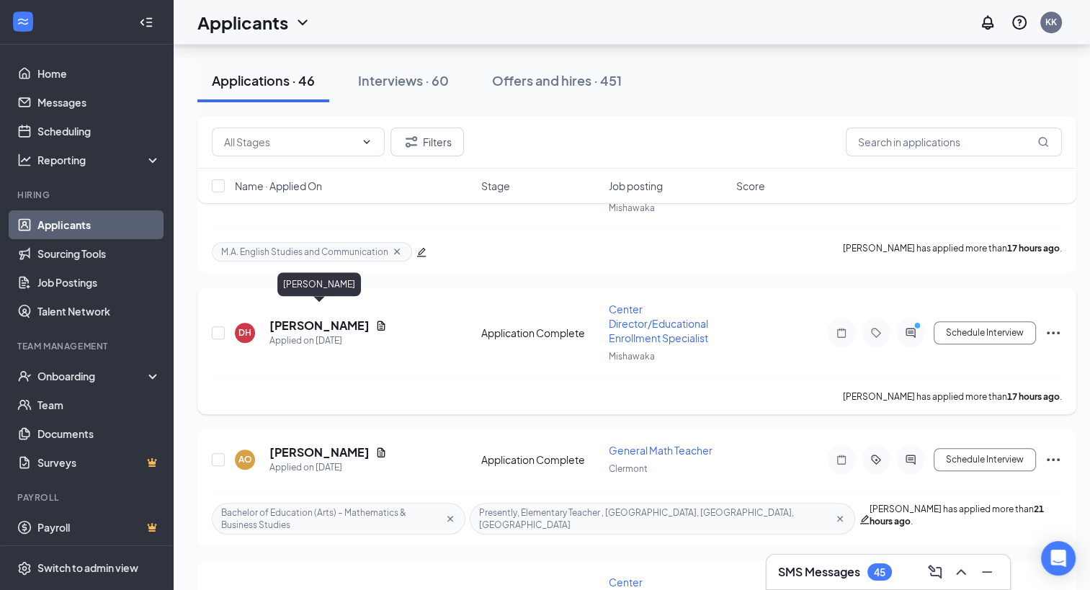
click at [325, 318] on h5 "Dominick Haskins" at bounding box center [320, 326] width 100 height 16
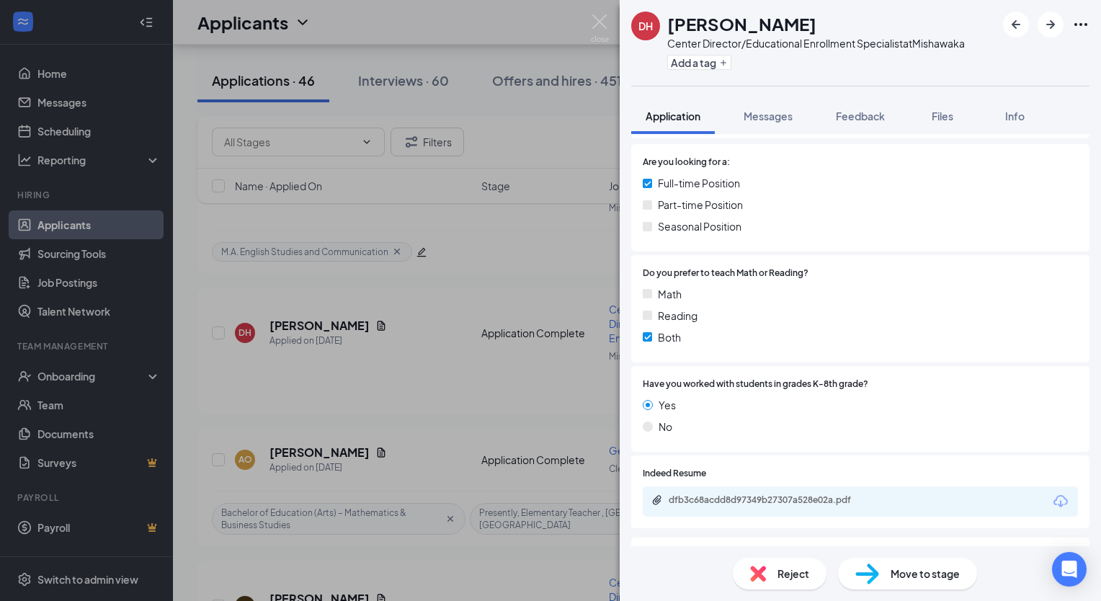
scroll to position [288, 0]
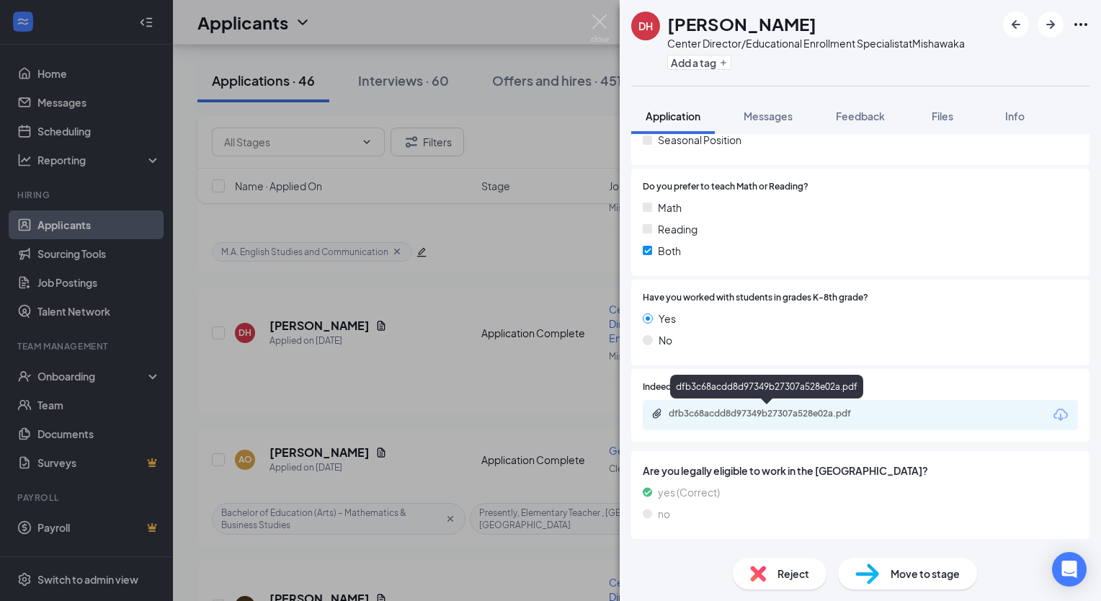
click at [846, 417] on div "dfb3c68acdd8d97349b27307a528e02a.pdf" at bounding box center [770, 414] width 202 height 12
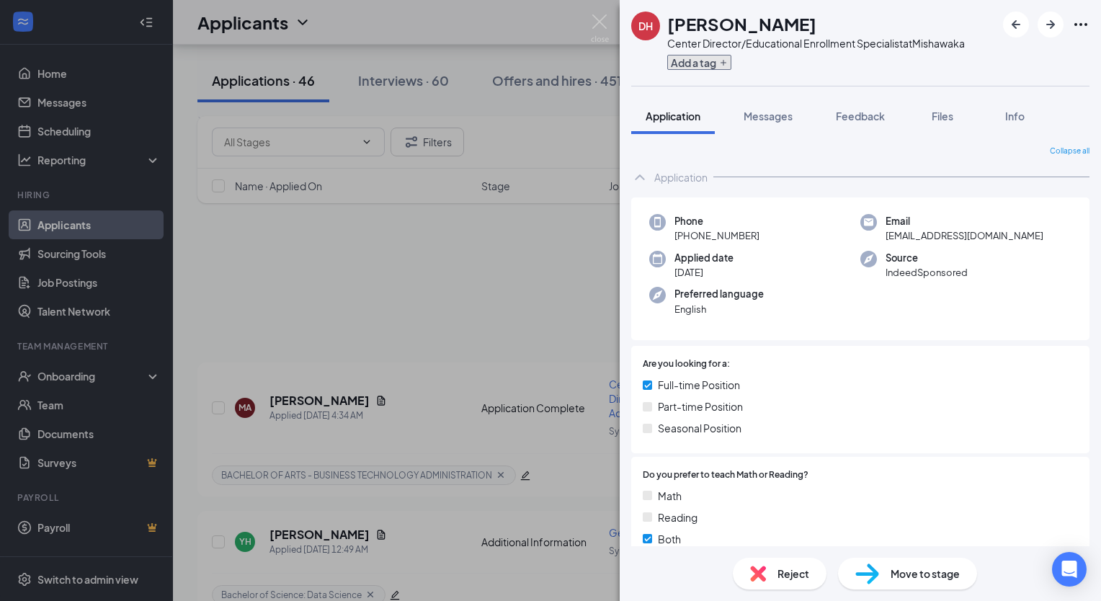
click at [677, 58] on button "Add a tag" at bounding box center [699, 62] width 64 height 15
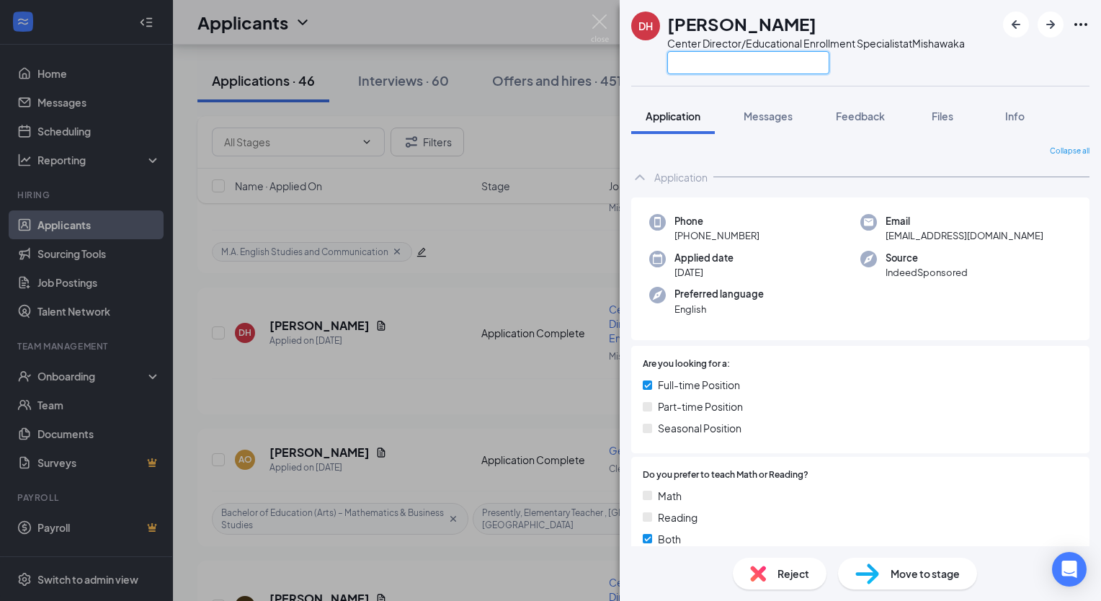
click at [683, 62] on input "text" at bounding box center [748, 62] width 162 height 23
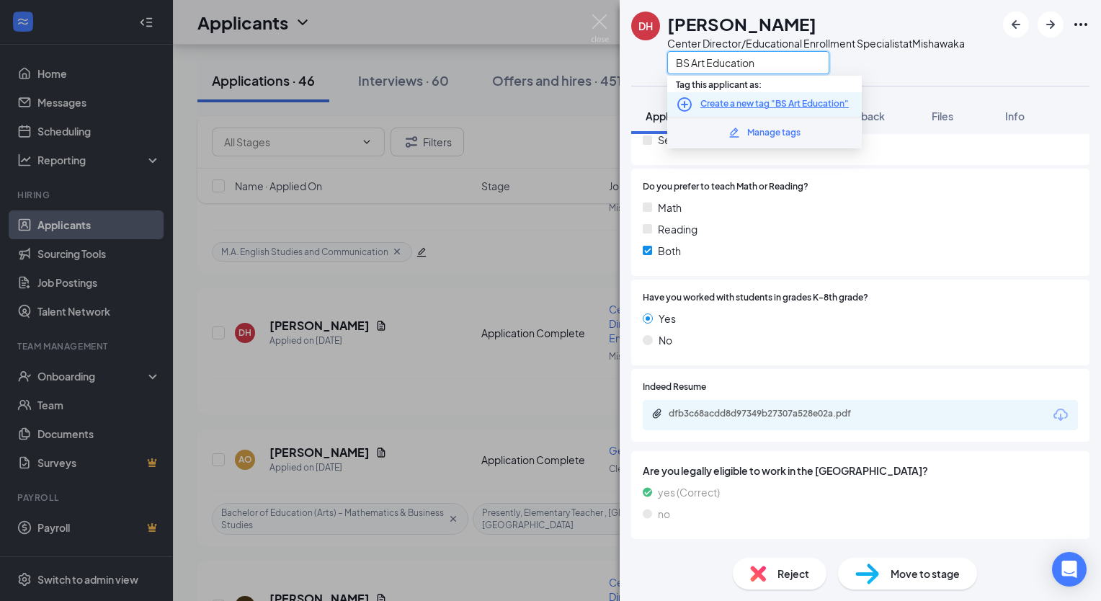
type input "BS Art Education"
click at [680, 102] on icon "PlusCircle" at bounding box center [684, 104] width 17 height 17
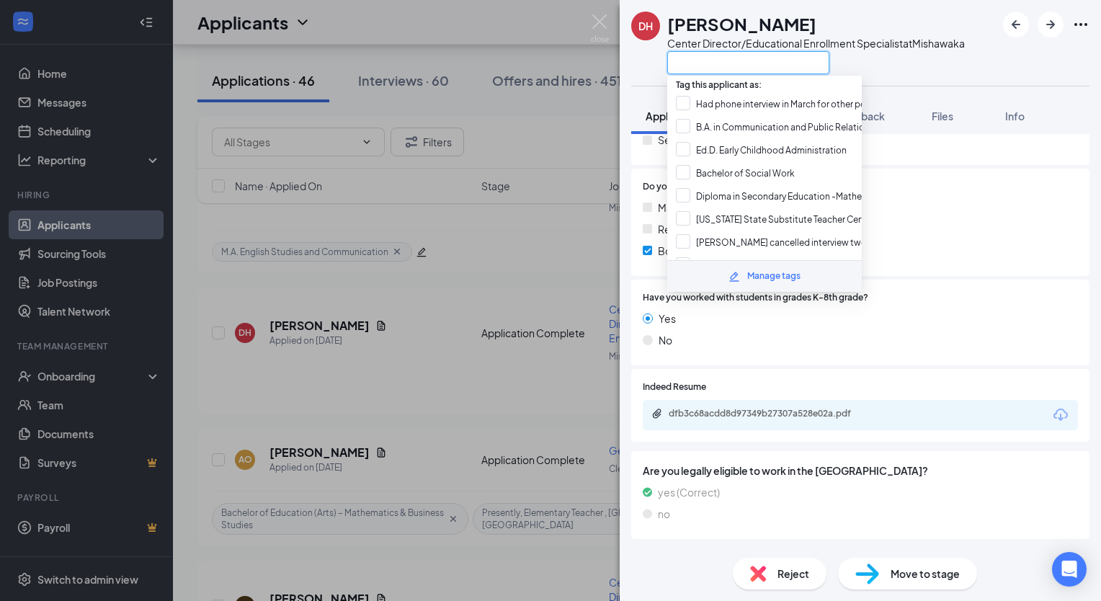
click at [704, 63] on input "text" at bounding box center [748, 62] width 162 height 23
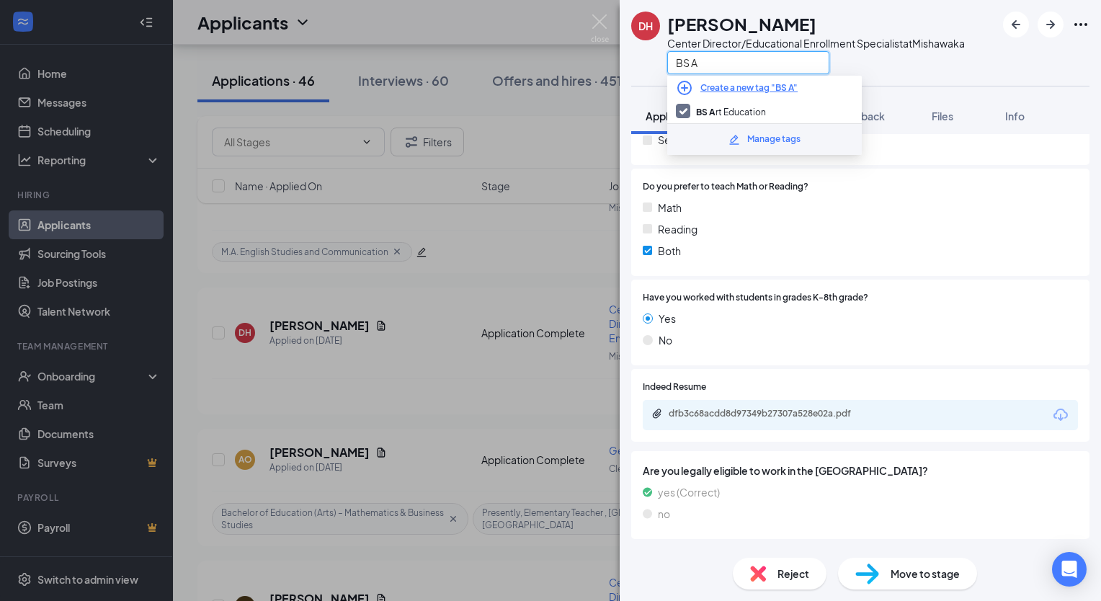
scroll to position [0, 0]
type input "BS Art"
click at [931, 76] on div "DH Dominick Haskins Center Director/Educational Enrollment Specialist at Mishaw…" at bounding box center [860, 43] width 481 height 86
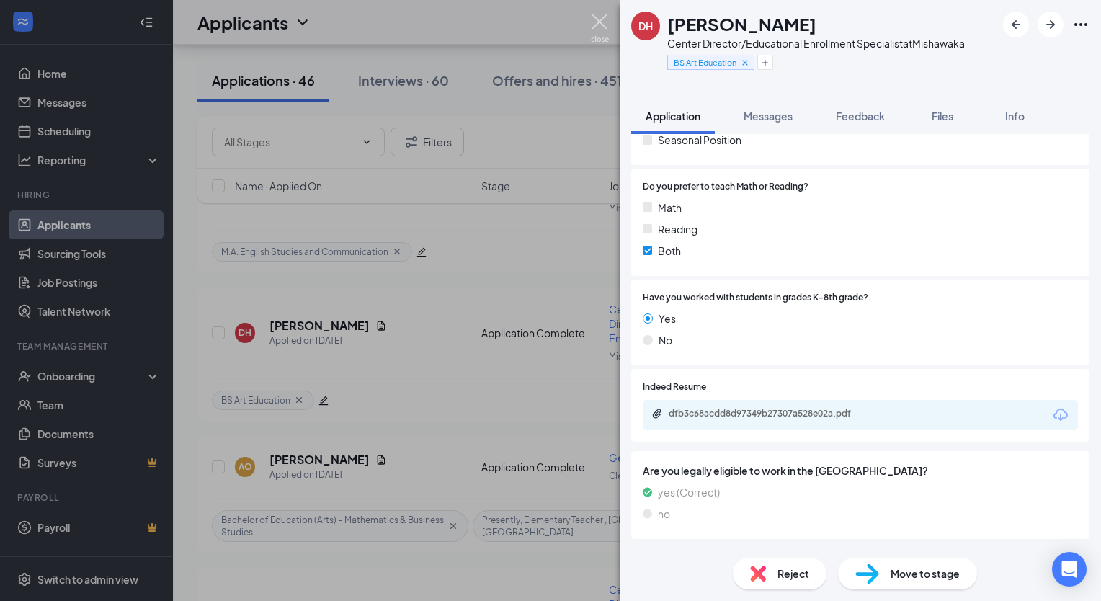
click at [604, 25] on img at bounding box center [600, 28] width 18 height 28
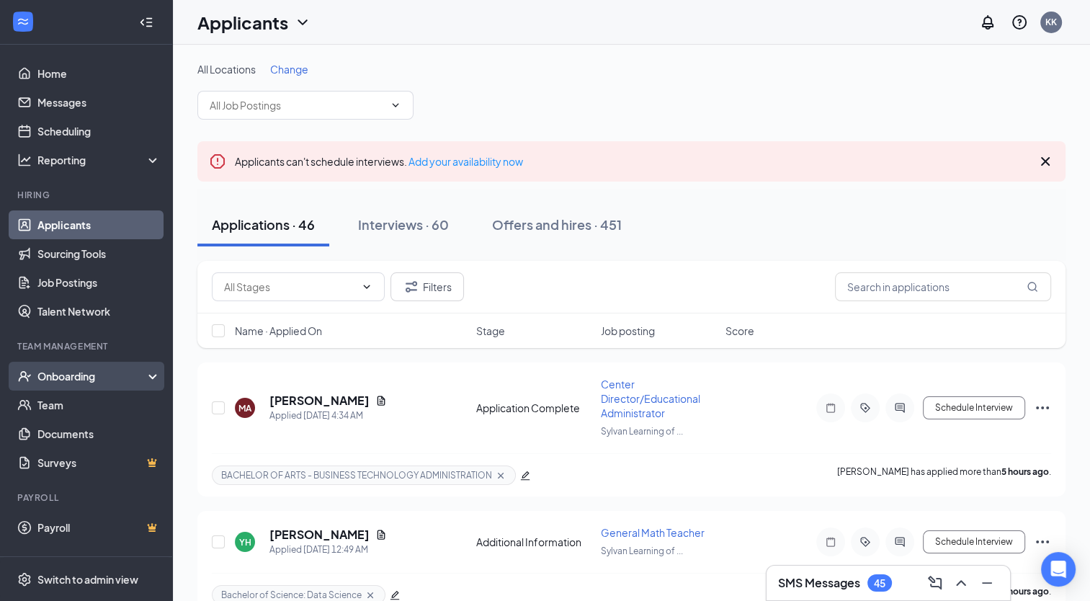
click at [65, 378] on div "Onboarding" at bounding box center [92, 376] width 111 height 14
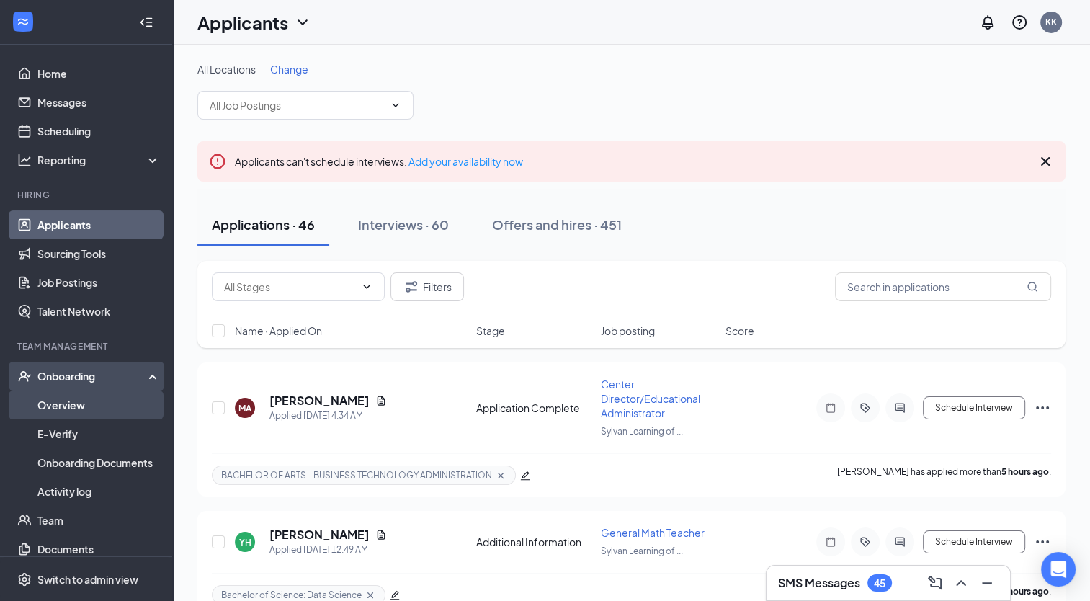
click at [81, 402] on link "Overview" at bounding box center [98, 405] width 123 height 29
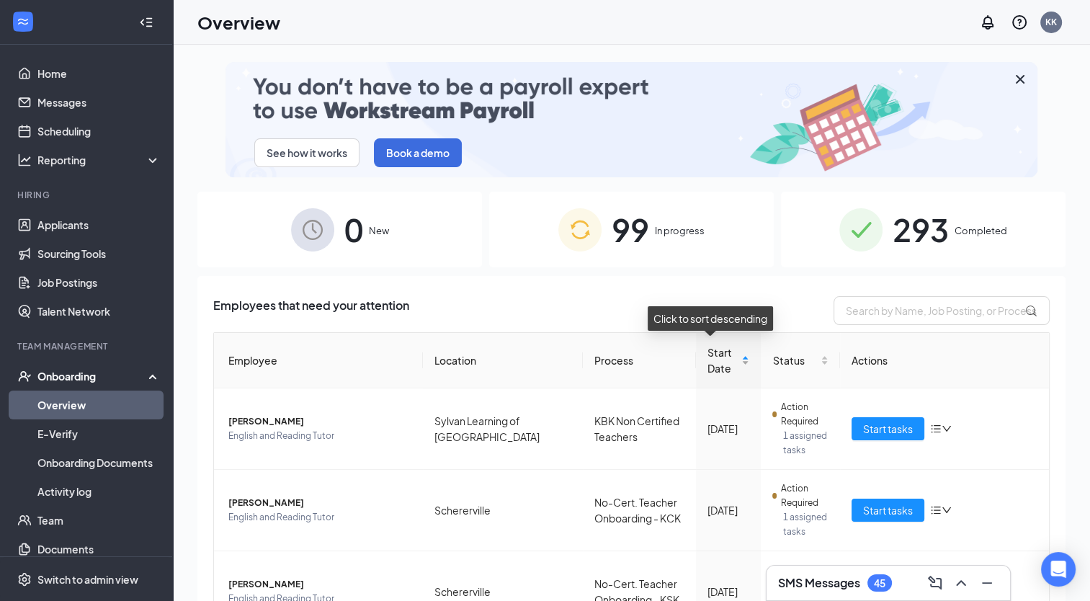
click at [735, 357] on div "Start Date" at bounding box center [729, 360] width 43 height 32
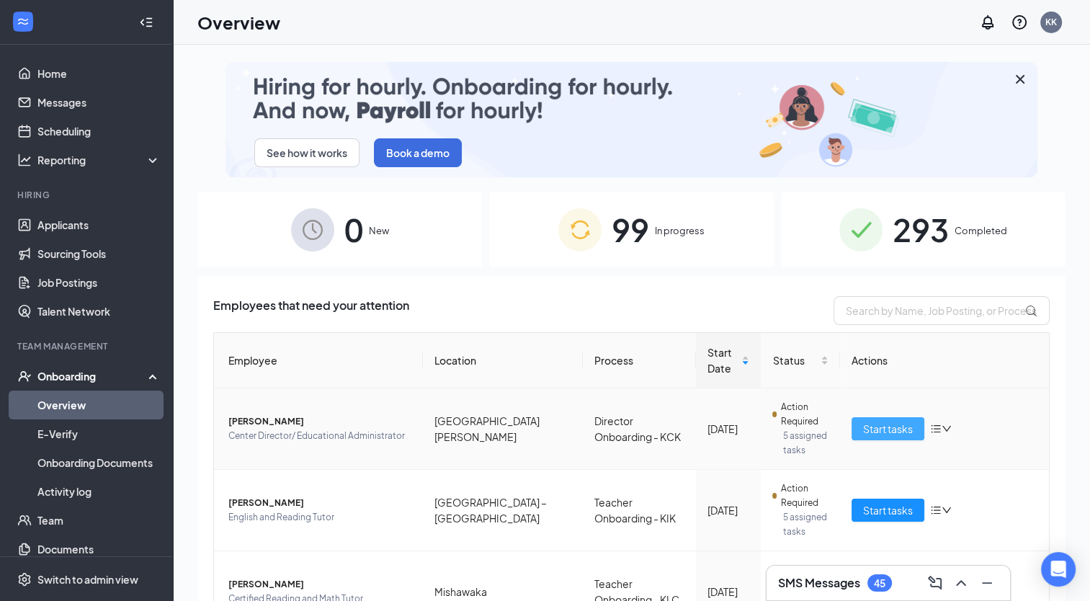
click at [890, 432] on span "Start tasks" at bounding box center [888, 429] width 50 height 16
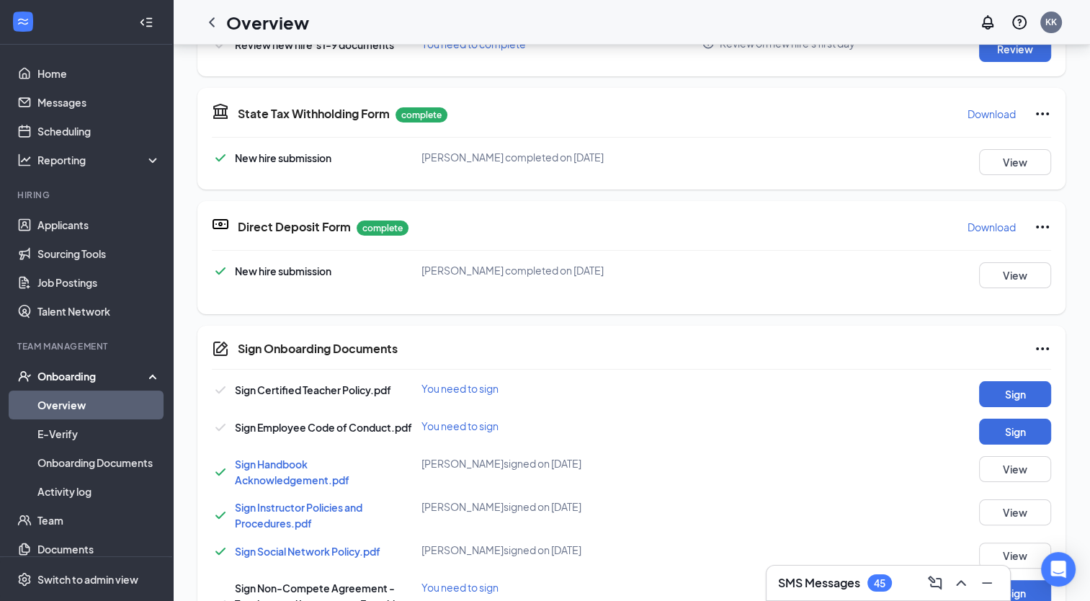
scroll to position [216, 0]
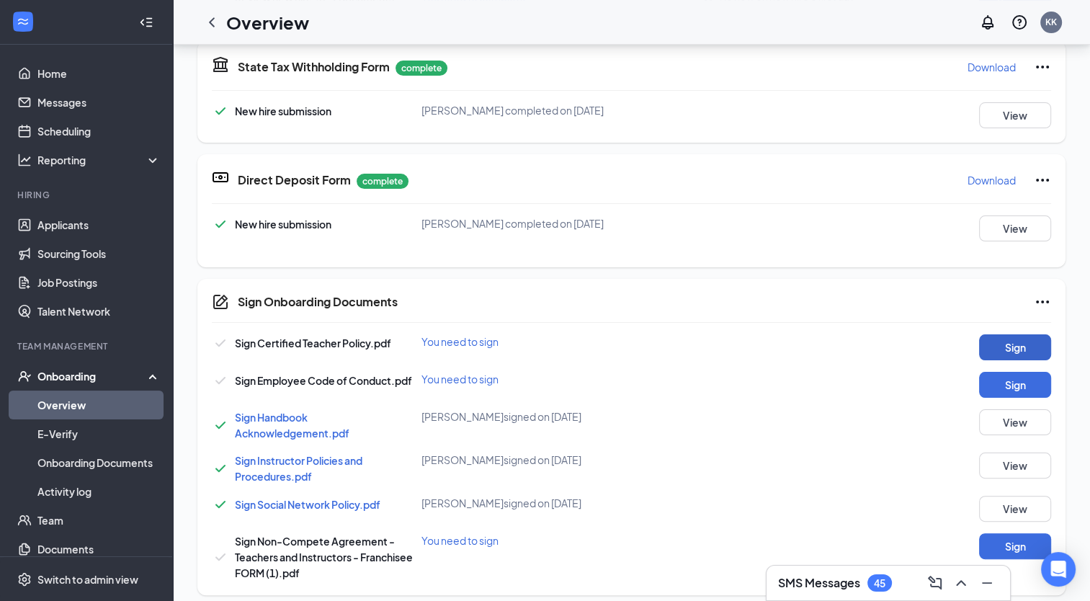
click at [991, 342] on button "Sign" at bounding box center [1015, 347] width 72 height 26
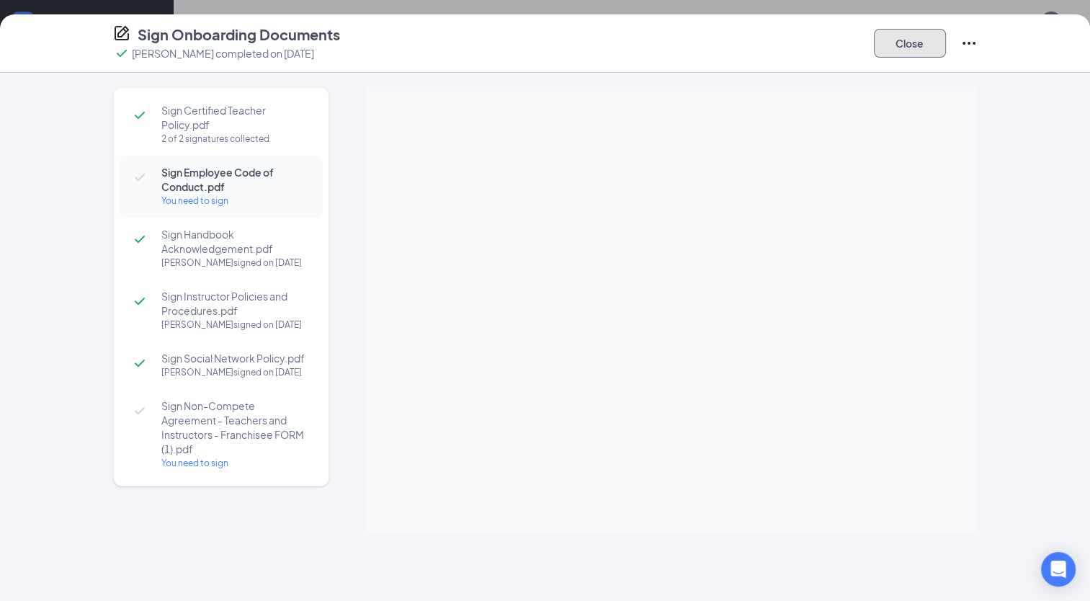
click at [889, 42] on button "Close" at bounding box center [910, 43] width 72 height 29
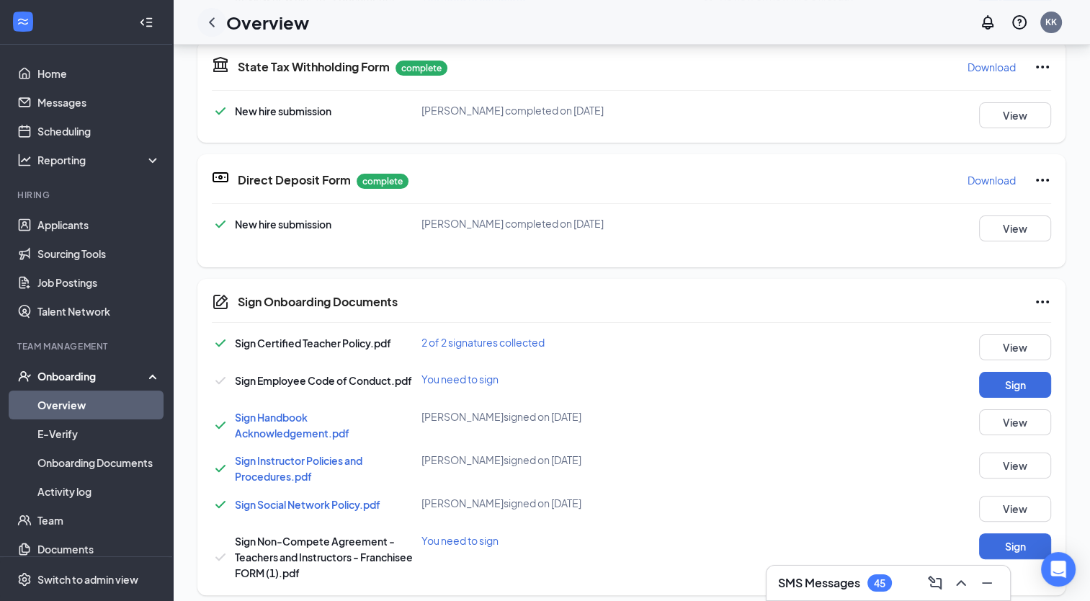
click at [212, 23] on icon "ChevronLeft" at bounding box center [212, 21] width 6 height 9
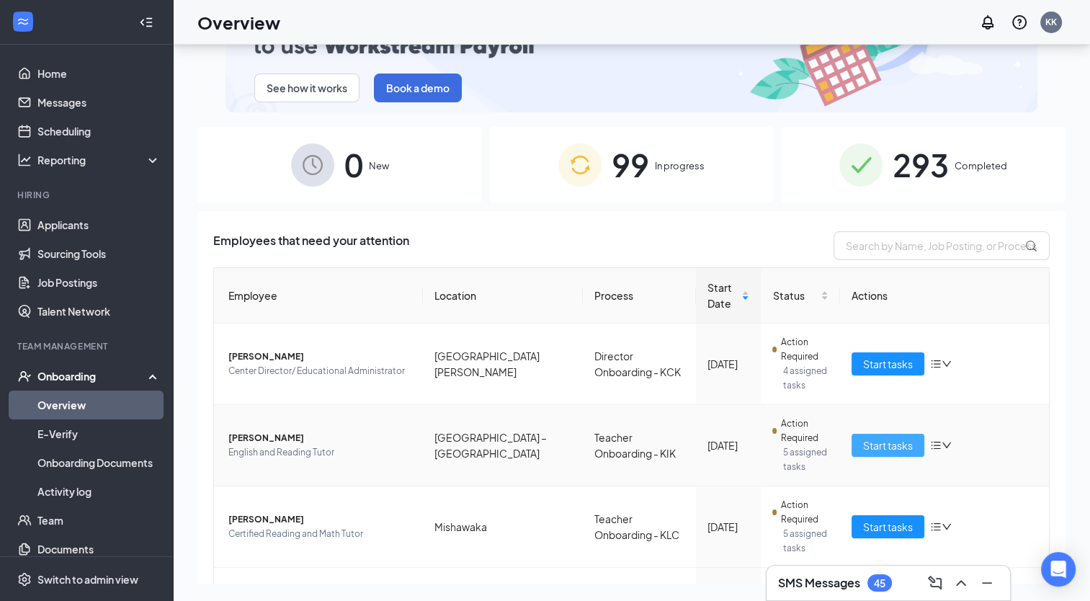
click at [865, 444] on span "Start tasks" at bounding box center [888, 445] width 50 height 16
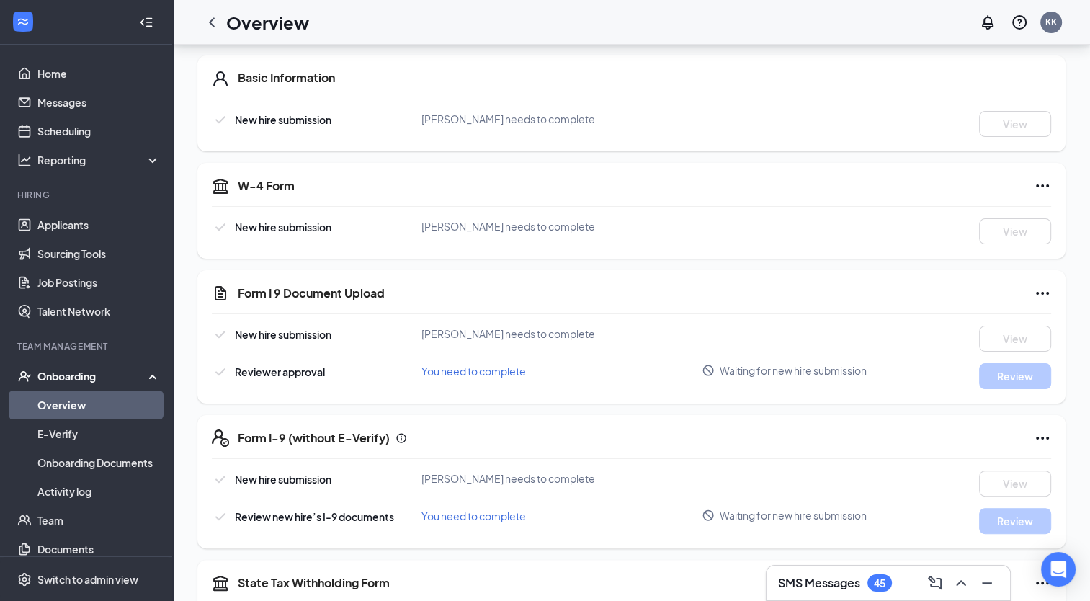
scroll to position [216, 0]
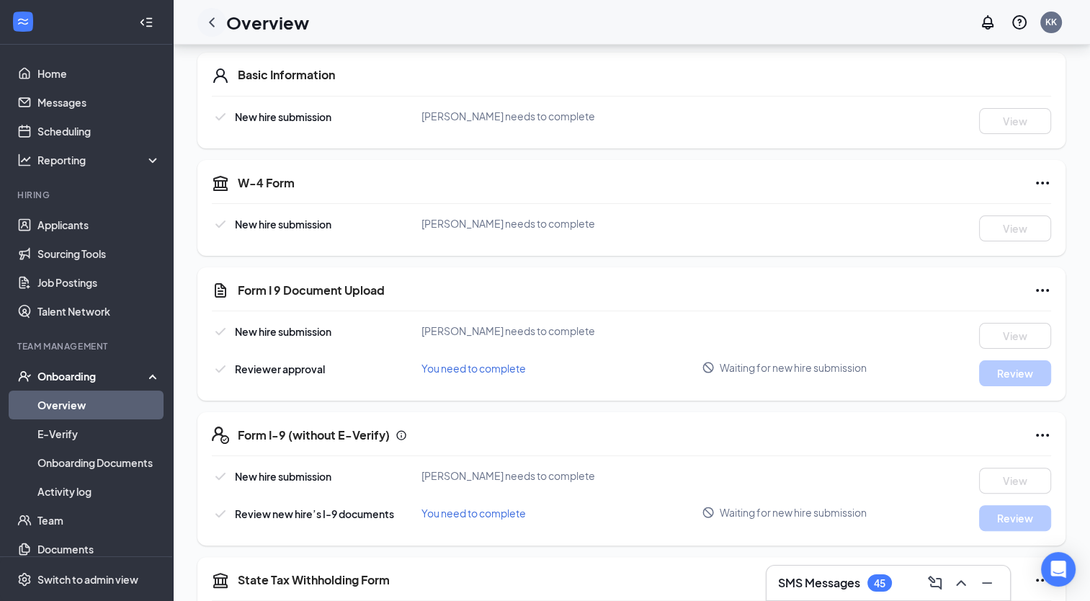
click at [208, 17] on icon "ChevronLeft" at bounding box center [211, 22] width 17 height 17
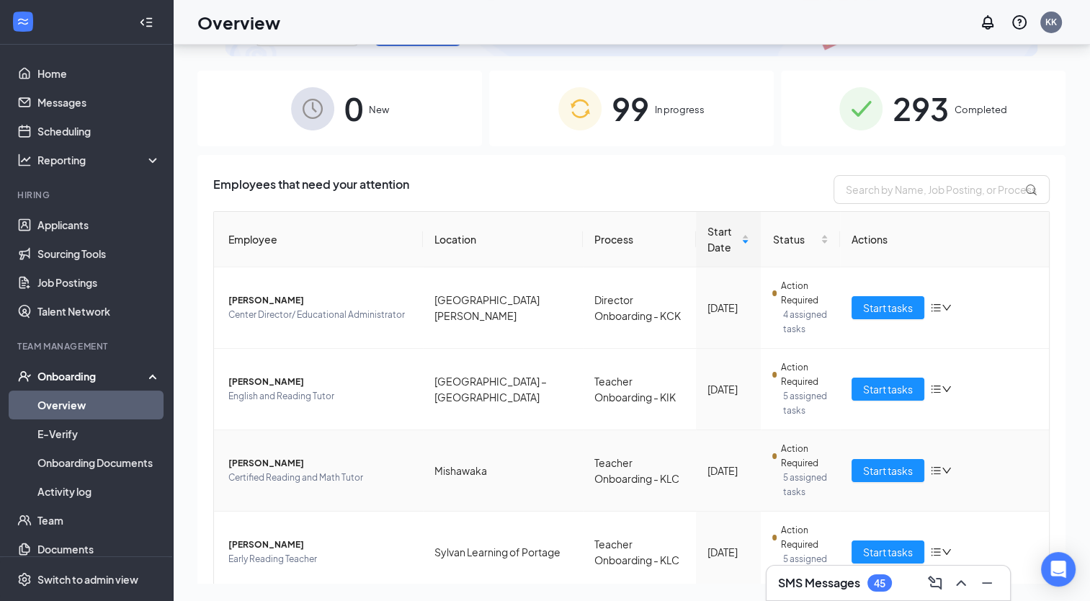
scroll to position [72, 0]
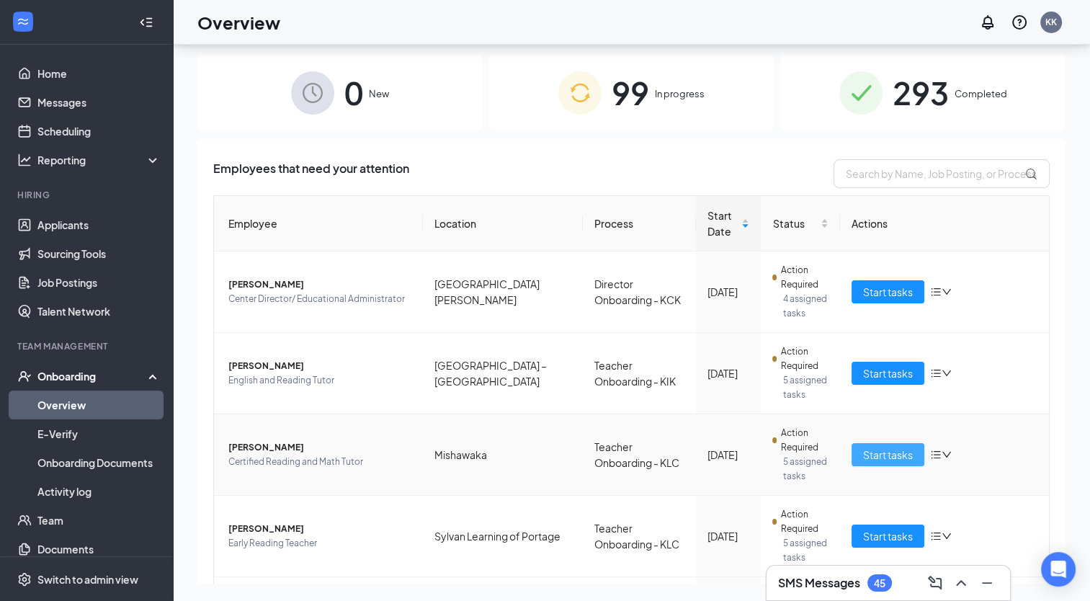
click at [885, 457] on span "Start tasks" at bounding box center [888, 455] width 50 height 16
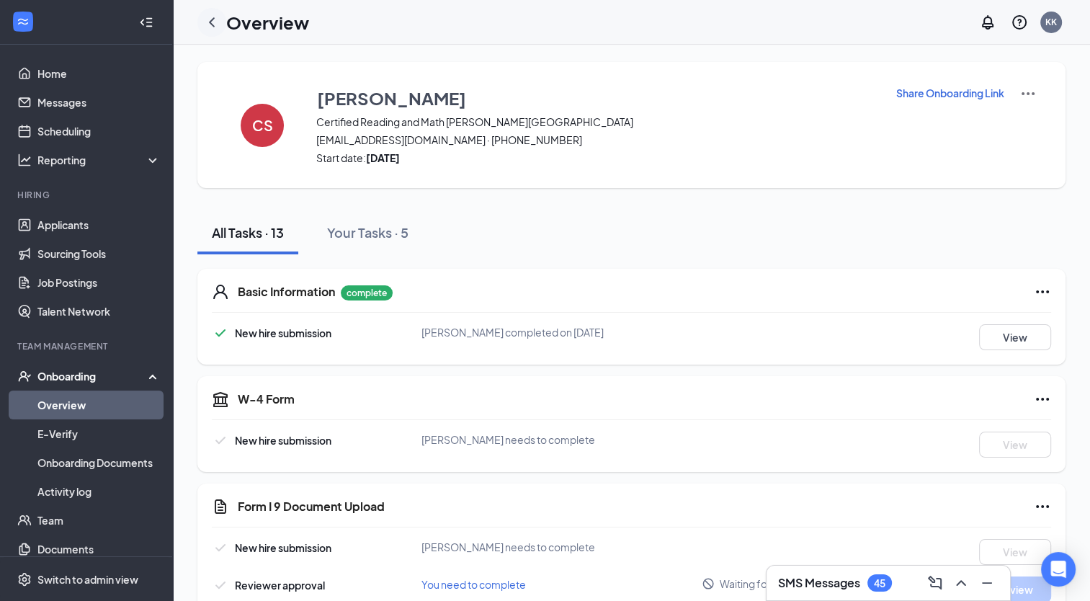
click at [213, 19] on icon "ChevronLeft" at bounding box center [212, 21] width 6 height 9
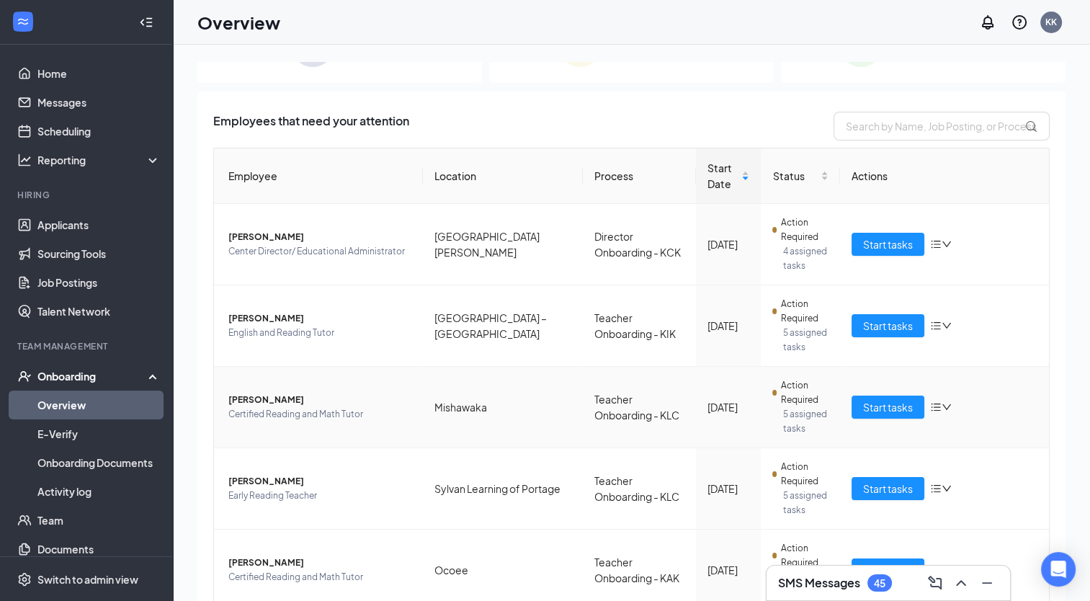
scroll to position [216, 0]
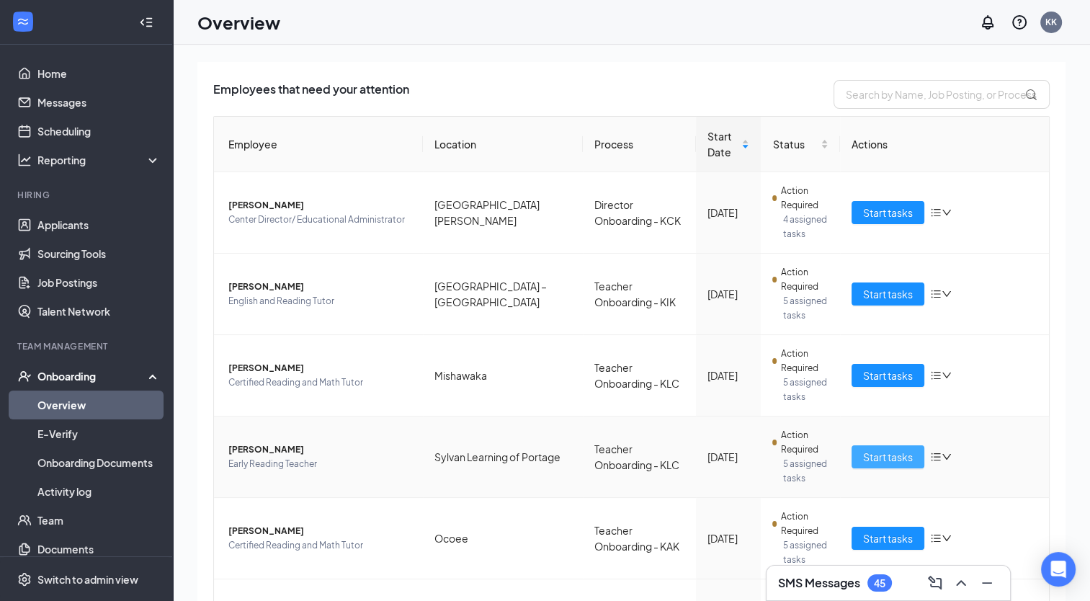
click at [863, 459] on span "Start tasks" at bounding box center [888, 457] width 50 height 16
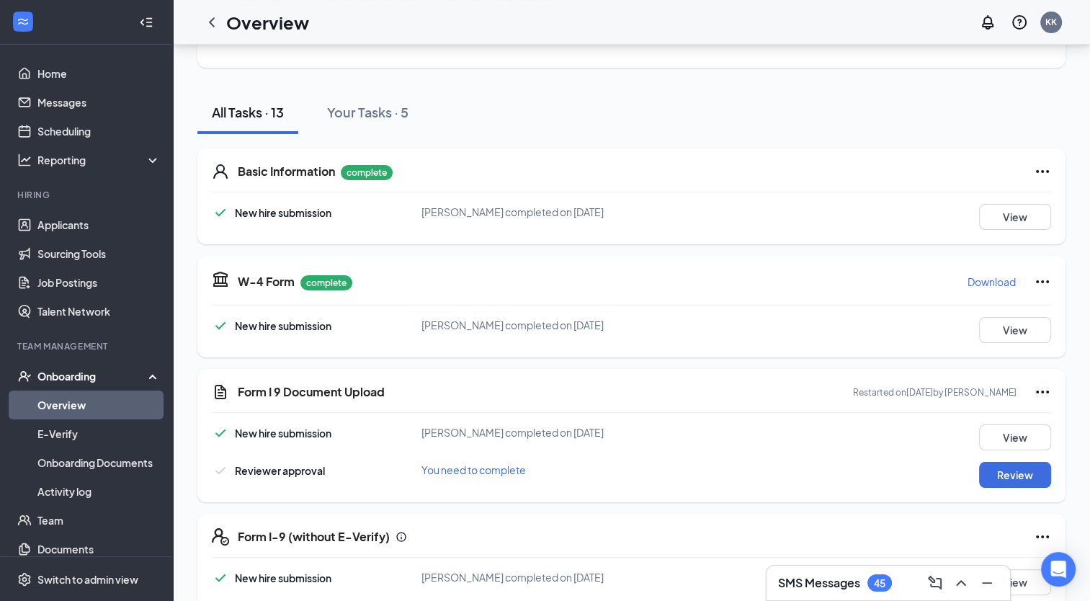
scroll to position [144, 0]
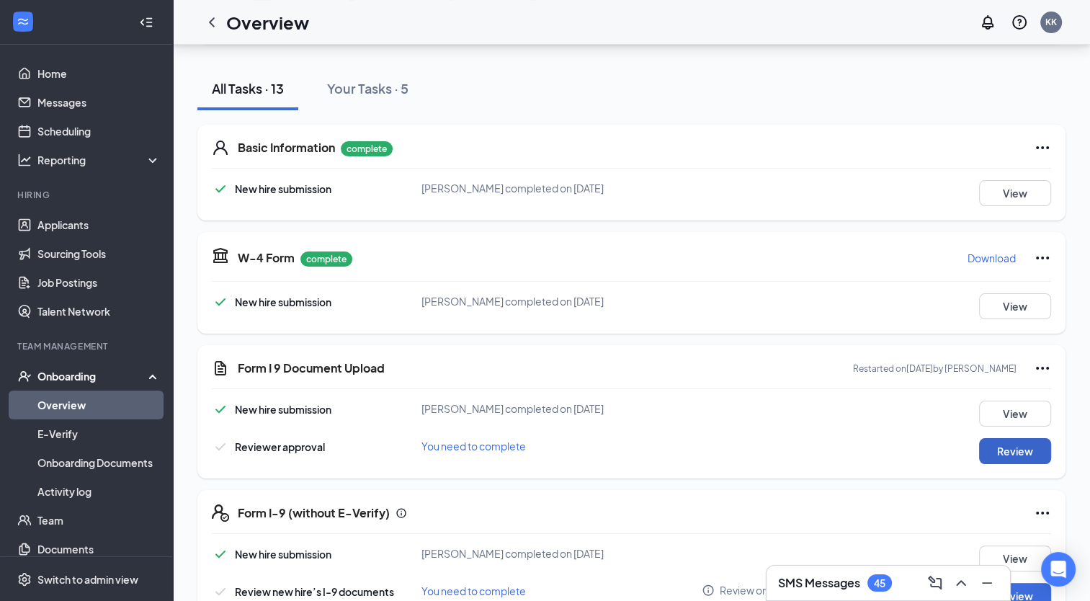
click at [1014, 452] on button "Review" at bounding box center [1015, 451] width 72 height 26
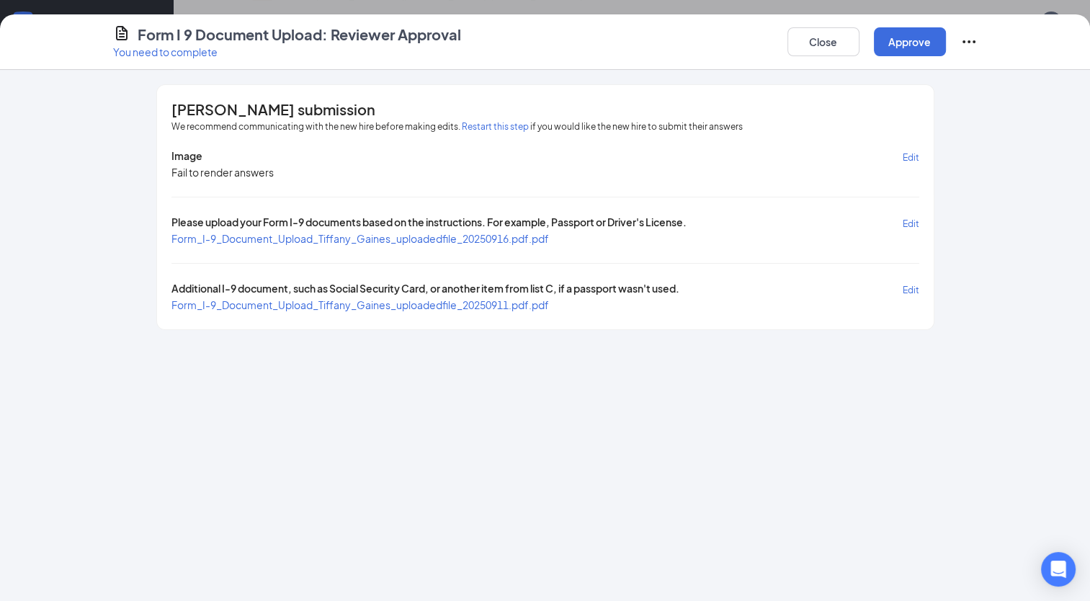
click at [373, 233] on span "Form_I-9_Document_Upload_Tiffany_Gaines_uploadedfile_20250916.pdf.pdf" at bounding box center [361, 238] width 378 height 13
click at [378, 301] on span "Form_I-9_Document_Upload_Tiffany_Gaines_uploadedfile_20250911.pdf.pdf" at bounding box center [361, 304] width 378 height 13
click at [829, 48] on button "Close" at bounding box center [824, 41] width 72 height 29
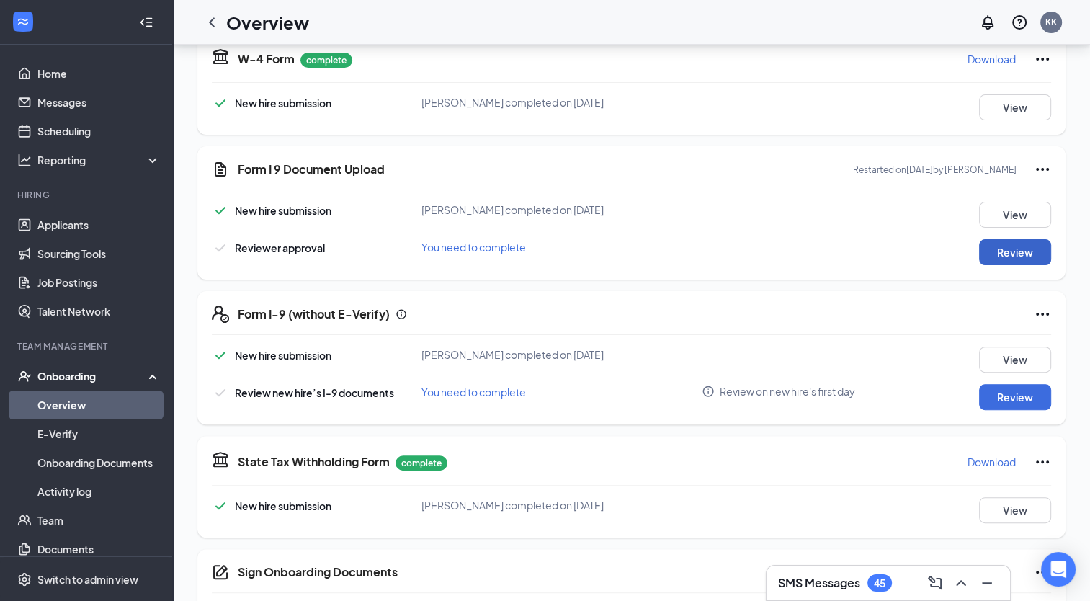
scroll to position [360, 0]
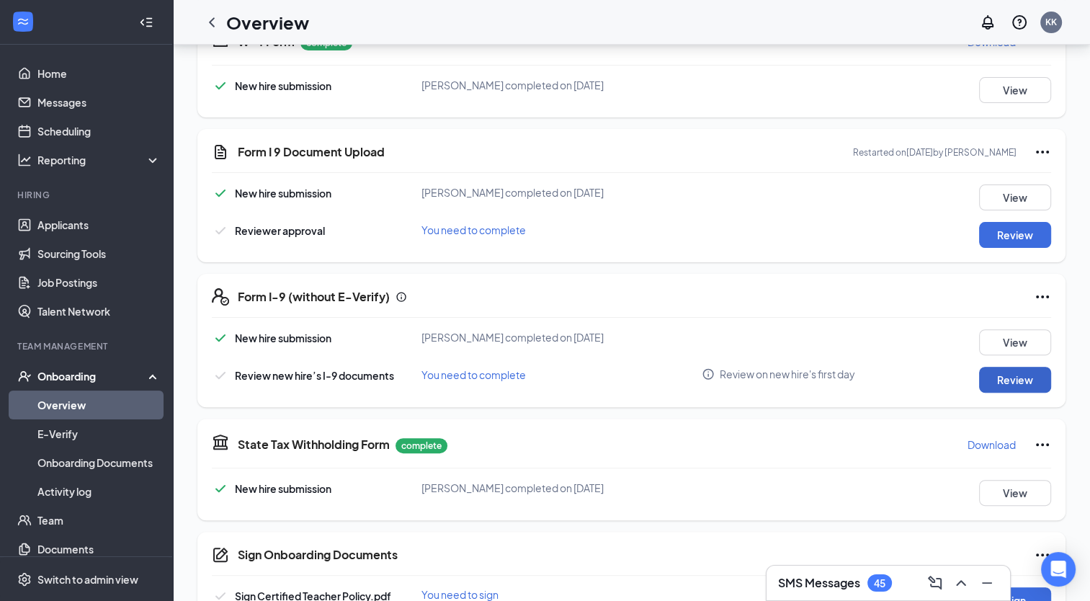
click at [1024, 386] on button "Review" at bounding box center [1015, 380] width 72 height 26
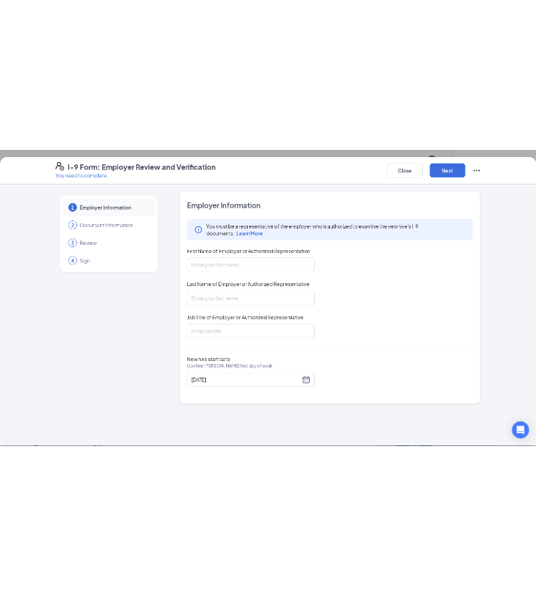
scroll to position [360, 0]
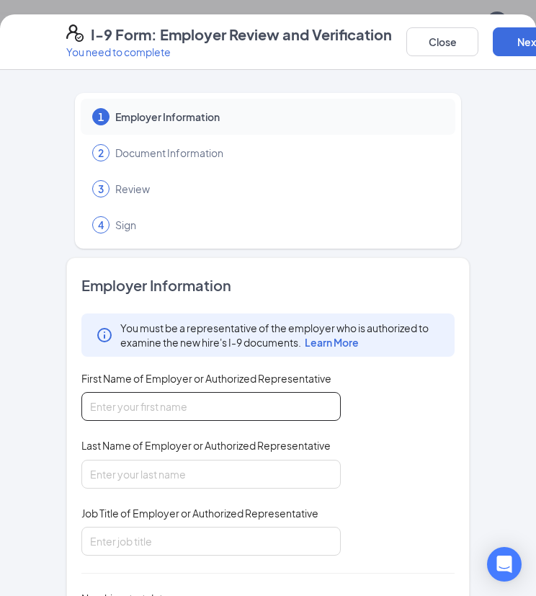
click at [154, 414] on input "First Name of Employer or Authorized Representative" at bounding box center [210, 406] width 259 height 29
type input "Karin"
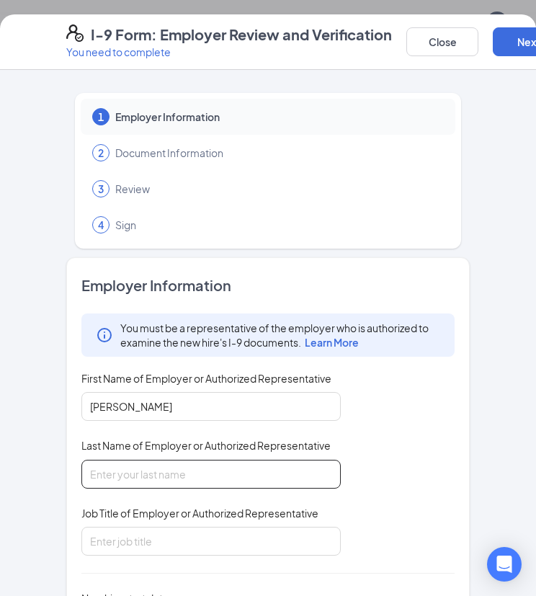
click at [136, 470] on input "Last Name of Employer or Authorized Representative" at bounding box center [210, 474] width 259 height 29
type input "Kruse"
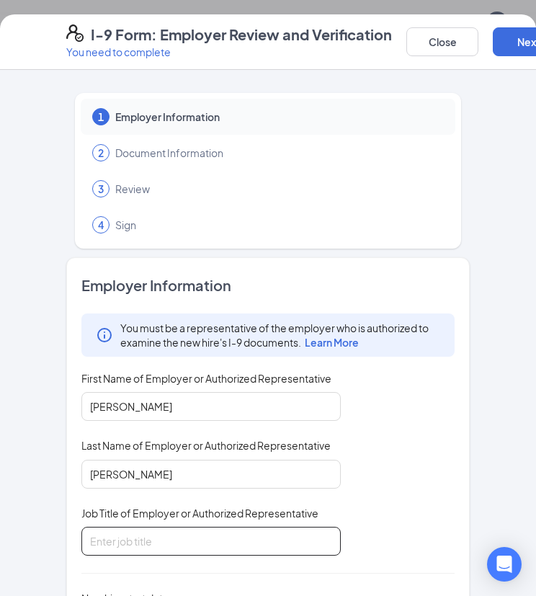
click at [120, 540] on input "Job Title of Employer or Authorized Representative" at bounding box center [210, 541] width 259 height 29
type input "Human Resources Coordinator"
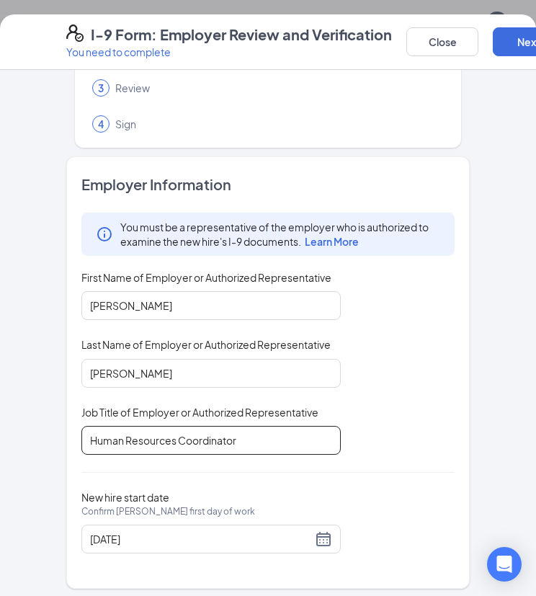
scroll to position [106, 0]
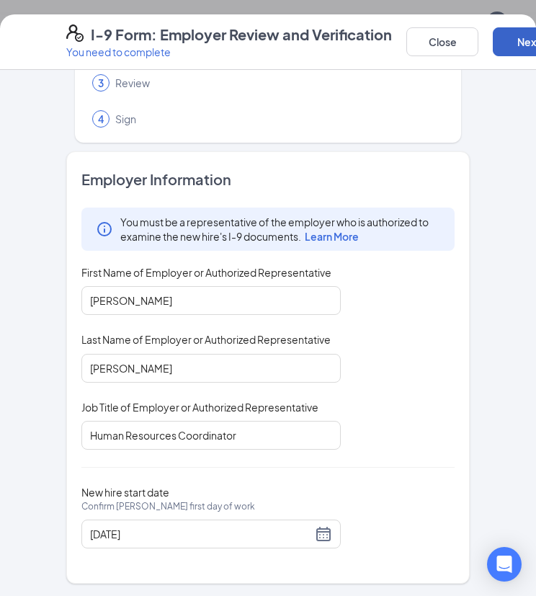
click at [512, 43] on button "Next" at bounding box center [529, 41] width 72 height 29
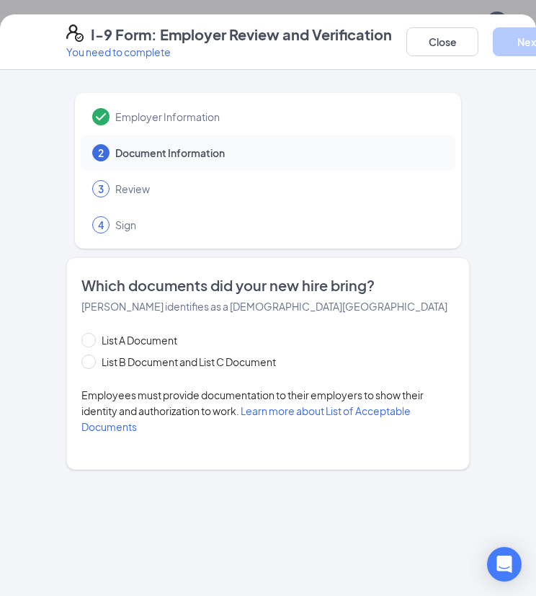
scroll to position [0, 0]
click at [92, 340] on span at bounding box center [88, 340] width 14 height 14
click at [92, 340] on input "List A Document" at bounding box center [86, 338] width 10 height 10
radio input "true"
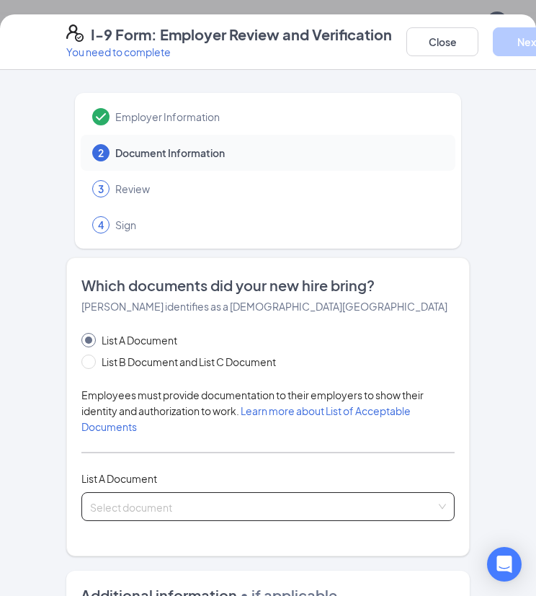
click at [119, 503] on input "search" at bounding box center [263, 504] width 346 height 22
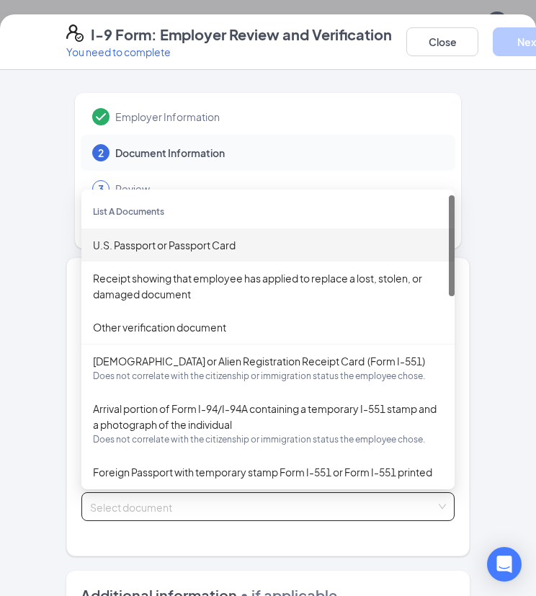
click at [164, 244] on div "U.S. Passport or Passport Card" at bounding box center [268, 245] width 350 height 16
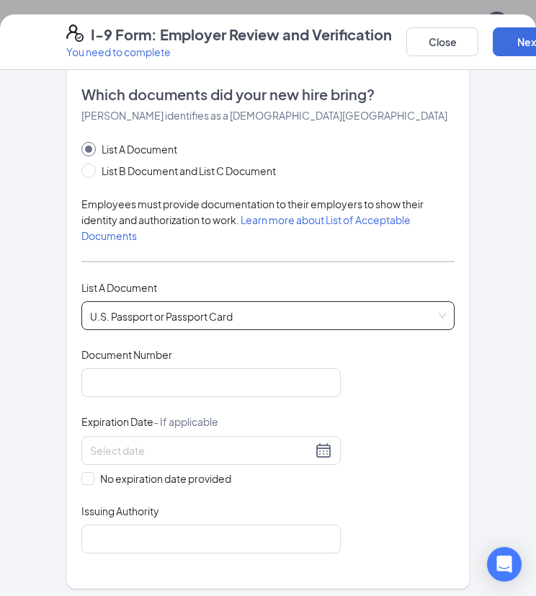
scroll to position [216, 0]
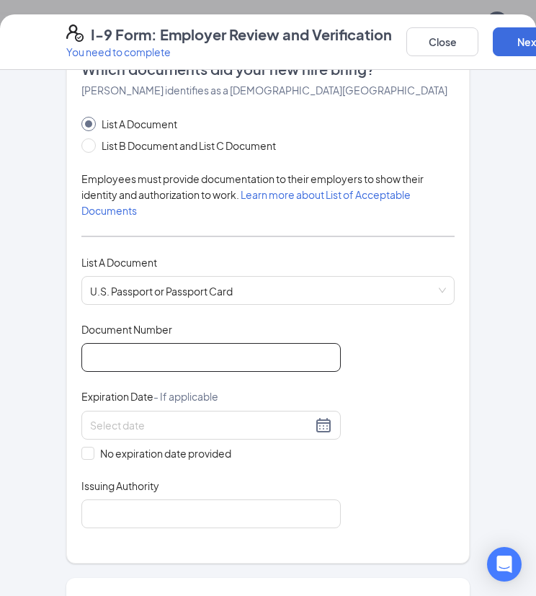
click at [166, 363] on input "Document Number" at bounding box center [210, 357] width 259 height 29
click at [165, 350] on input "Document Number" at bounding box center [210, 357] width 259 height 29
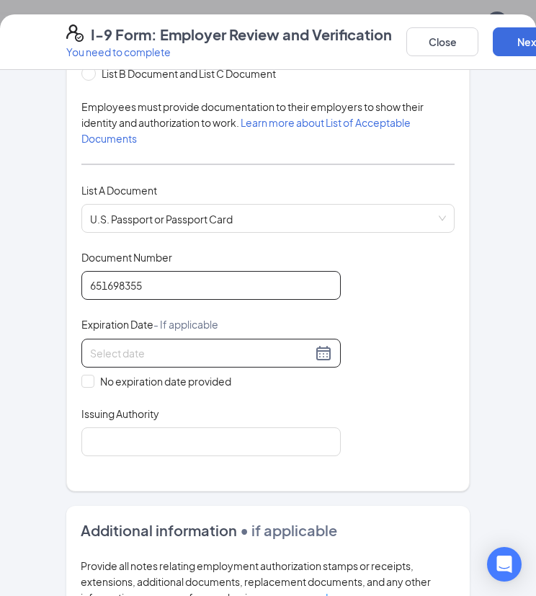
type input "651698355"
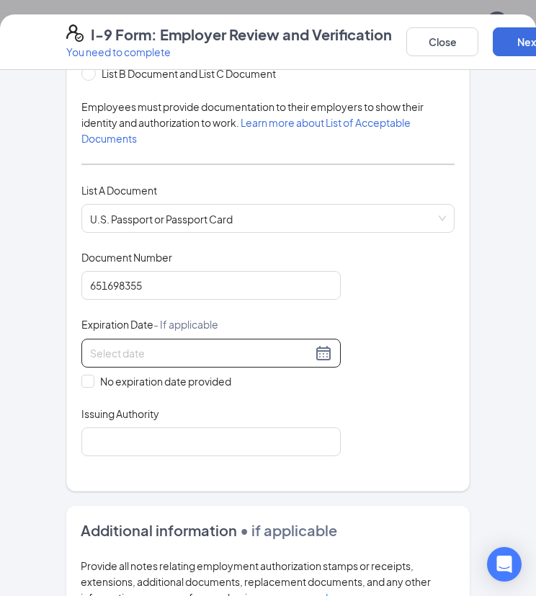
click at [322, 350] on div at bounding box center [211, 352] width 242 height 17
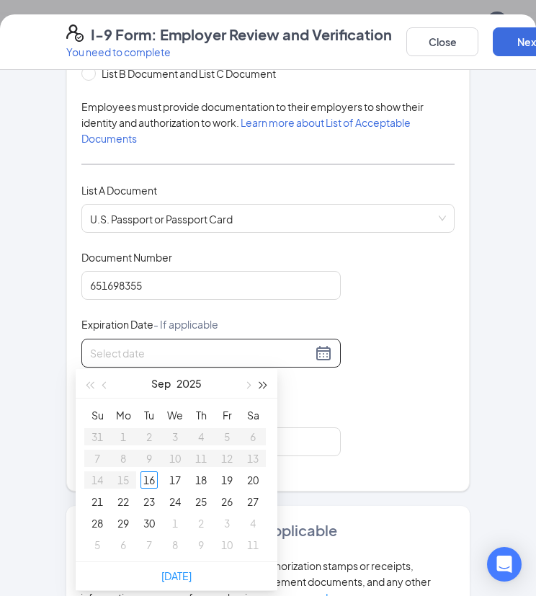
click at [267, 385] on span "button" at bounding box center [263, 384] width 7 height 7
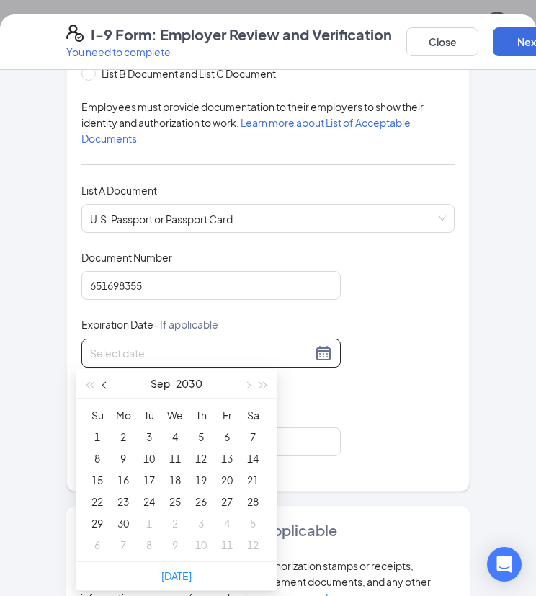
click at [107, 383] on span "button" at bounding box center [105, 384] width 7 height 7
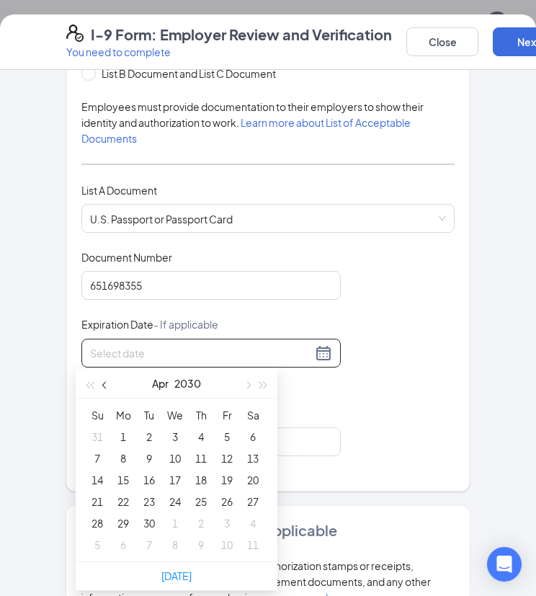
click at [107, 383] on span "button" at bounding box center [105, 384] width 7 height 7
type input "02/27/2030"
click at [171, 521] on div "27" at bounding box center [174, 523] width 17 height 17
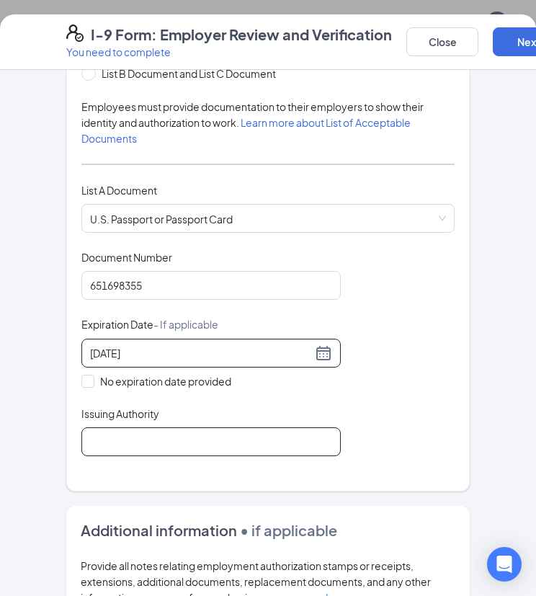
click at [234, 453] on input "Issuing Authority" at bounding box center [210, 441] width 259 height 29
type input "United States"
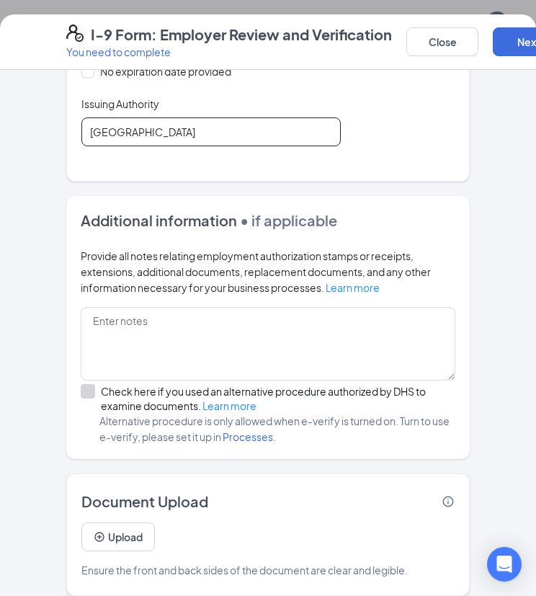
scroll to position [609, 0]
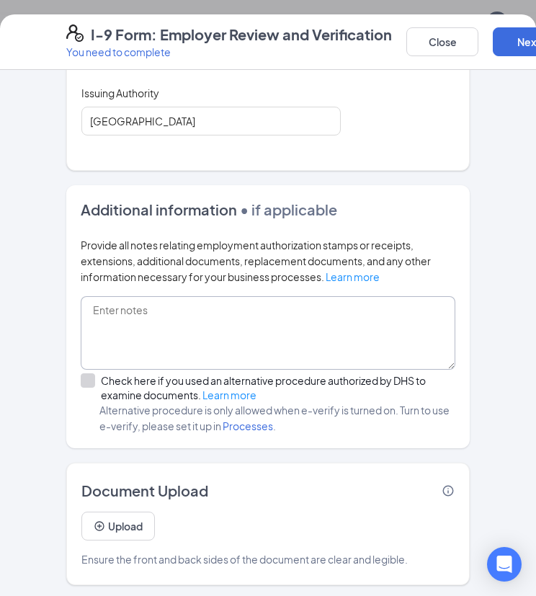
click at [89, 307] on textarea at bounding box center [268, 333] width 375 height 74
type textarea "Tiffany Amber Evans Meece"
click at [513, 40] on button "Next" at bounding box center [529, 41] width 72 height 29
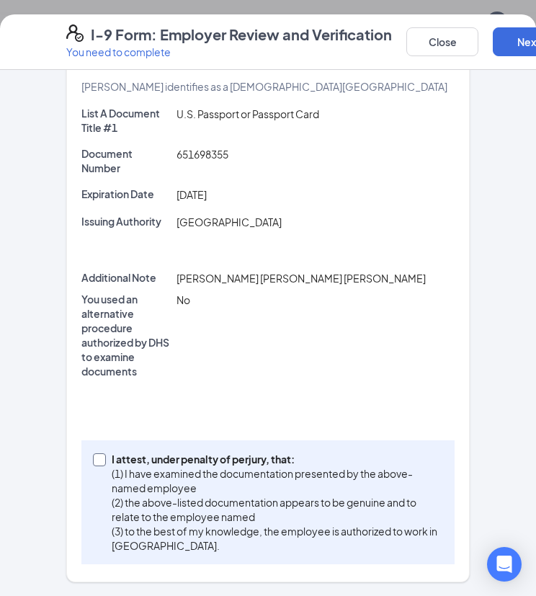
drag, startPoint x: 92, startPoint y: 459, endPoint x: 84, endPoint y: 466, distance: 10.7
click at [93, 459] on input "I attest, under penalty of perjury, that: (1) I have examined the documentation…" at bounding box center [98, 458] width 10 height 10
click at [96, 458] on input "I attest, under penalty of perjury, that: (1) I have examined the documentation…" at bounding box center [98, 458] width 10 height 10
click at [98, 455] on span at bounding box center [99, 459] width 13 height 13
click at [98, 455] on input "I attest, under penalty of perjury, that: (1) I have examined the documentation…" at bounding box center [98, 458] width 10 height 10
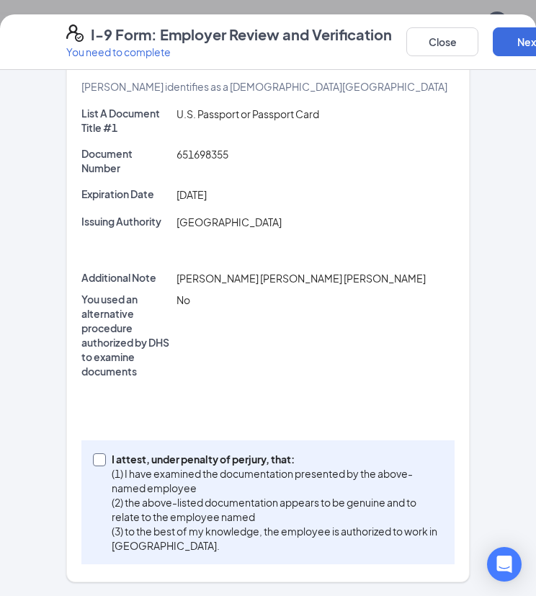
checkbox input "true"
drag, startPoint x: 520, startPoint y: 43, endPoint x: 513, endPoint y: 40, distance: 7.5
click at [517, 43] on button "Next" at bounding box center [529, 41] width 72 height 29
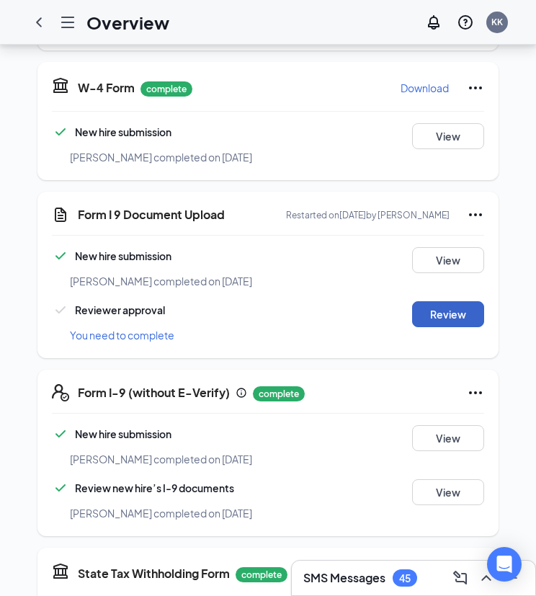
click at [455, 308] on button "Review" at bounding box center [448, 314] width 72 height 26
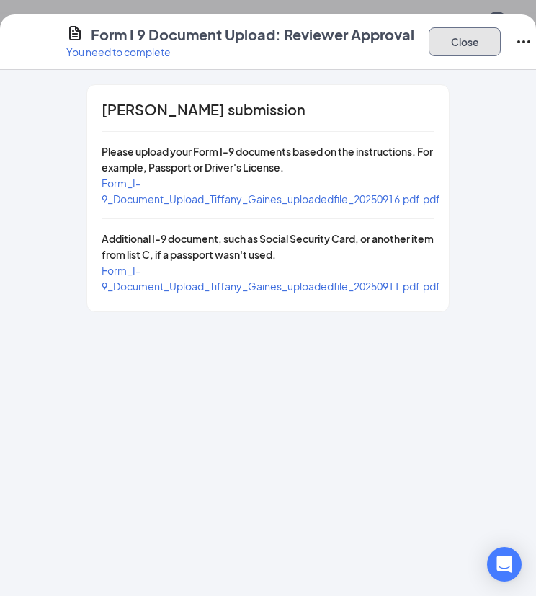
click at [467, 40] on button "Close" at bounding box center [465, 41] width 72 height 29
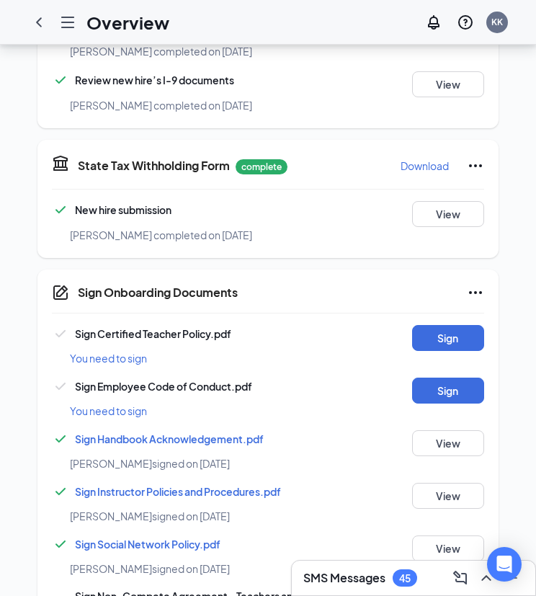
scroll to position [837, 0]
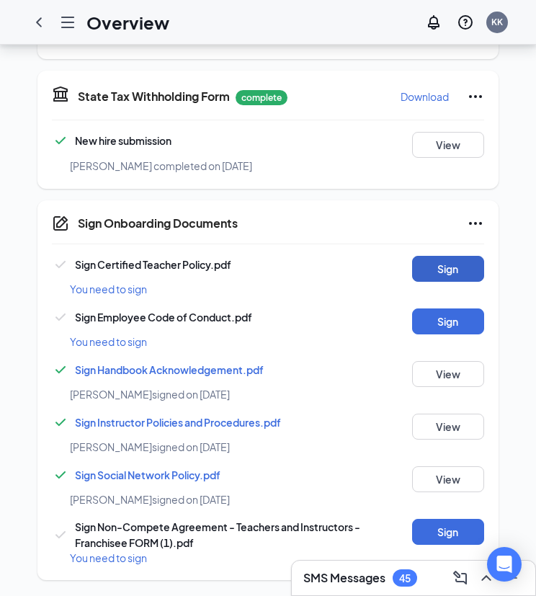
click at [456, 270] on button "Sign" at bounding box center [448, 269] width 72 height 26
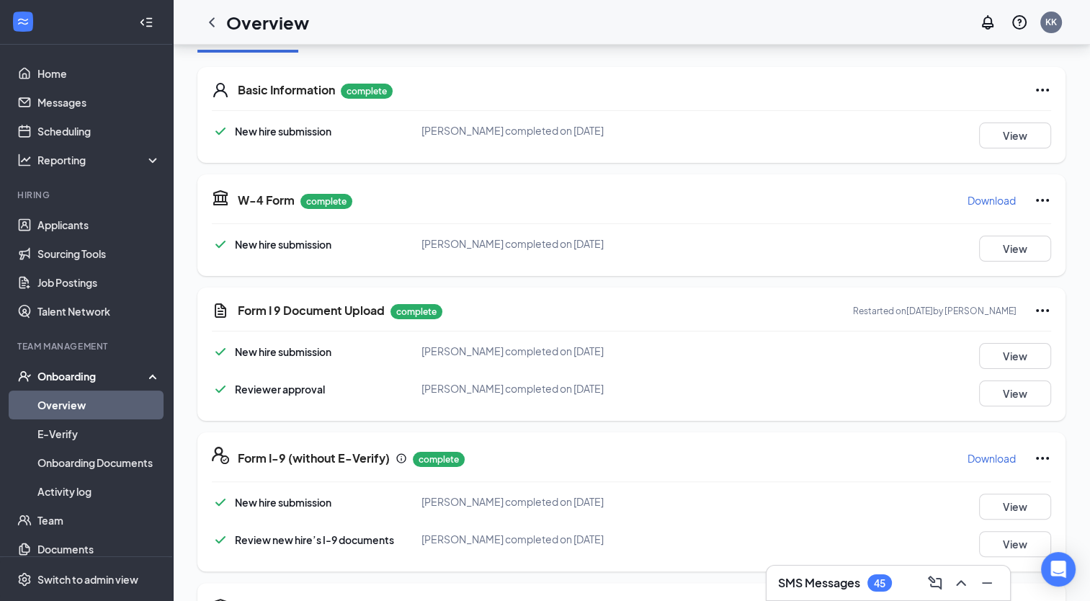
scroll to position [0, 0]
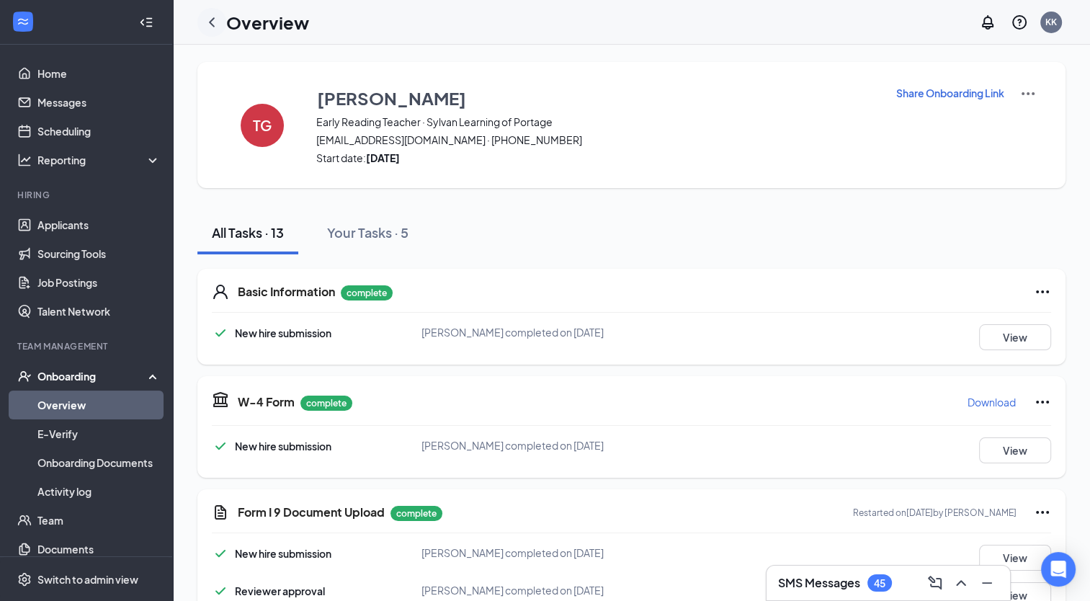
click at [213, 25] on icon "ChevronLeft" at bounding box center [211, 22] width 17 height 17
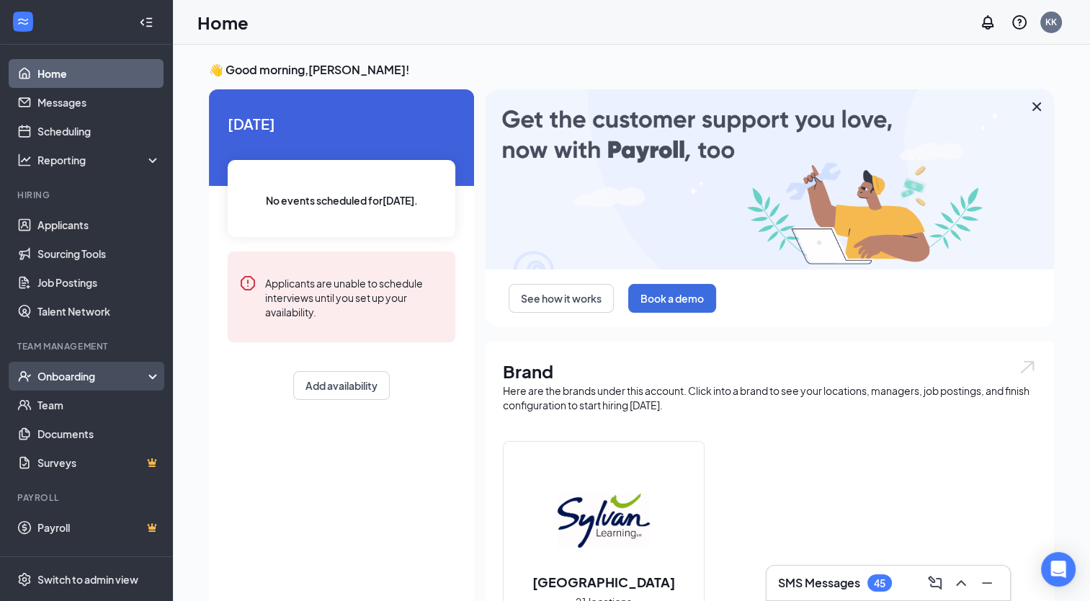
click at [76, 373] on div "Onboarding" at bounding box center [92, 376] width 111 height 14
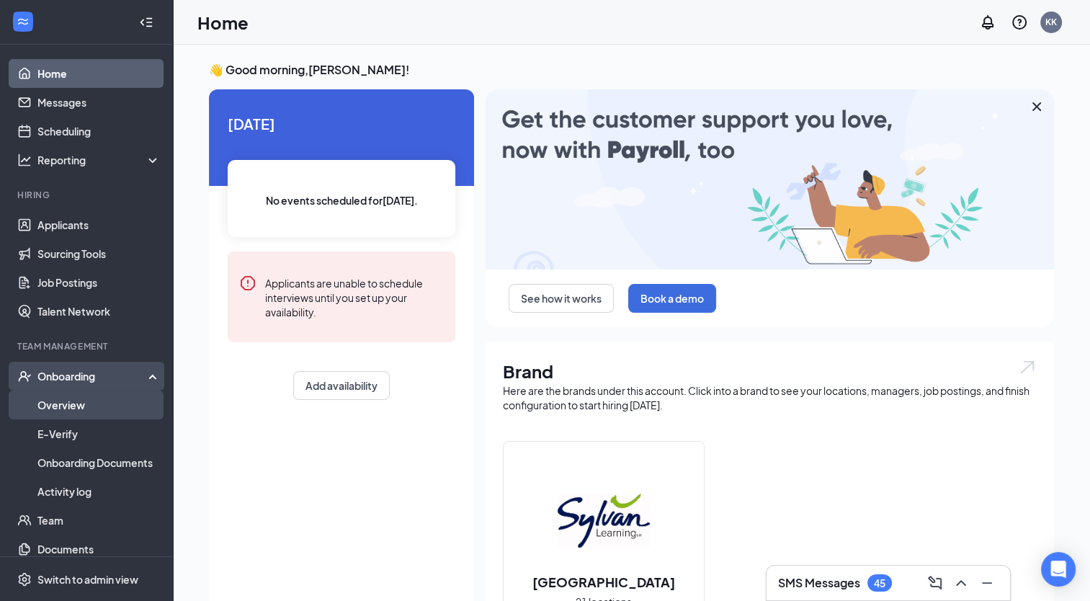
click at [61, 403] on link "Overview" at bounding box center [98, 405] width 123 height 29
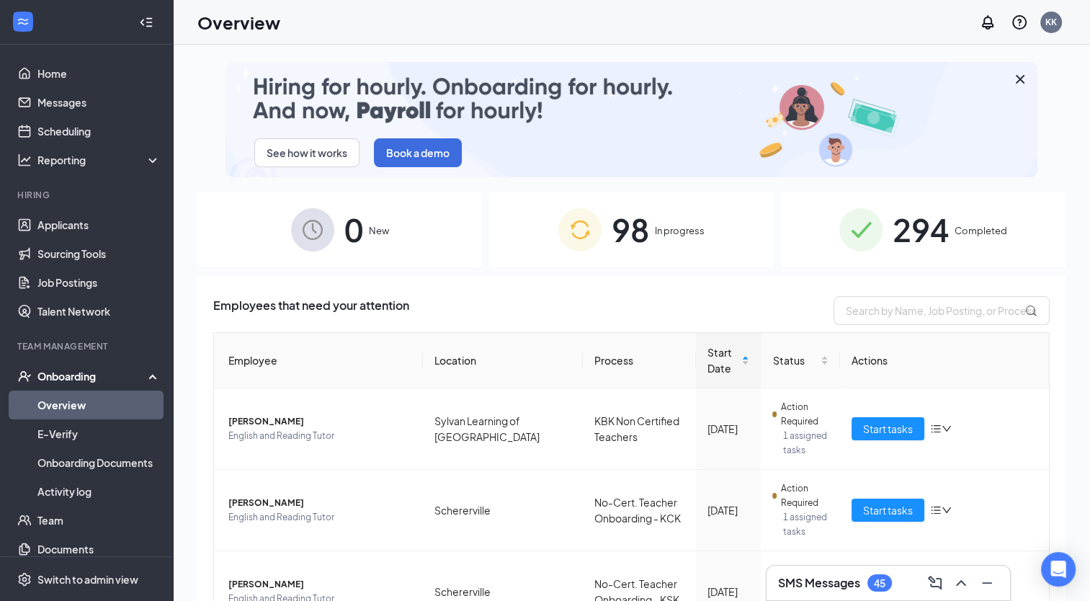
click at [661, 230] on span "In progress" at bounding box center [680, 230] width 50 height 14
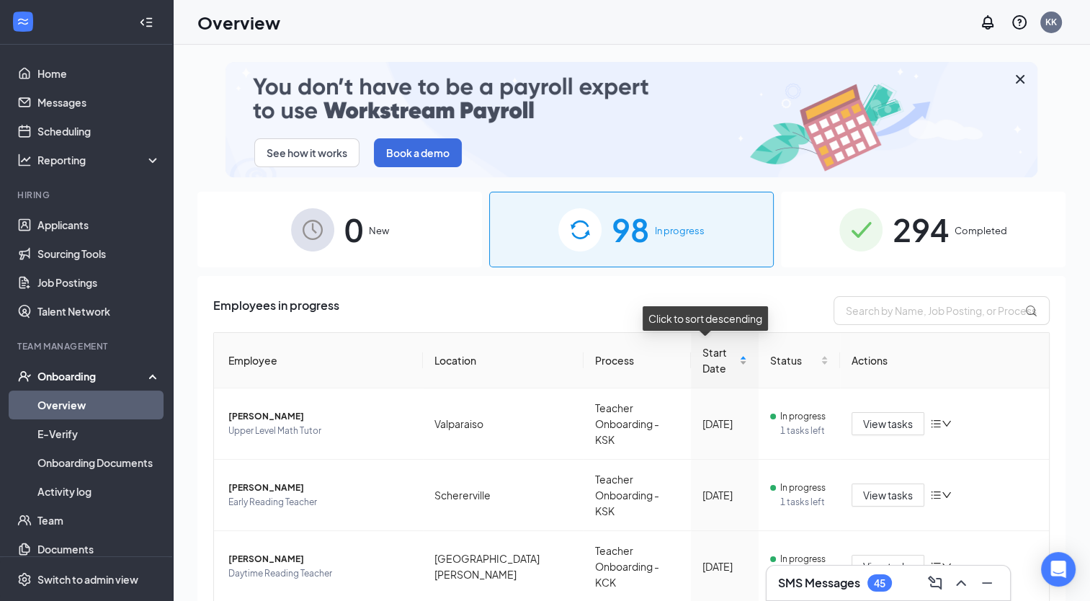
click at [728, 360] on div "Start Date" at bounding box center [725, 360] width 45 height 32
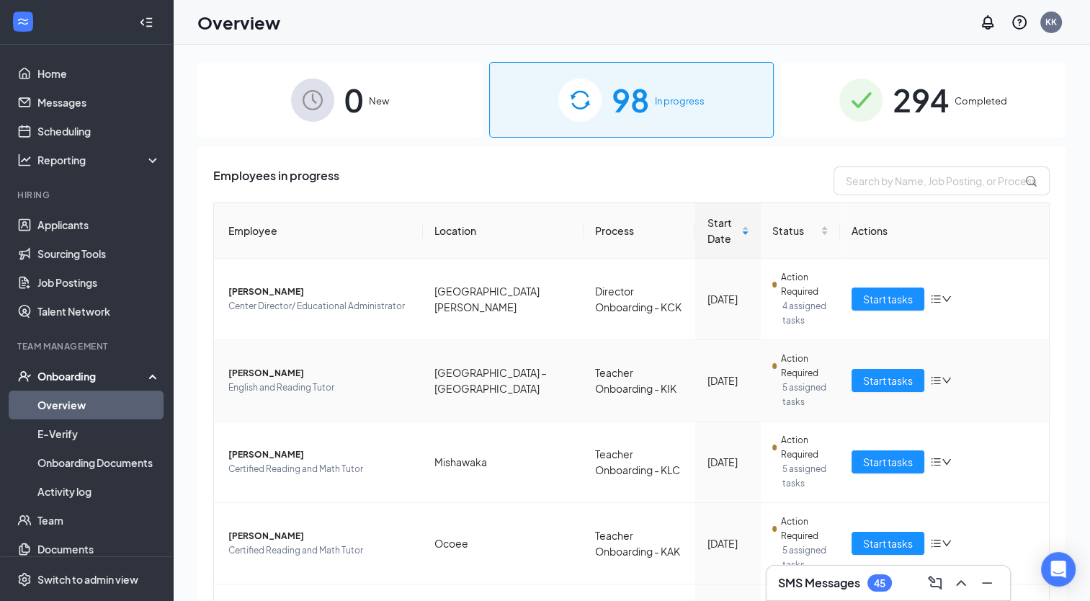
scroll to position [144, 0]
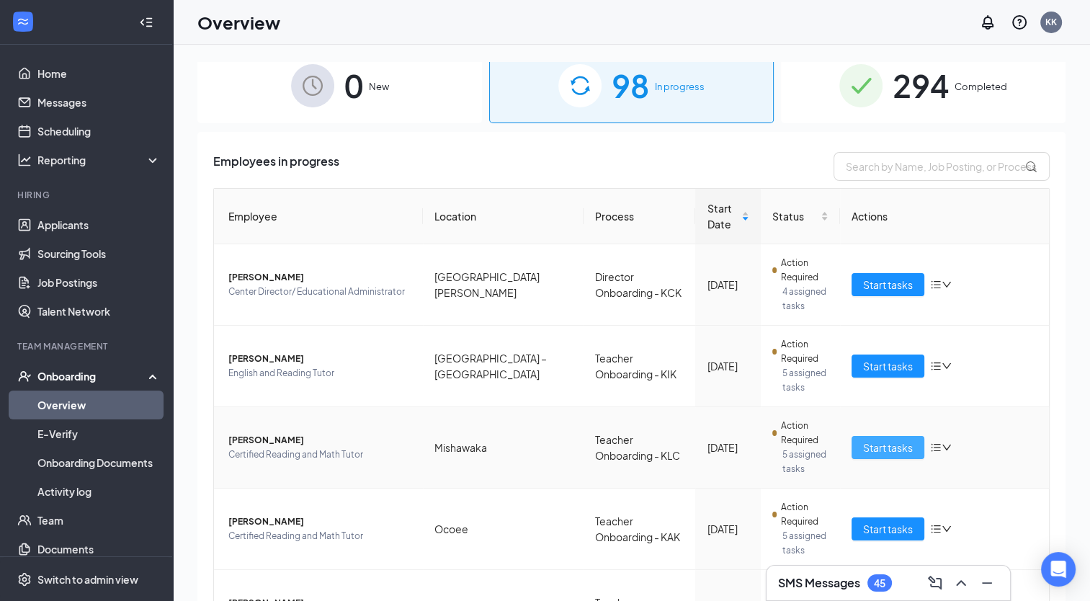
click at [871, 441] on span "Start tasks" at bounding box center [888, 448] width 50 height 16
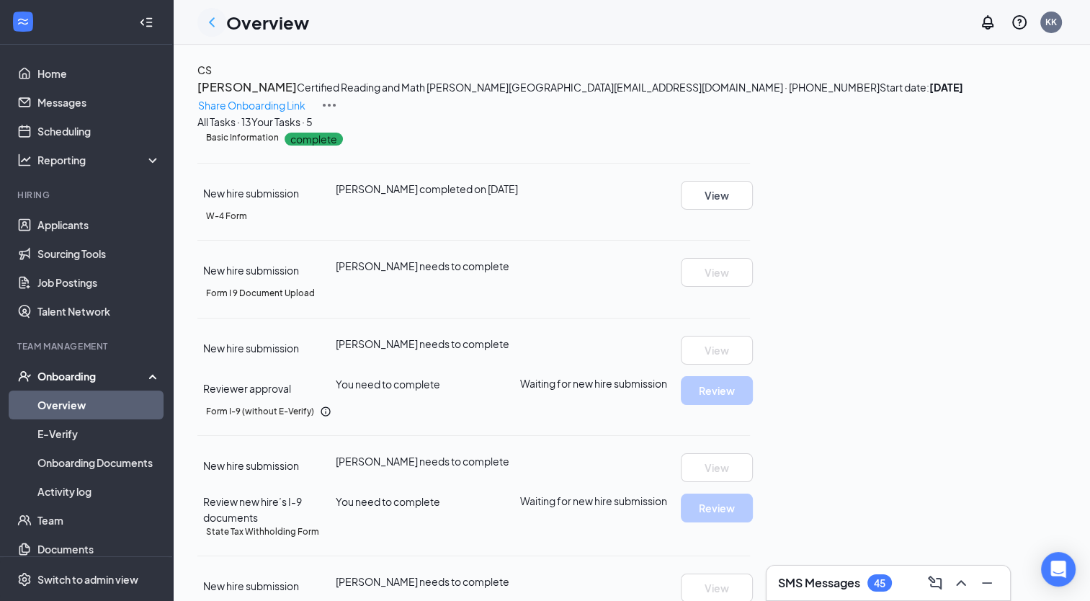
click at [214, 22] on icon "ChevronLeft" at bounding box center [211, 22] width 17 height 17
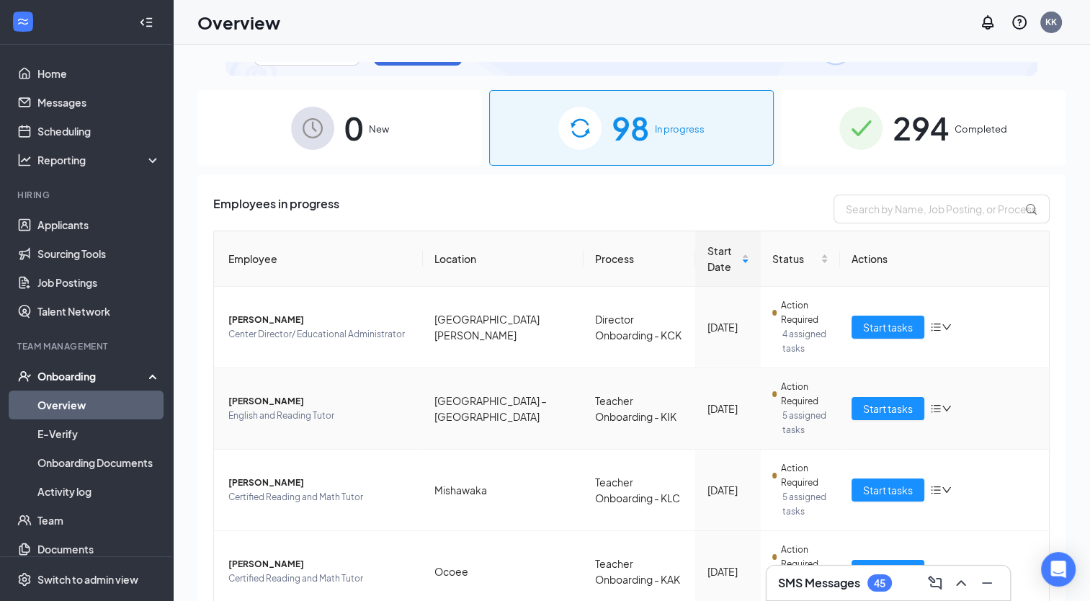
scroll to position [216, 0]
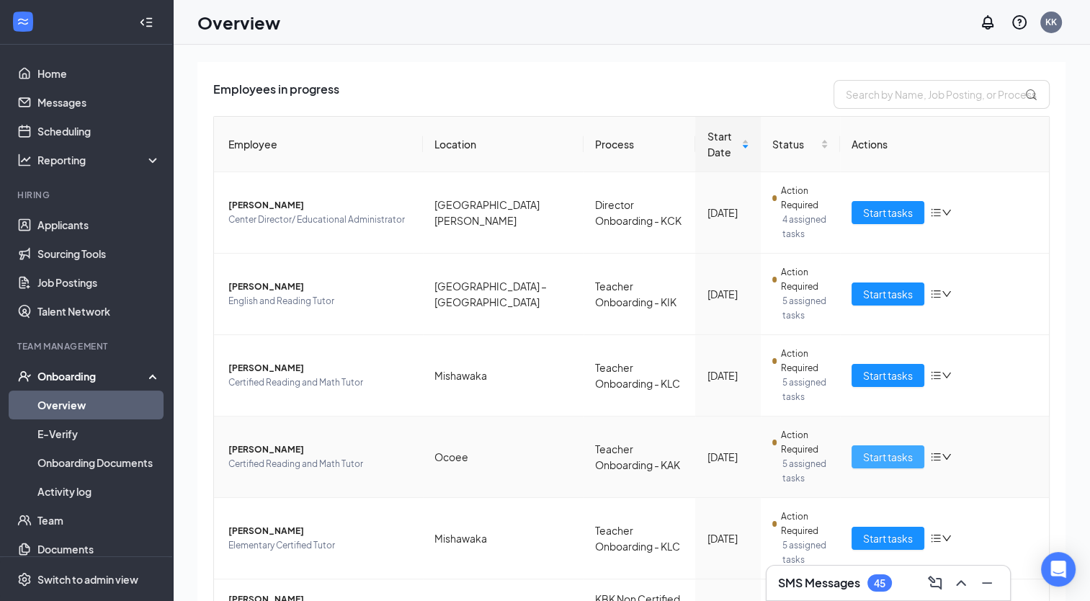
click at [886, 459] on span "Start tasks" at bounding box center [888, 457] width 50 height 16
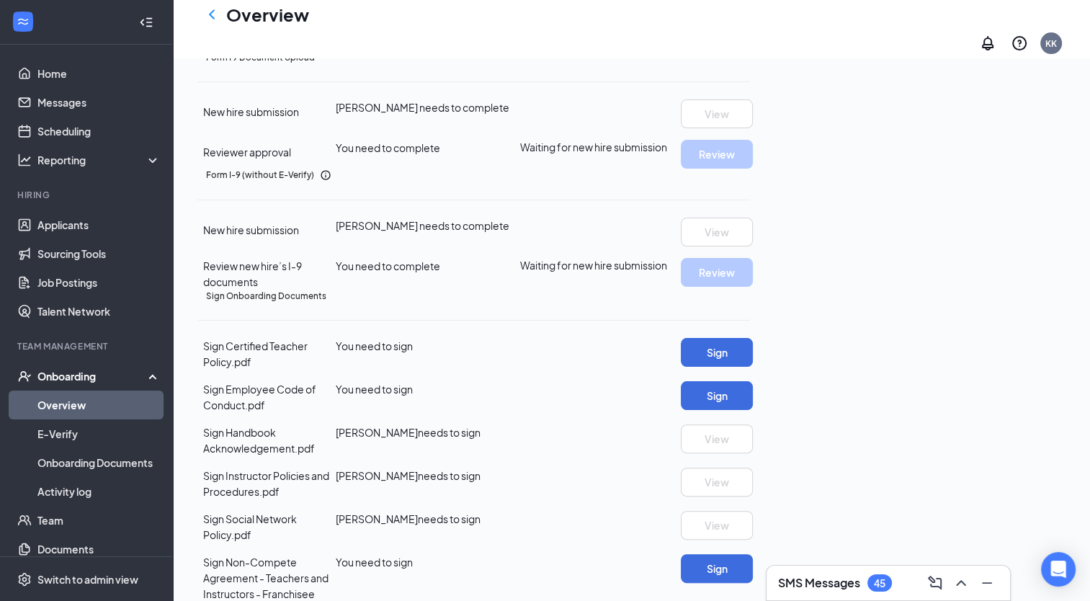
scroll to position [288, 0]
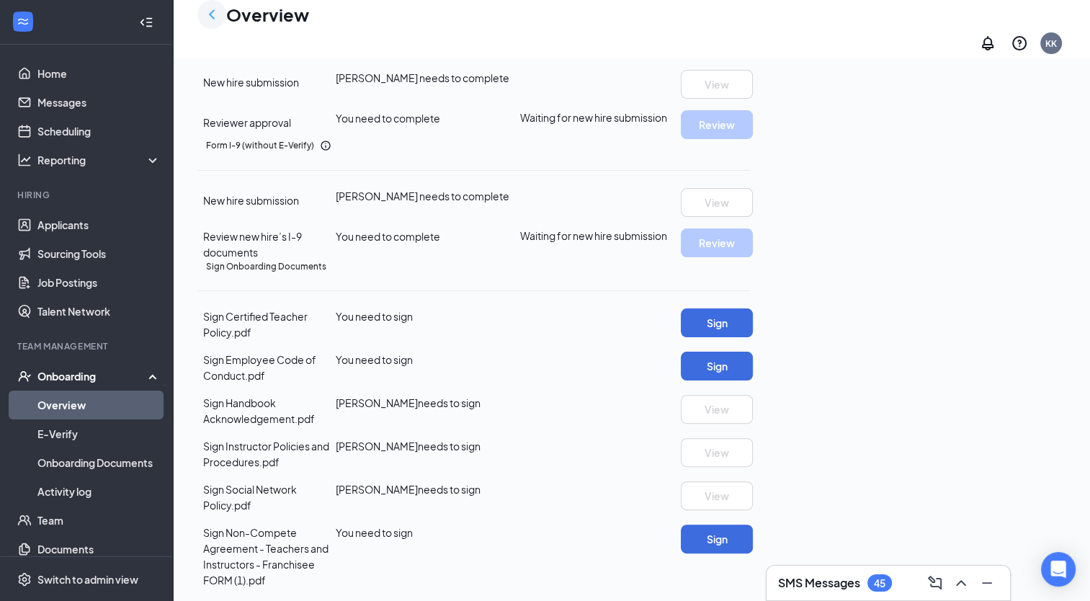
click at [210, 19] on icon "ChevronLeft" at bounding box center [212, 13] width 6 height 9
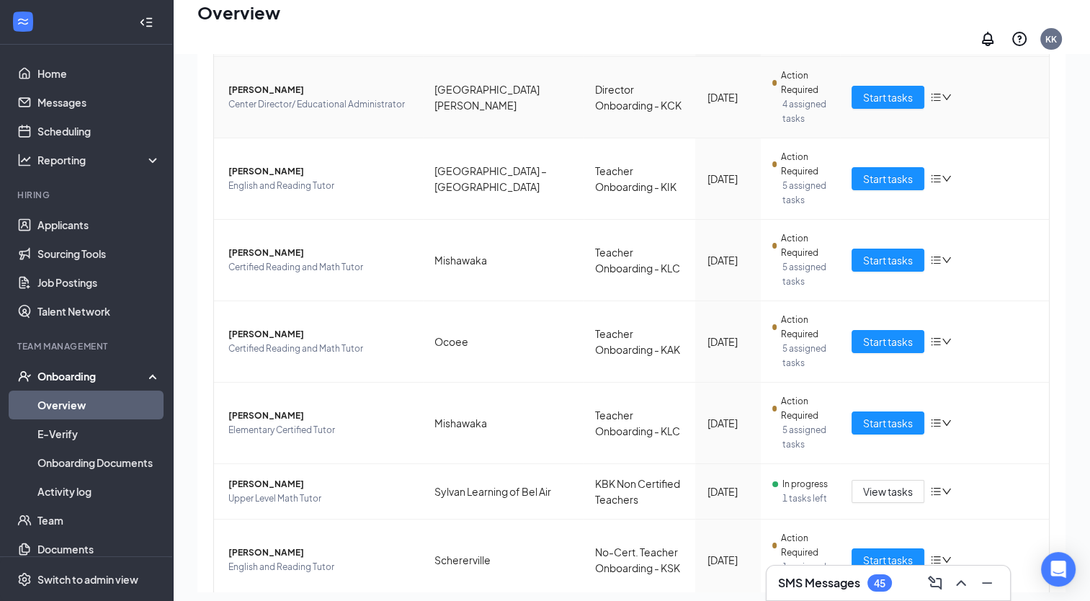
scroll to position [288, 0]
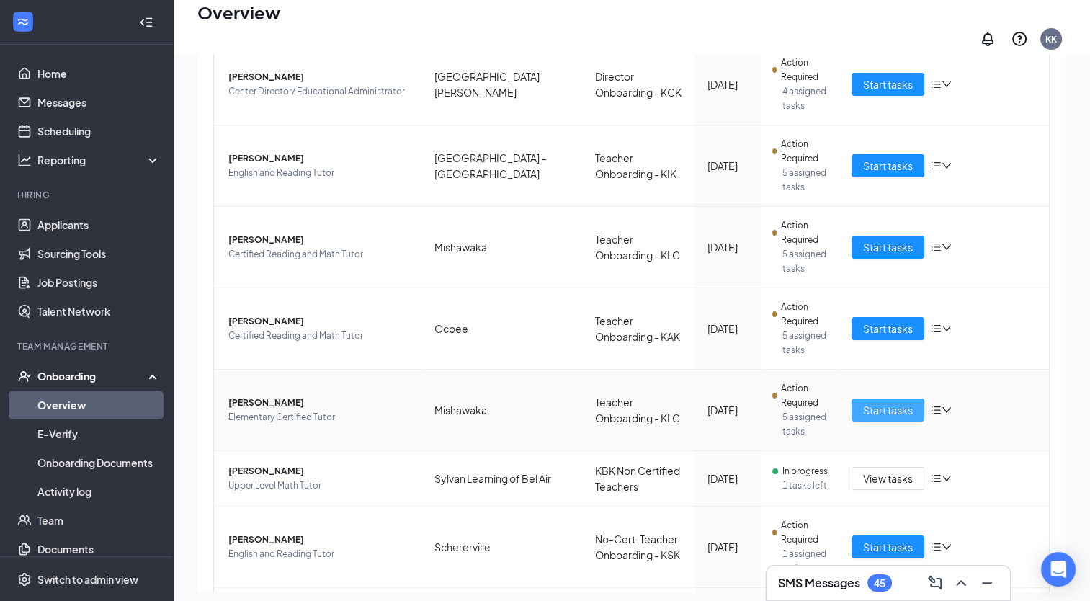
click at [863, 402] on span "Start tasks" at bounding box center [888, 410] width 50 height 16
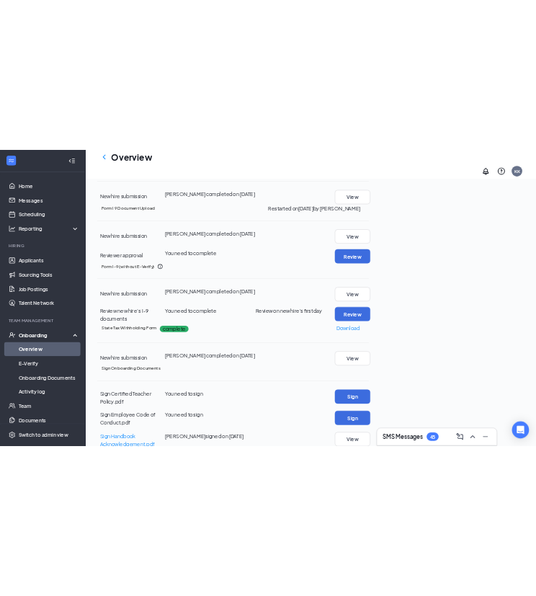
scroll to position [216, 0]
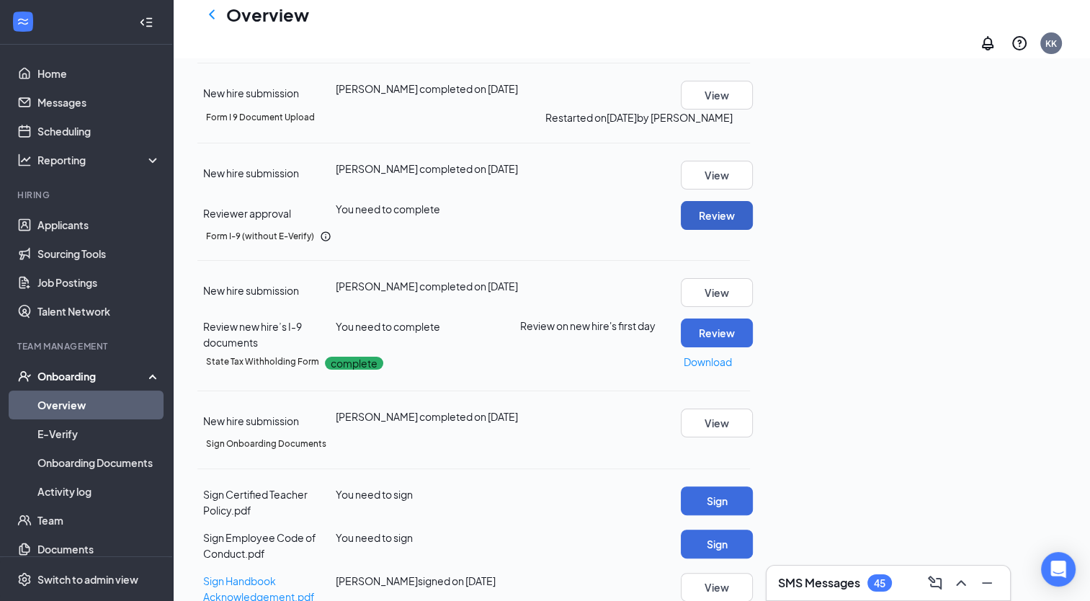
click at [753, 230] on button "Review" at bounding box center [717, 215] width 72 height 29
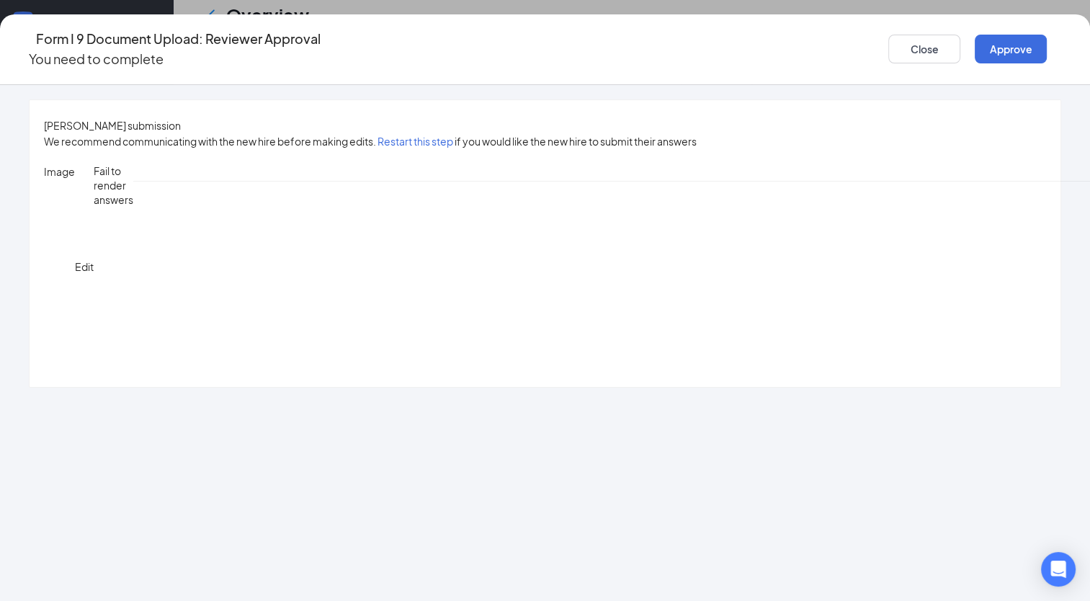
click at [357, 309] on div "[PERSON_NAME] submission We recommend communicating with the new hire before ma…" at bounding box center [545, 243] width 1031 height 287
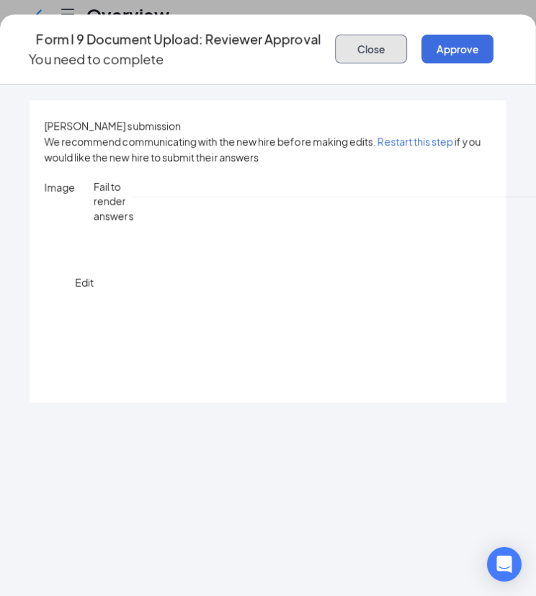
click at [407, 40] on button "Close" at bounding box center [371, 49] width 72 height 29
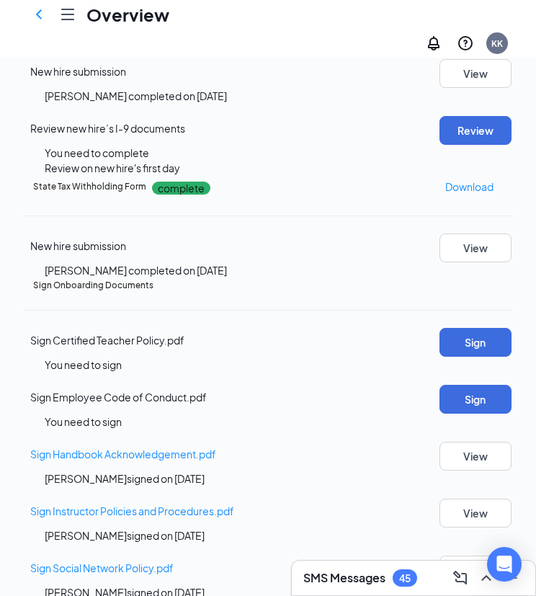
scroll to position [504, 0]
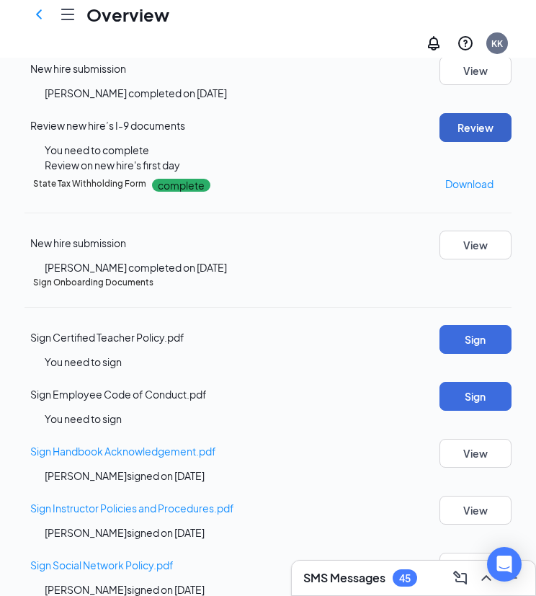
click at [470, 142] on button "Review" at bounding box center [476, 127] width 72 height 29
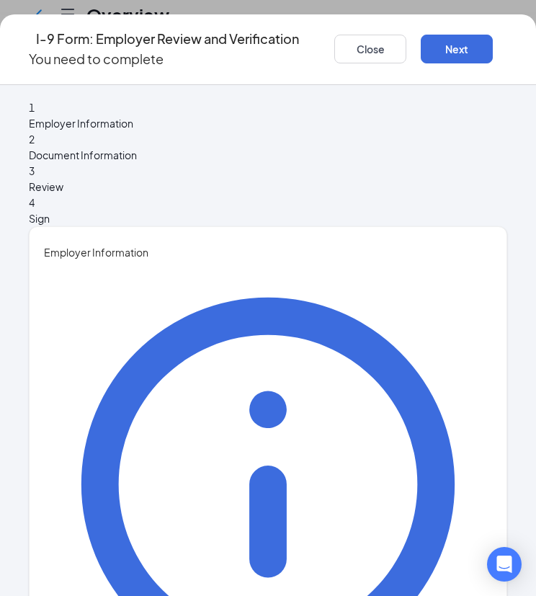
type input "[PERSON_NAME]"
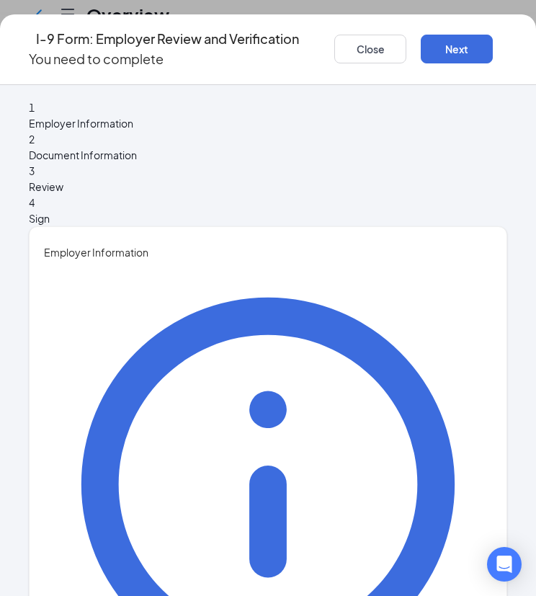
type input "Human Resources Coordinator"
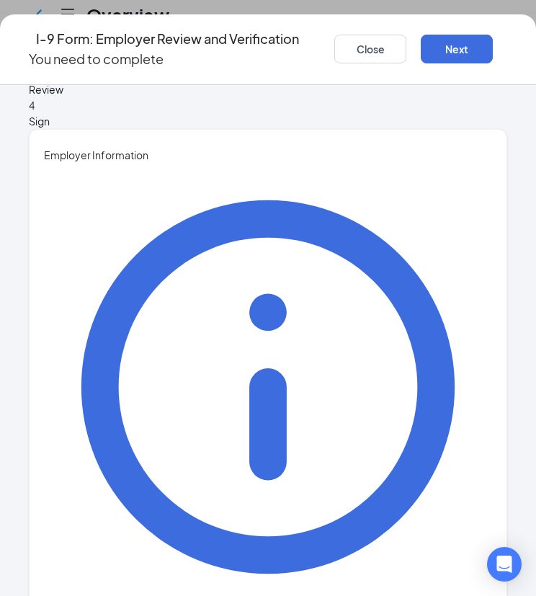
scroll to position [106, 0]
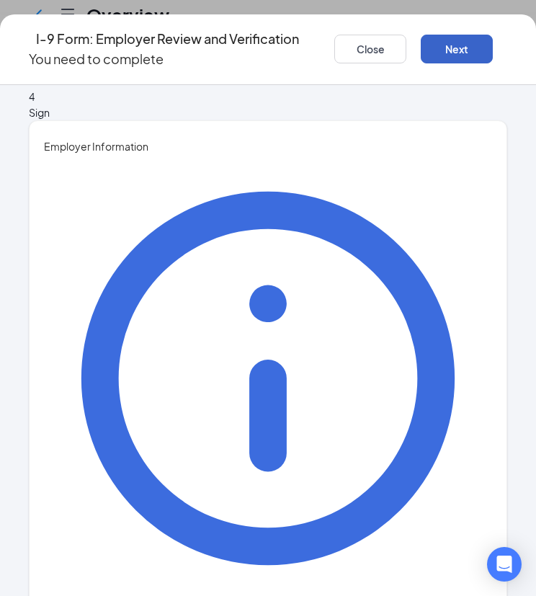
click at [493, 43] on button "Next" at bounding box center [457, 49] width 72 height 29
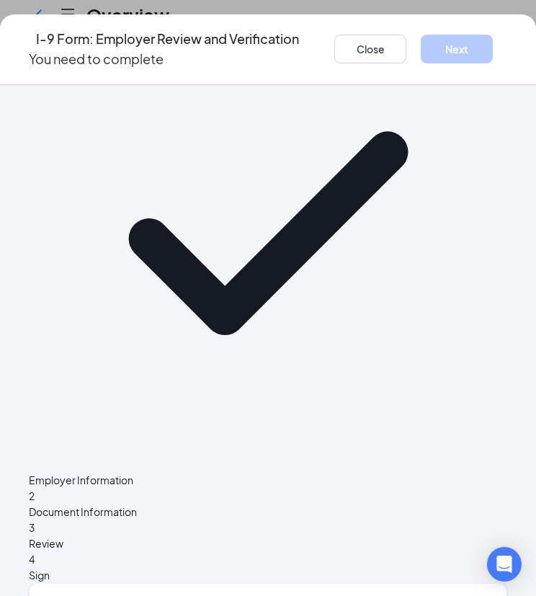
scroll to position [0, 0]
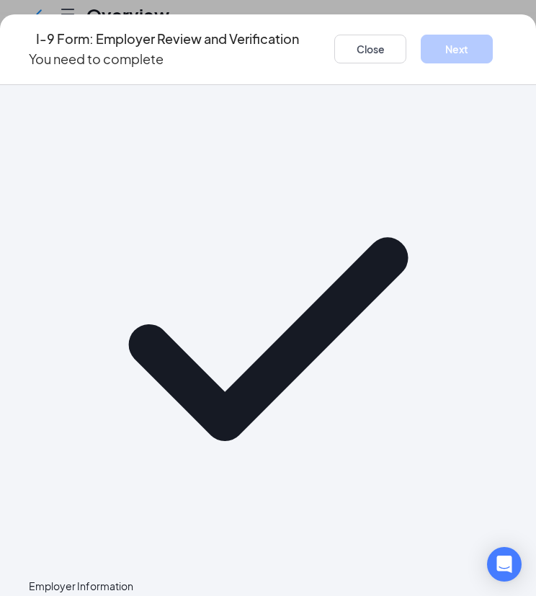
radio input "true"
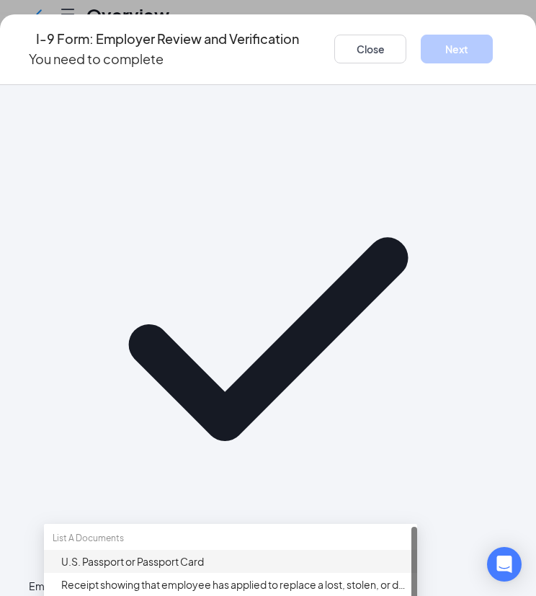
click at [192, 553] on div "U.S. Passport or Passport Card" at bounding box center [234, 561] width 347 height 16
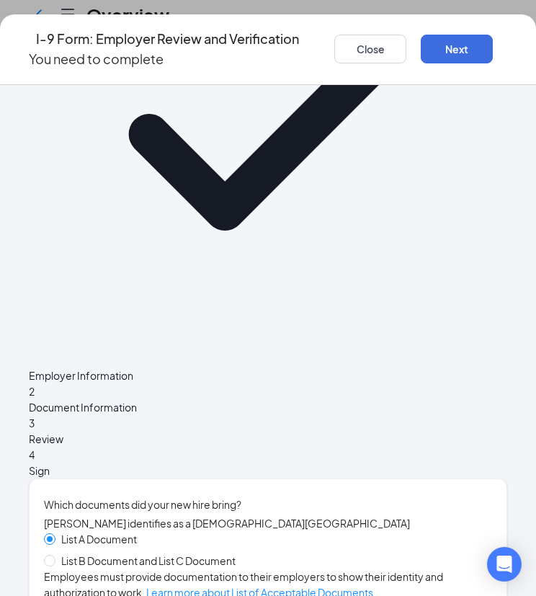
scroll to position [216, 0]
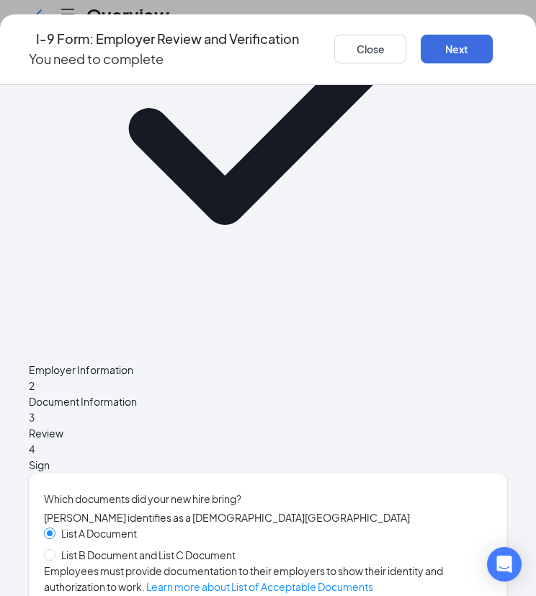
type input "A21312621"
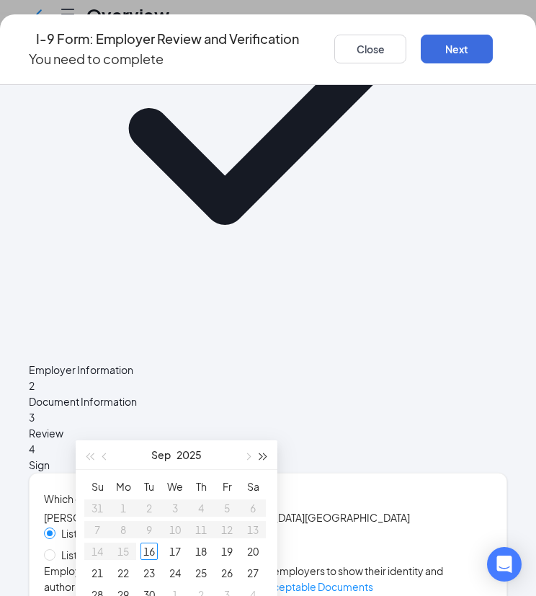
click at [260, 454] on span "button" at bounding box center [263, 456] width 7 height 7
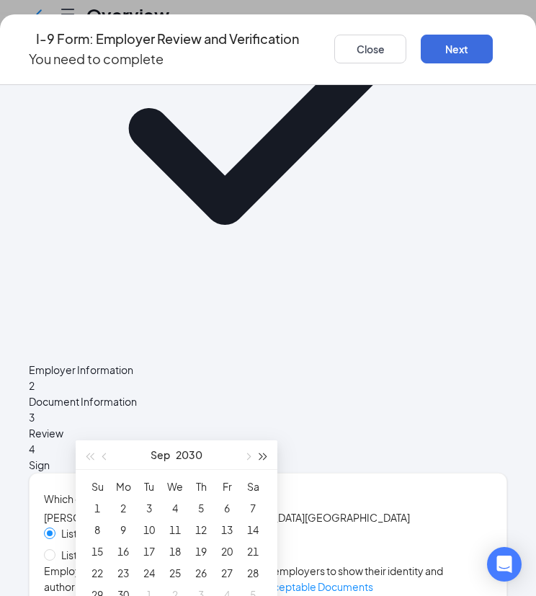
click at [260, 454] on span "button" at bounding box center [263, 456] width 7 height 7
type input "[DATE]"
click at [92, 528] on div "4" at bounding box center [97, 529] width 17 height 17
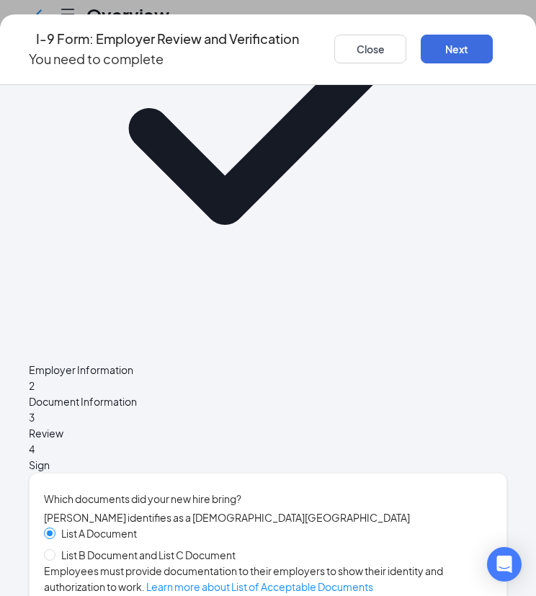
type input "[GEOGRAPHIC_DATA]"
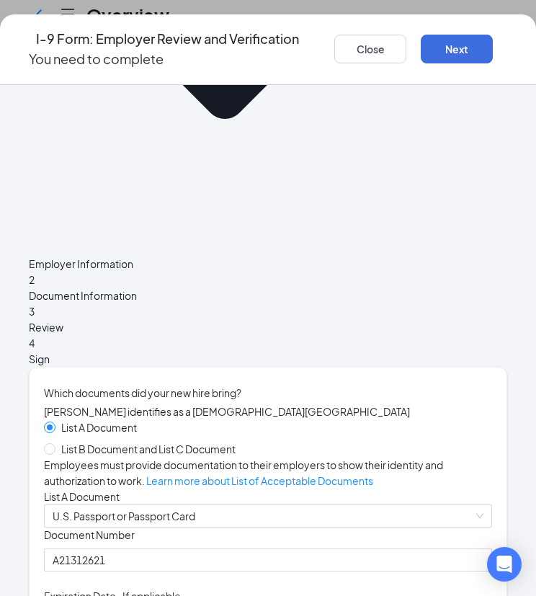
scroll to position [432, 0]
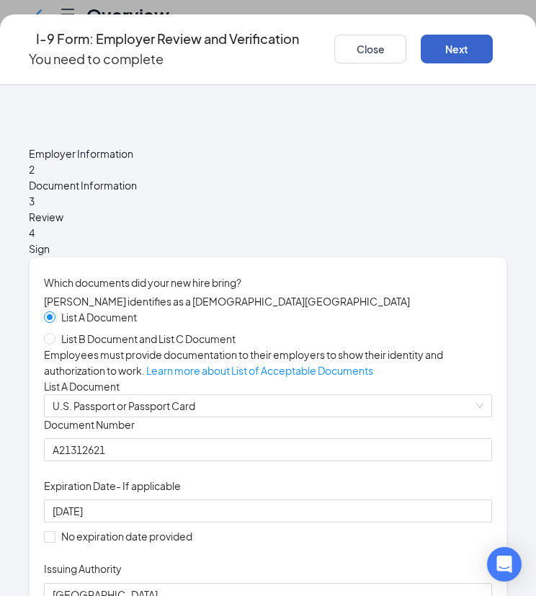
click at [493, 35] on button "Next" at bounding box center [457, 49] width 72 height 29
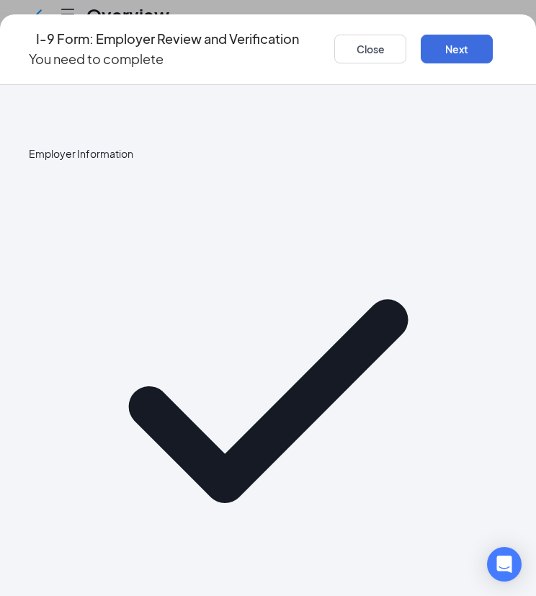
checkbox input "true"
click at [493, 40] on button "Next" at bounding box center [457, 49] width 72 height 29
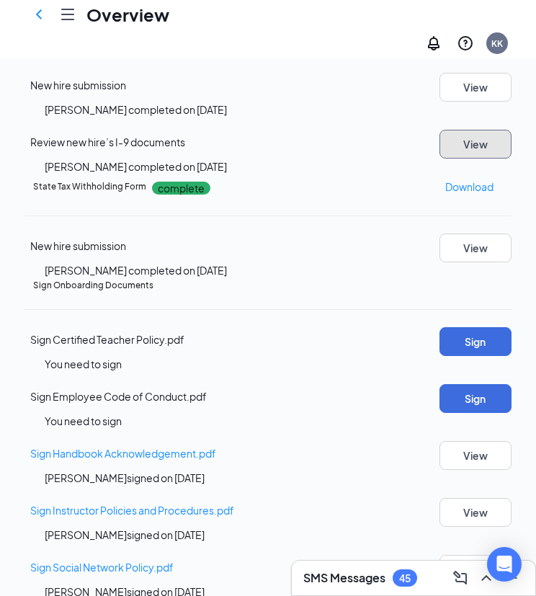
scroll to position [360, 0]
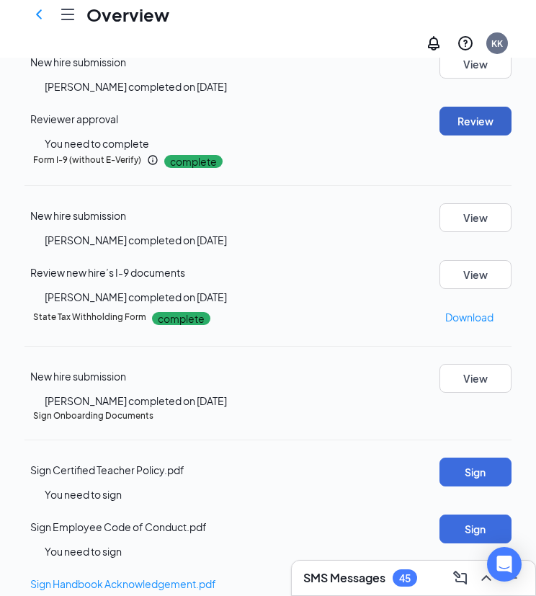
click at [447, 135] on button "Review" at bounding box center [476, 121] width 72 height 29
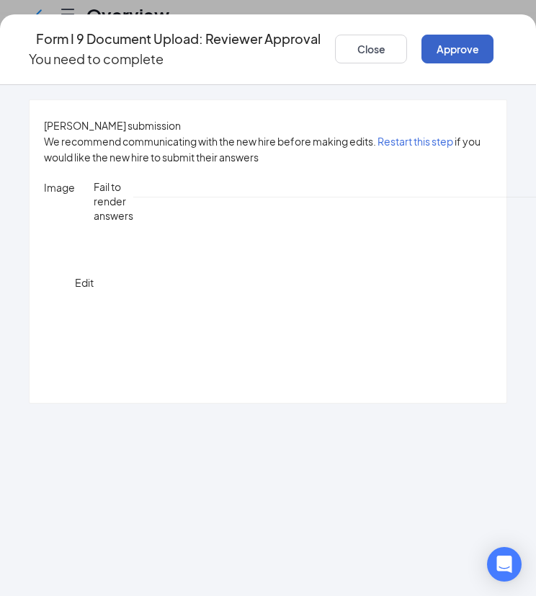
click at [494, 45] on button "Approve" at bounding box center [458, 49] width 72 height 29
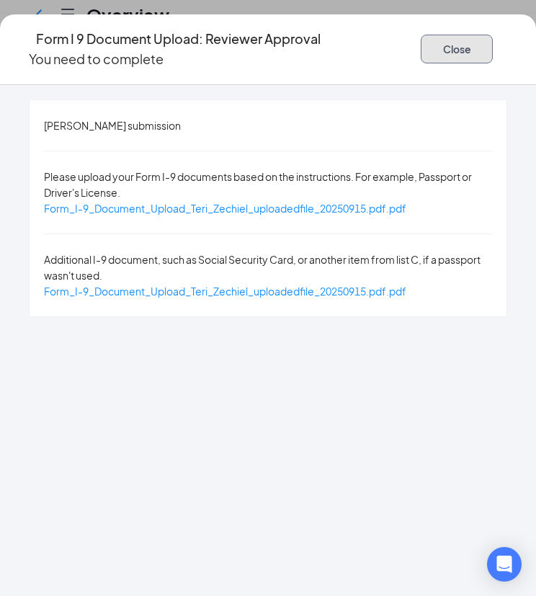
click at [457, 49] on button "Close" at bounding box center [457, 49] width 72 height 29
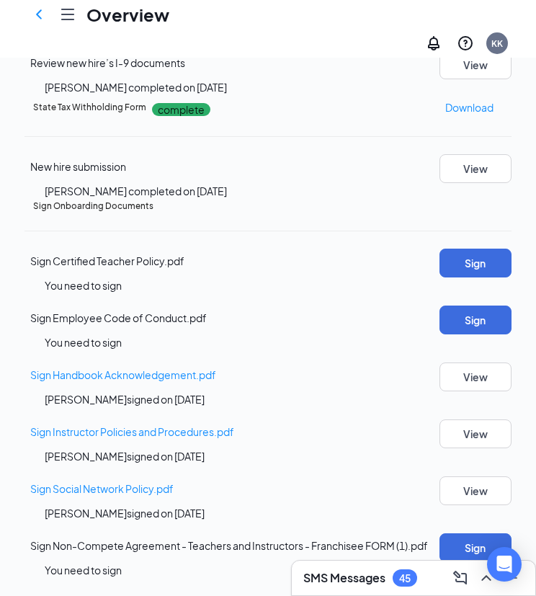
scroll to position [837, 0]
click at [440, 264] on button "Sign" at bounding box center [476, 263] width 72 height 29
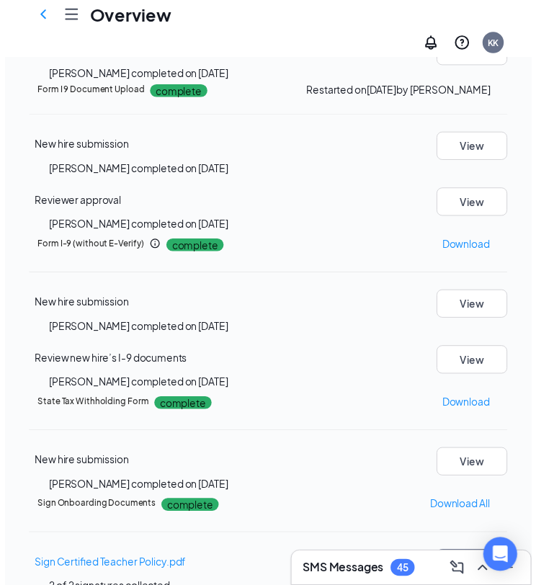
scroll to position [0, 0]
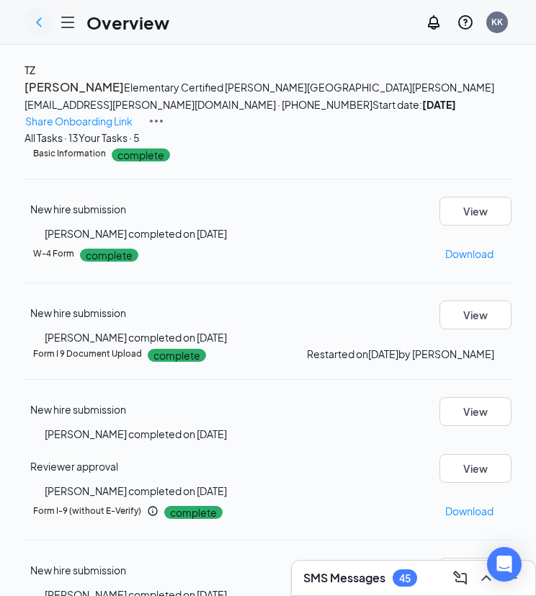
click at [43, 22] on icon "ChevronLeft" at bounding box center [38, 22] width 17 height 17
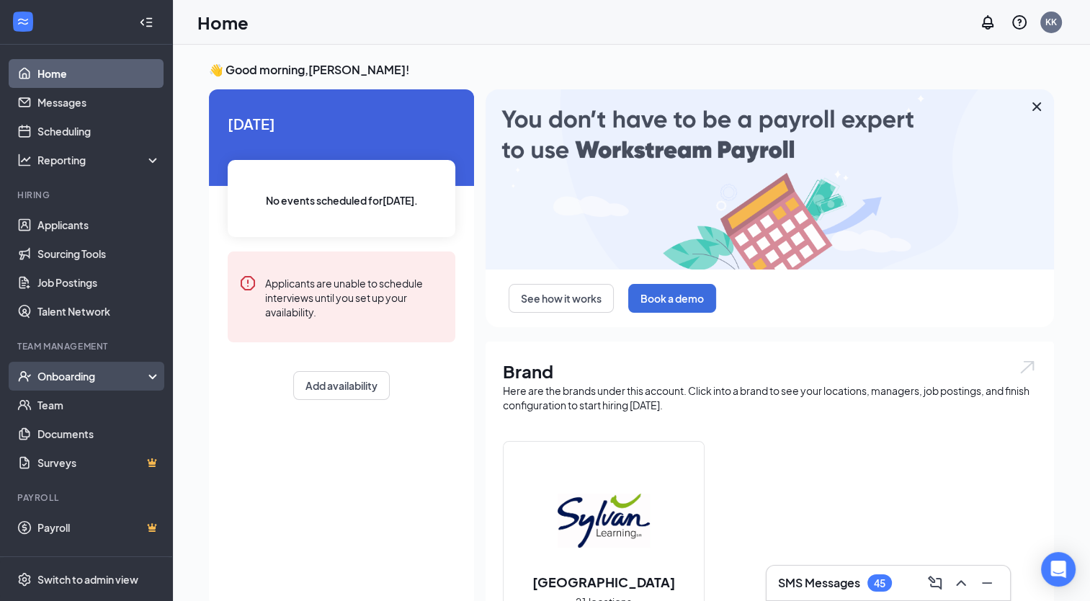
click at [83, 382] on div "Onboarding" at bounding box center [92, 376] width 111 height 14
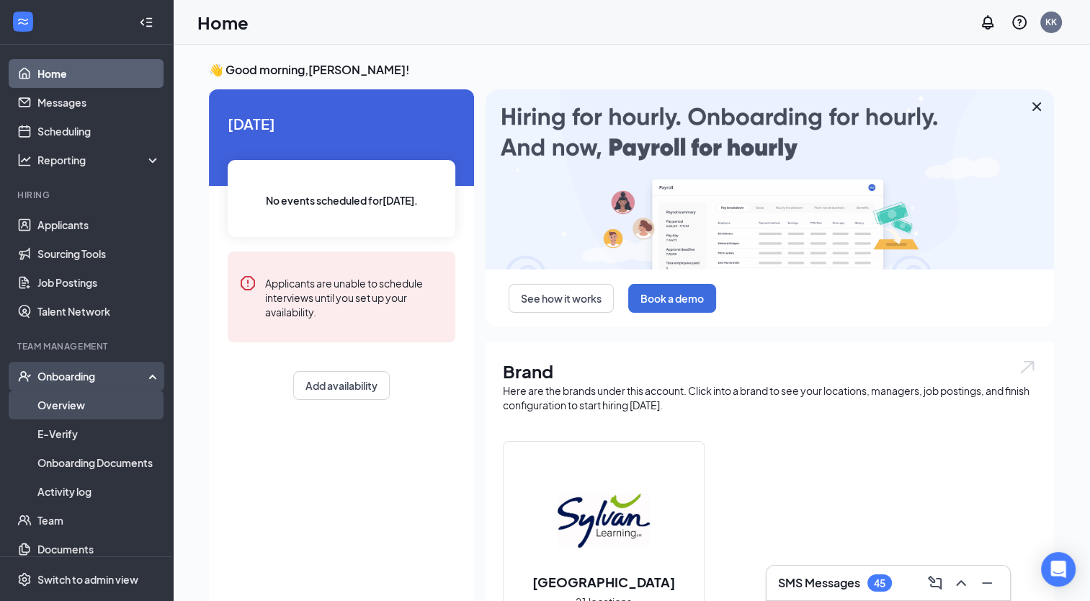
click at [72, 404] on link "Overview" at bounding box center [98, 405] width 123 height 29
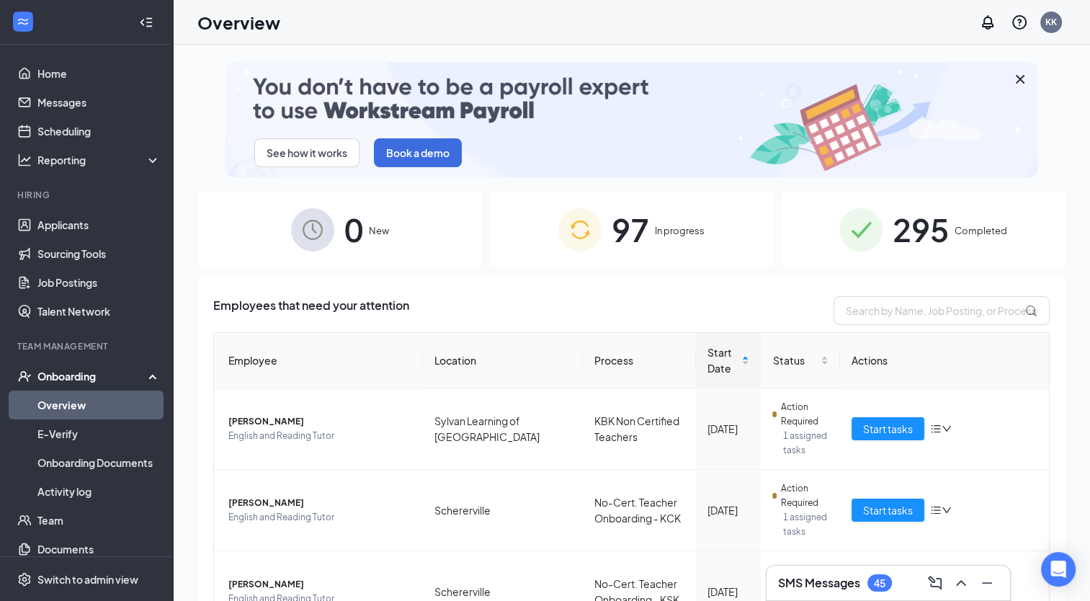
click at [655, 230] on span "In progress" at bounding box center [680, 230] width 50 height 14
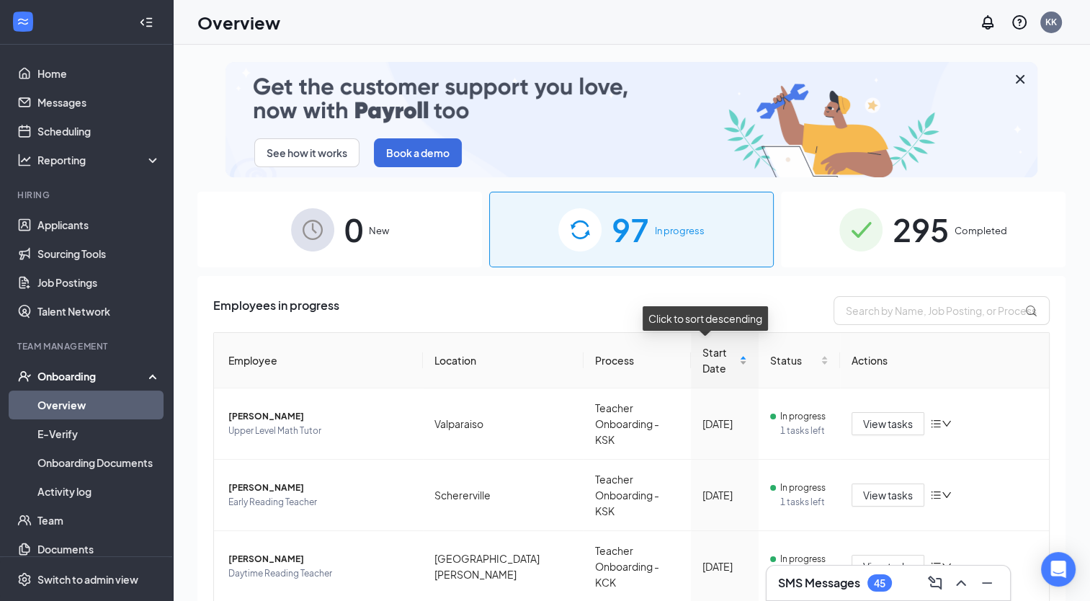
click at [729, 360] on div "Start Date" at bounding box center [725, 360] width 45 height 32
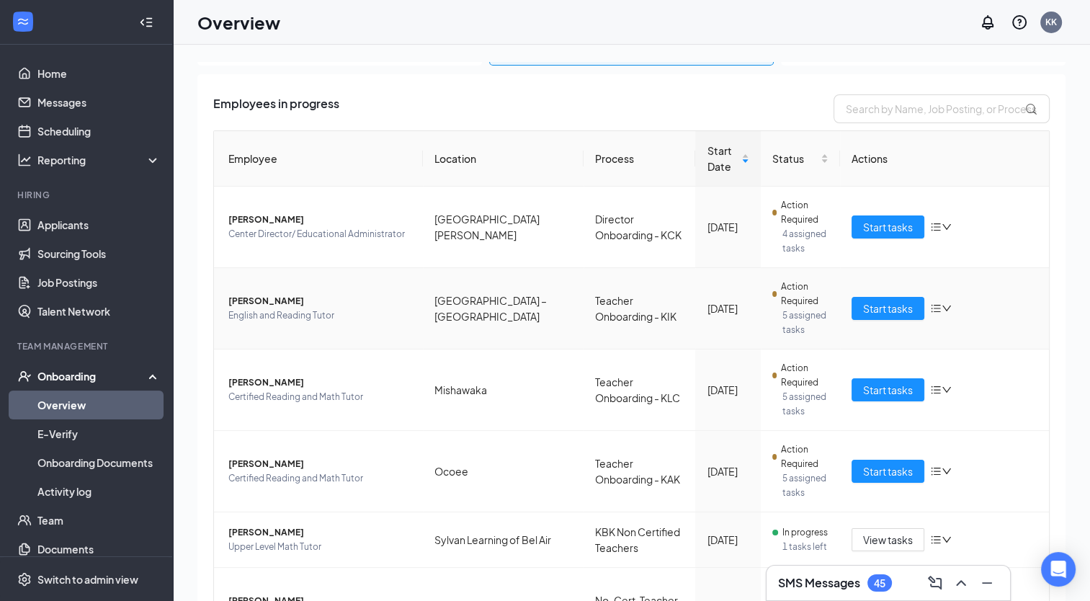
scroll to position [216, 0]
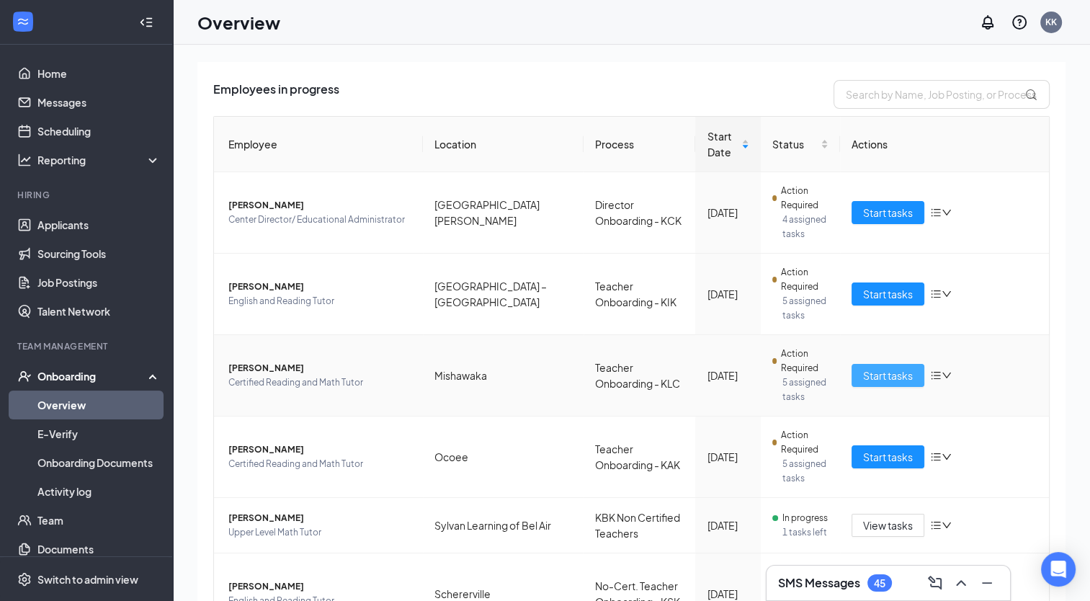
click at [899, 373] on span "Start tasks" at bounding box center [888, 376] width 50 height 16
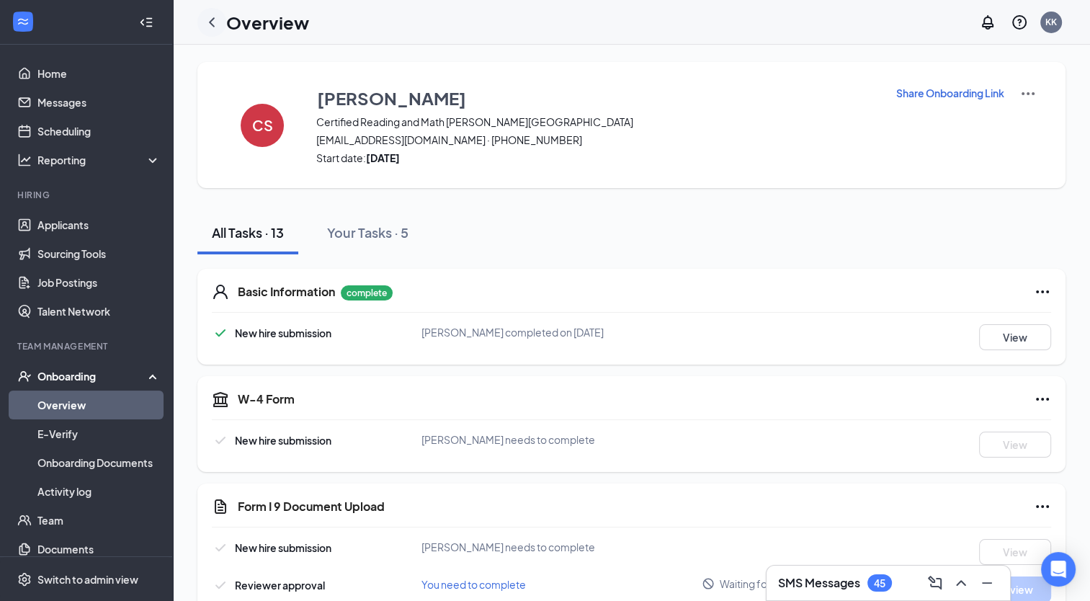
click at [210, 19] on icon "ChevronLeft" at bounding box center [212, 21] width 6 height 9
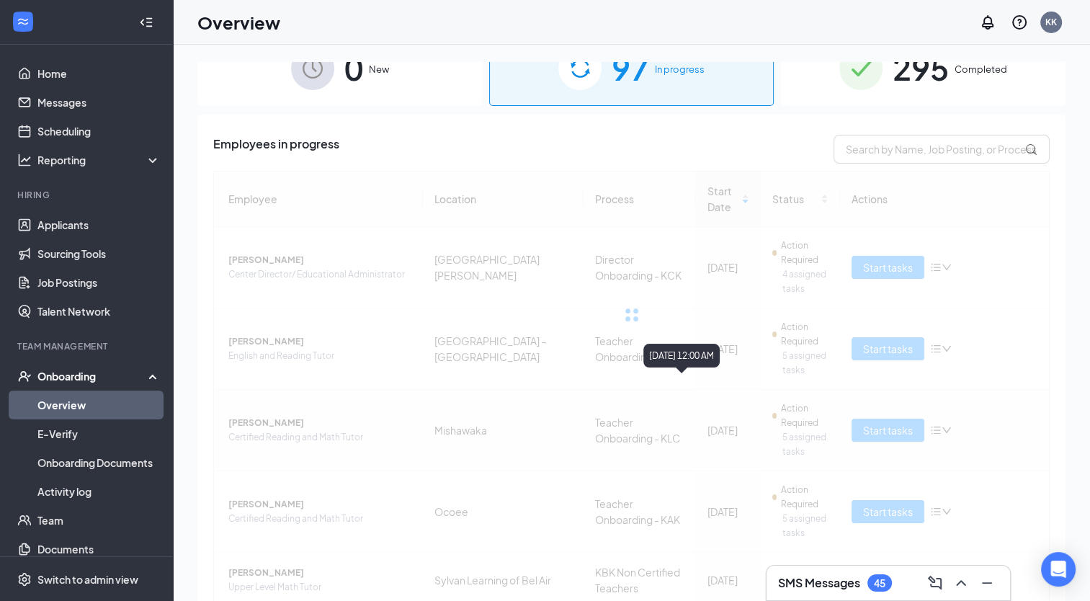
scroll to position [216, 0]
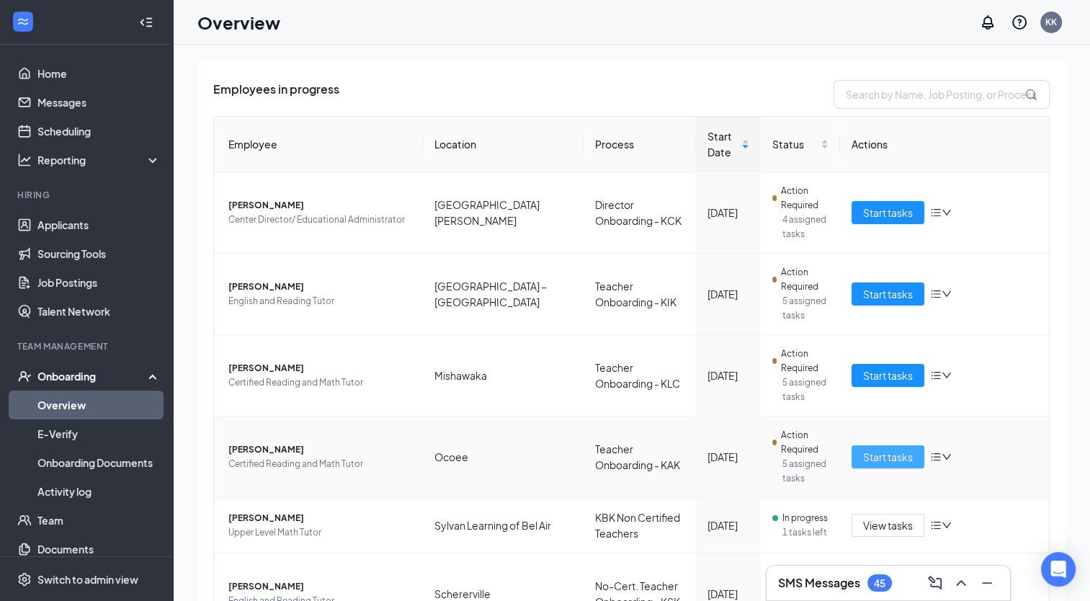
click at [886, 457] on span "Start tasks" at bounding box center [888, 457] width 50 height 16
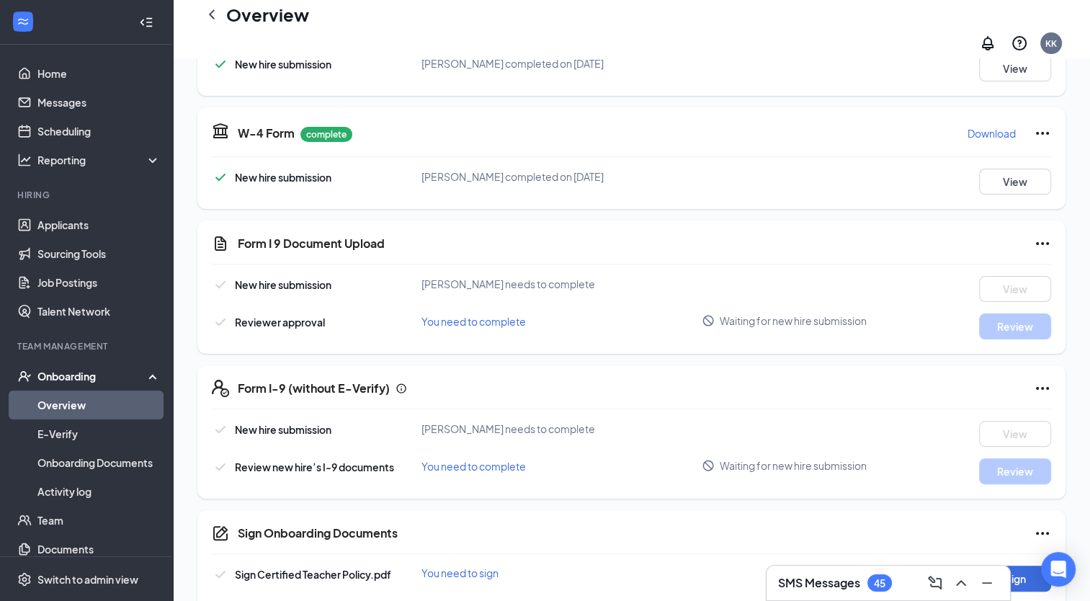
scroll to position [288, 0]
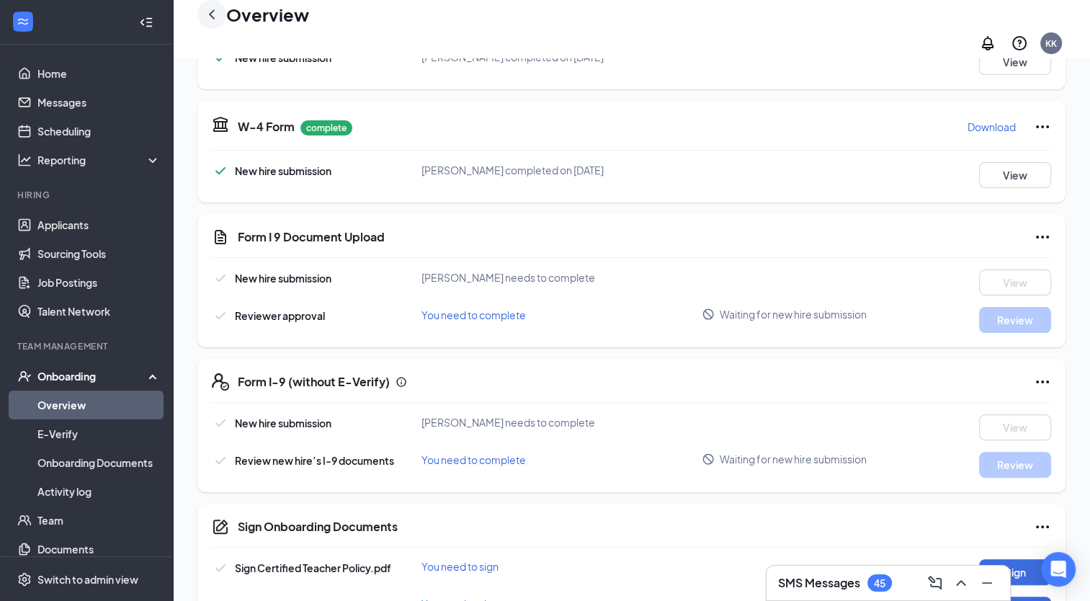
click at [208, 22] on icon "ChevronLeft" at bounding box center [211, 14] width 17 height 17
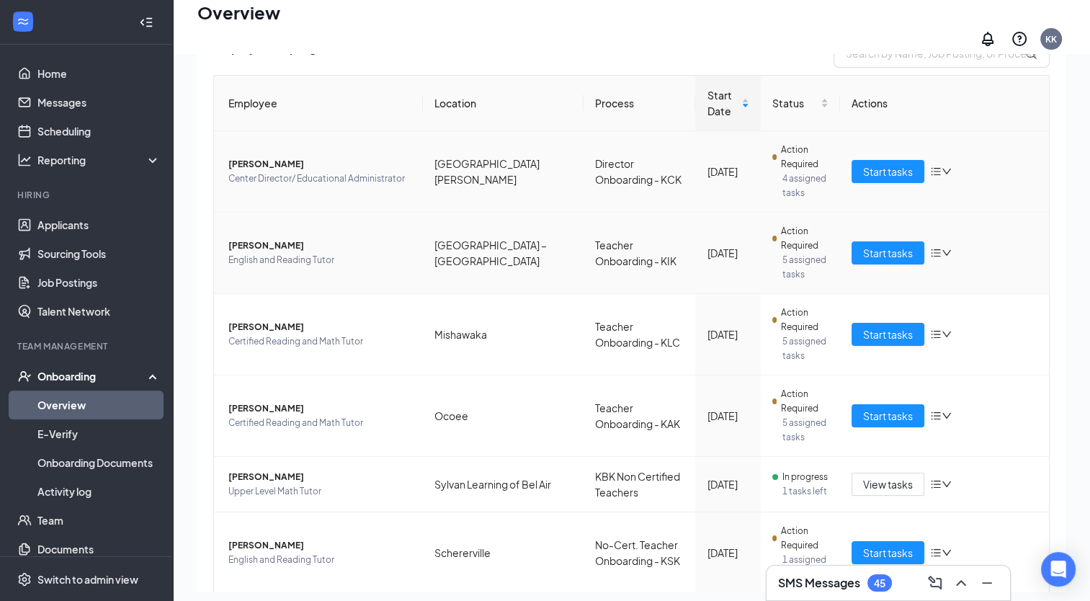
scroll to position [216, 0]
